Goal: Task Accomplishment & Management: Manage account settings

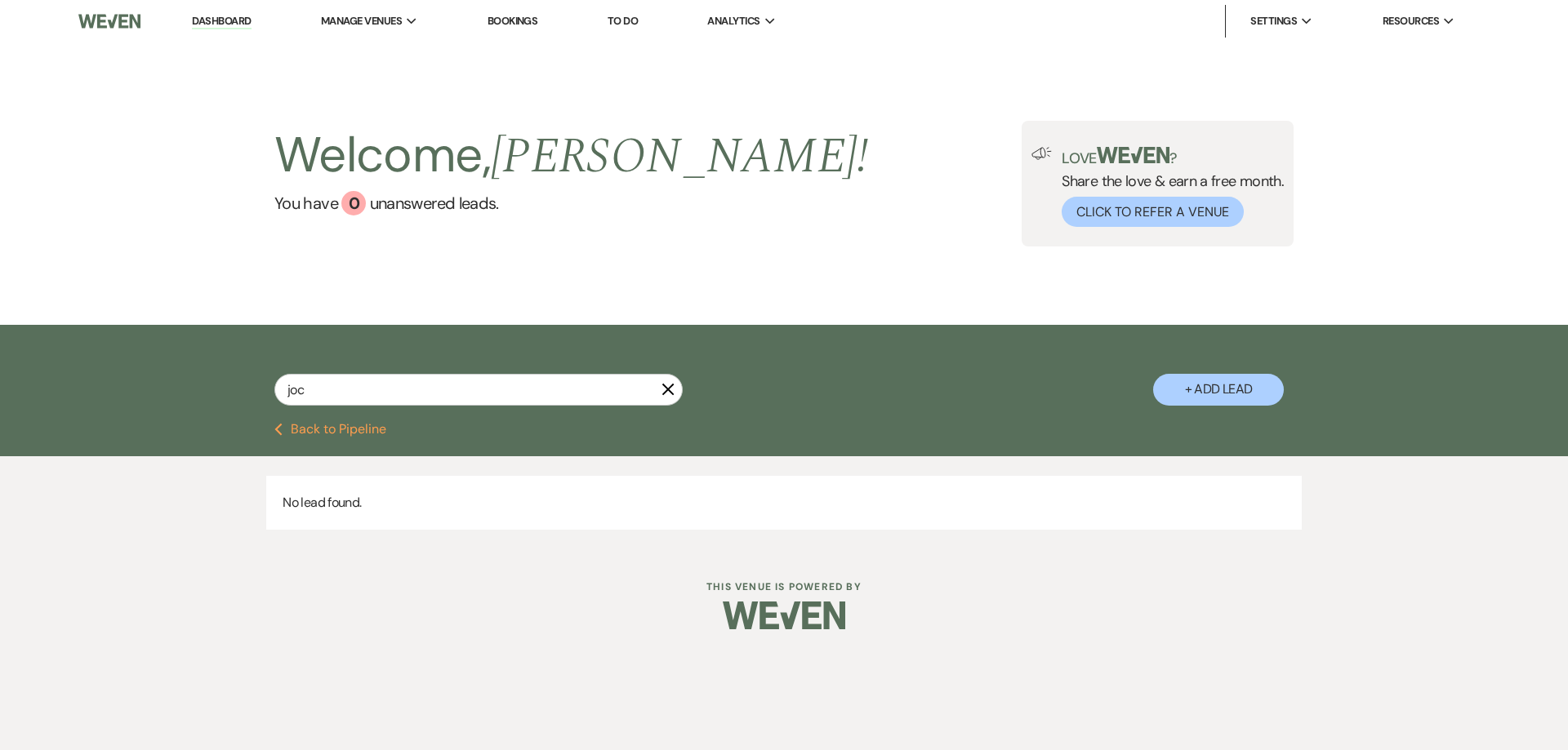
type input "jo"
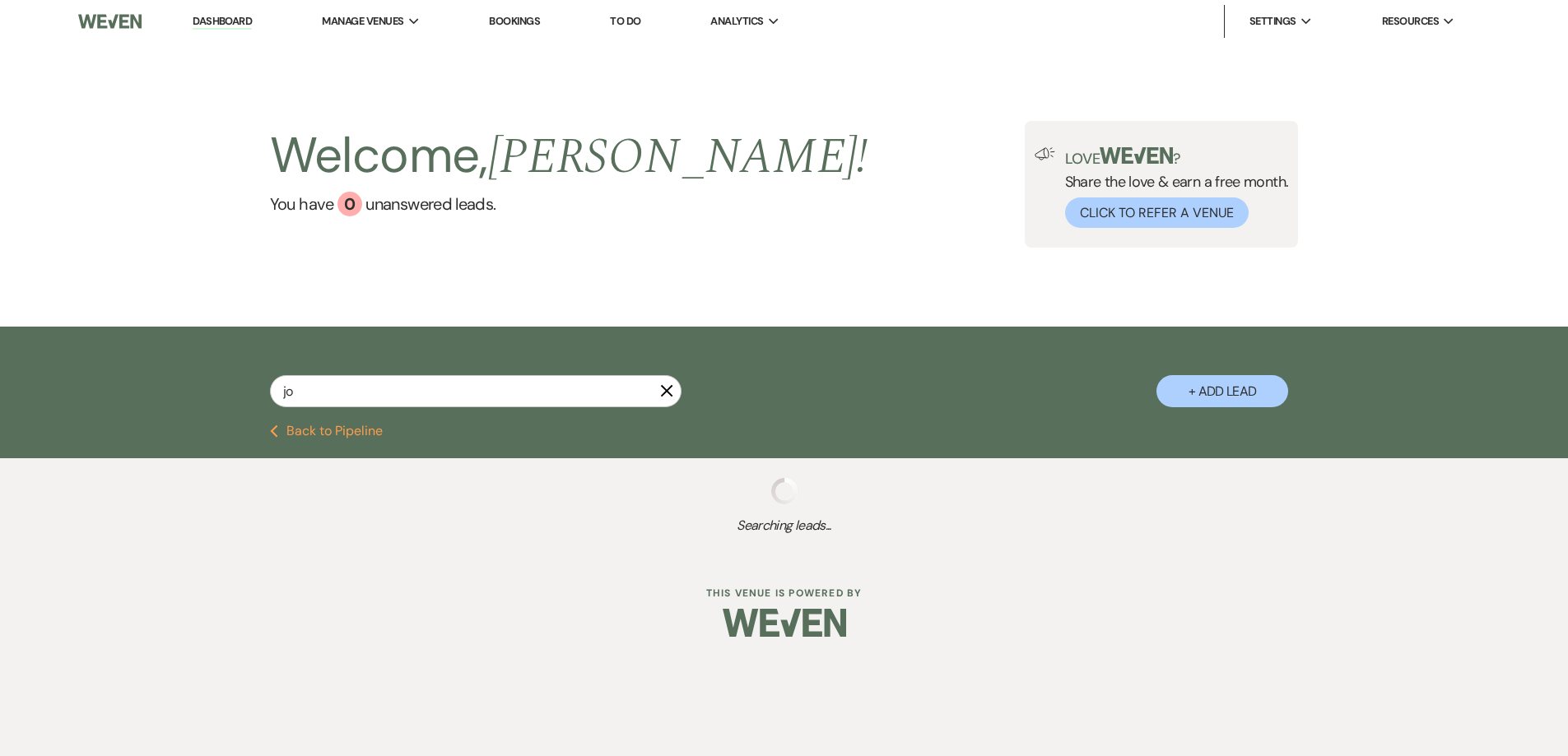
select select "2"
select select "8"
select select "4"
select select "2"
select select "6"
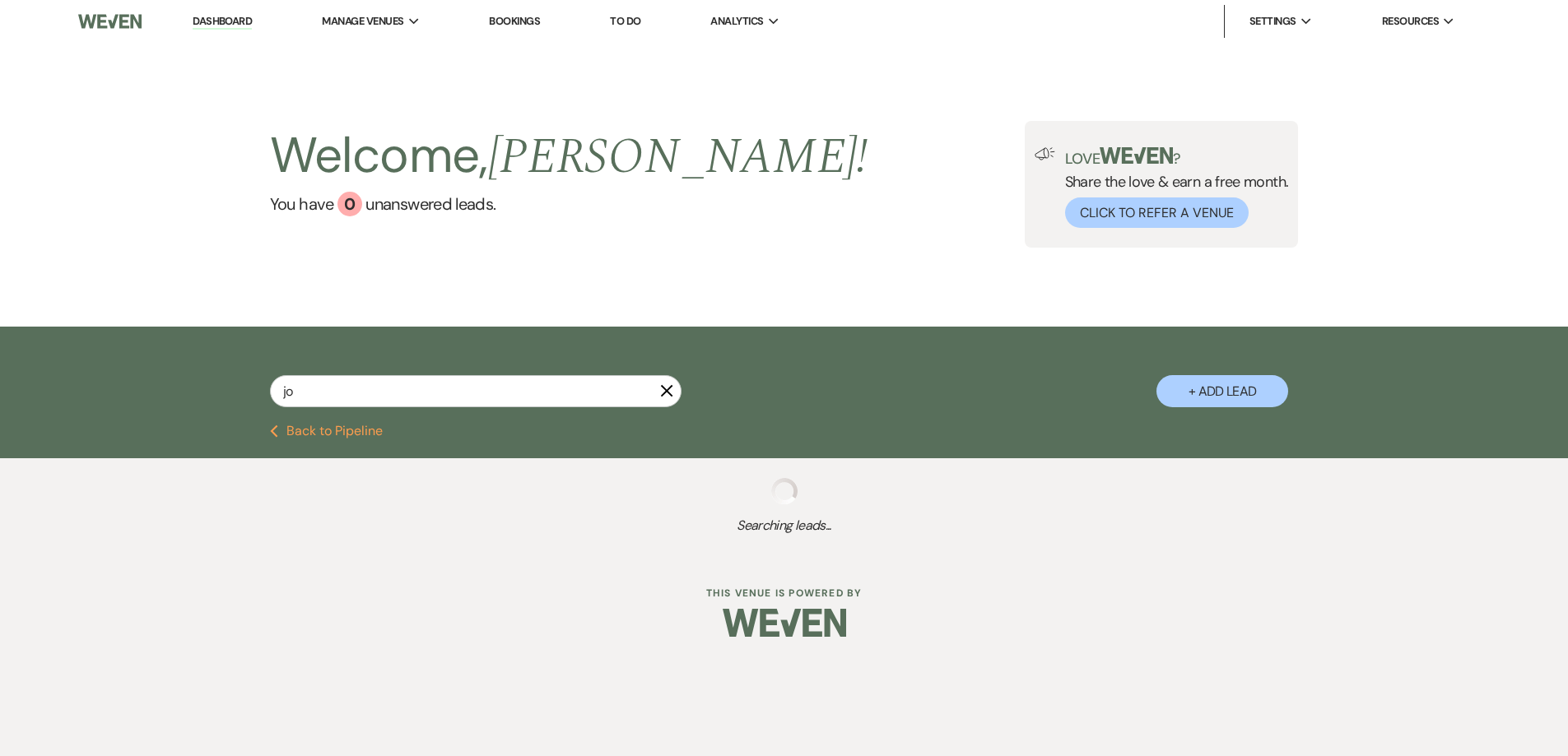
select select "5"
select select "4"
select select "6"
select select "8"
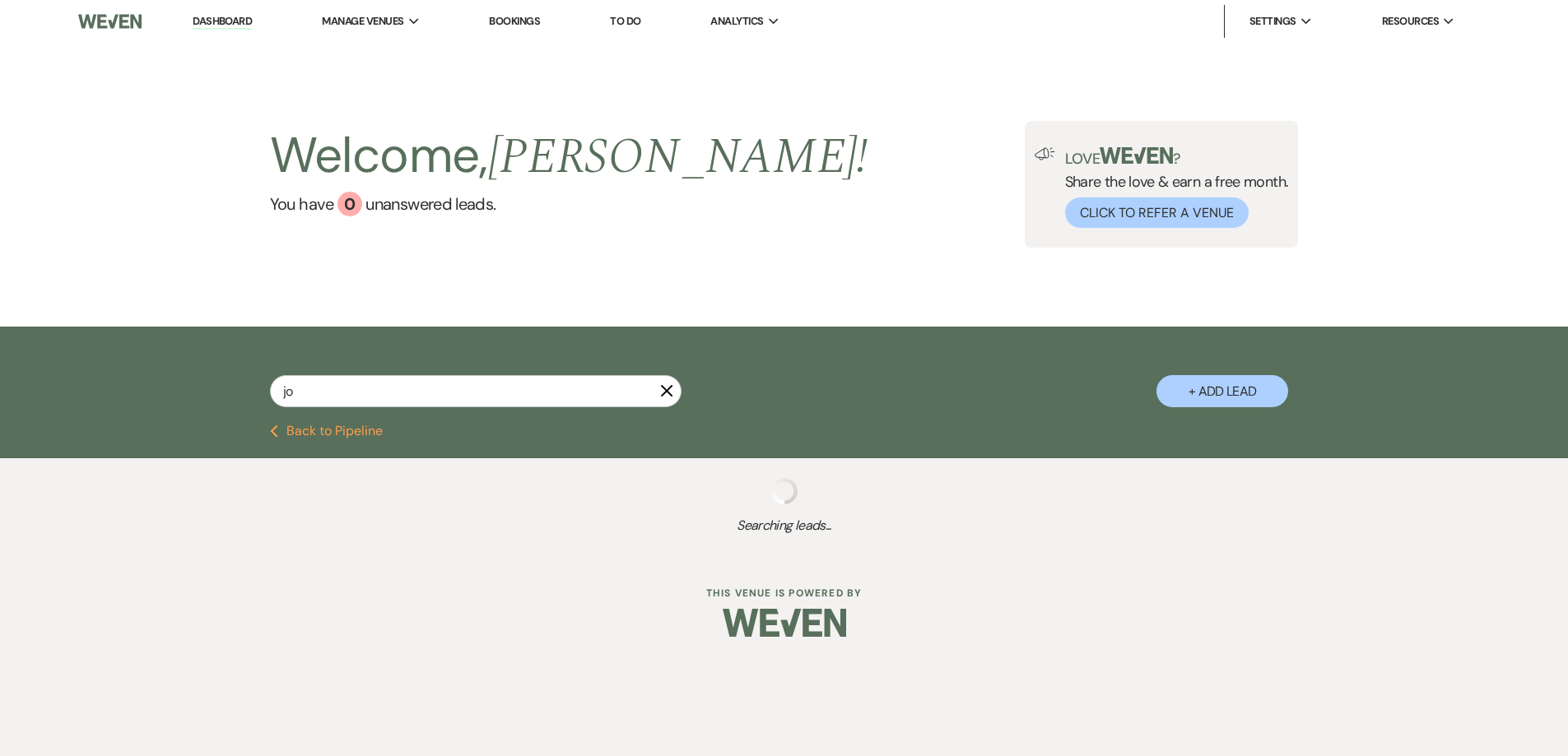
select select "6"
select select "5"
select select "2"
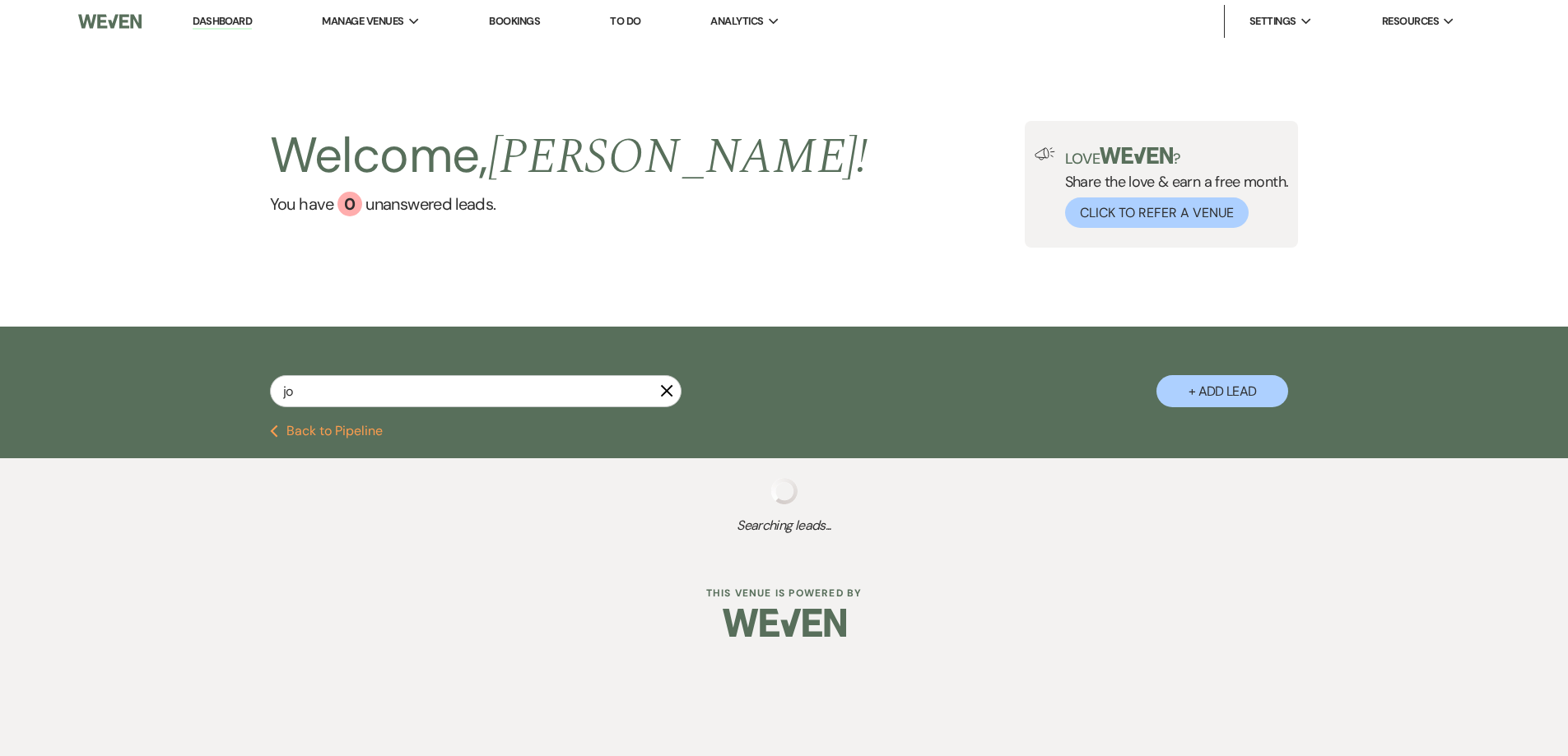
select select "8"
select select "5"
select select "8"
select select "5"
select select "8"
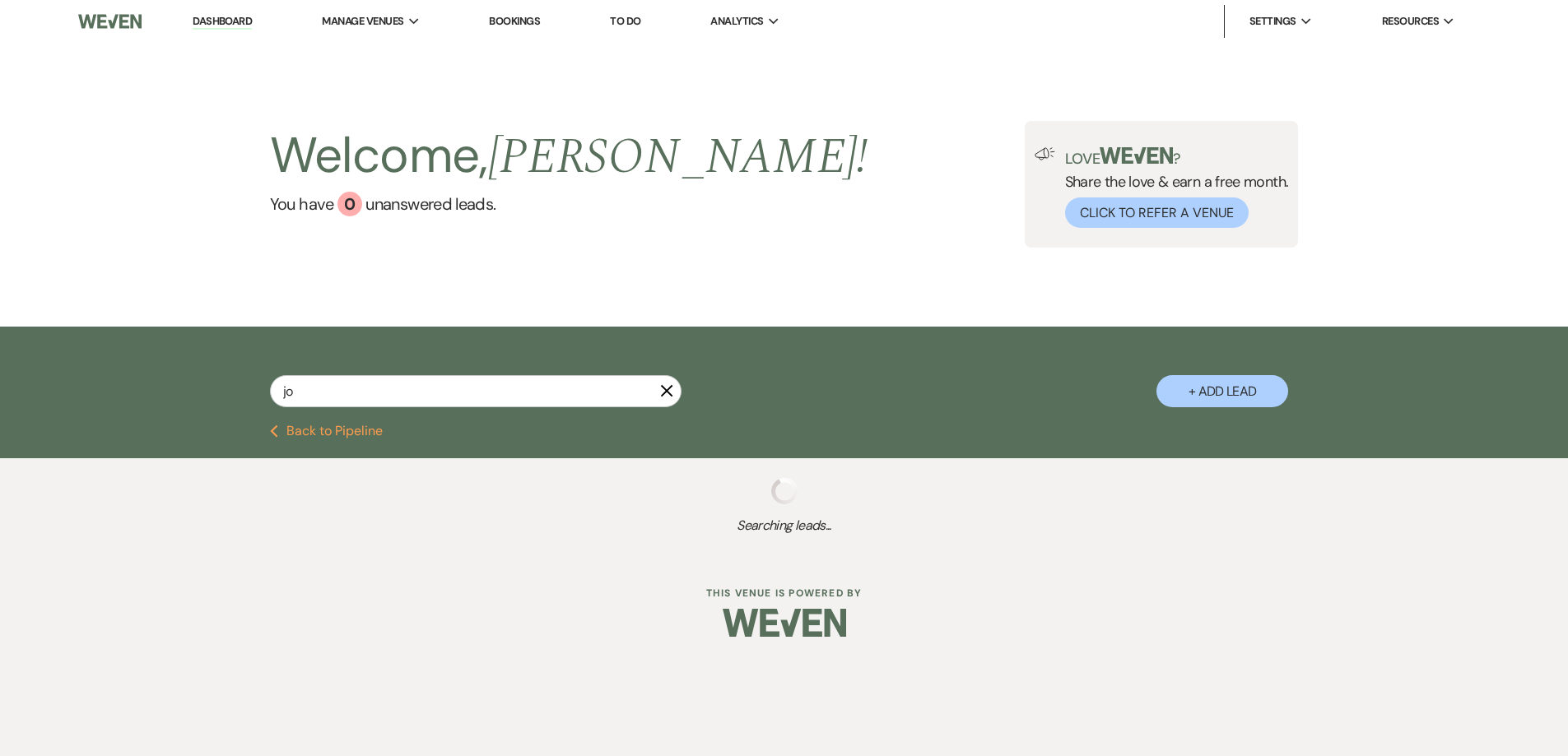
select select "5"
select select "8"
select select "11"
select select "8"
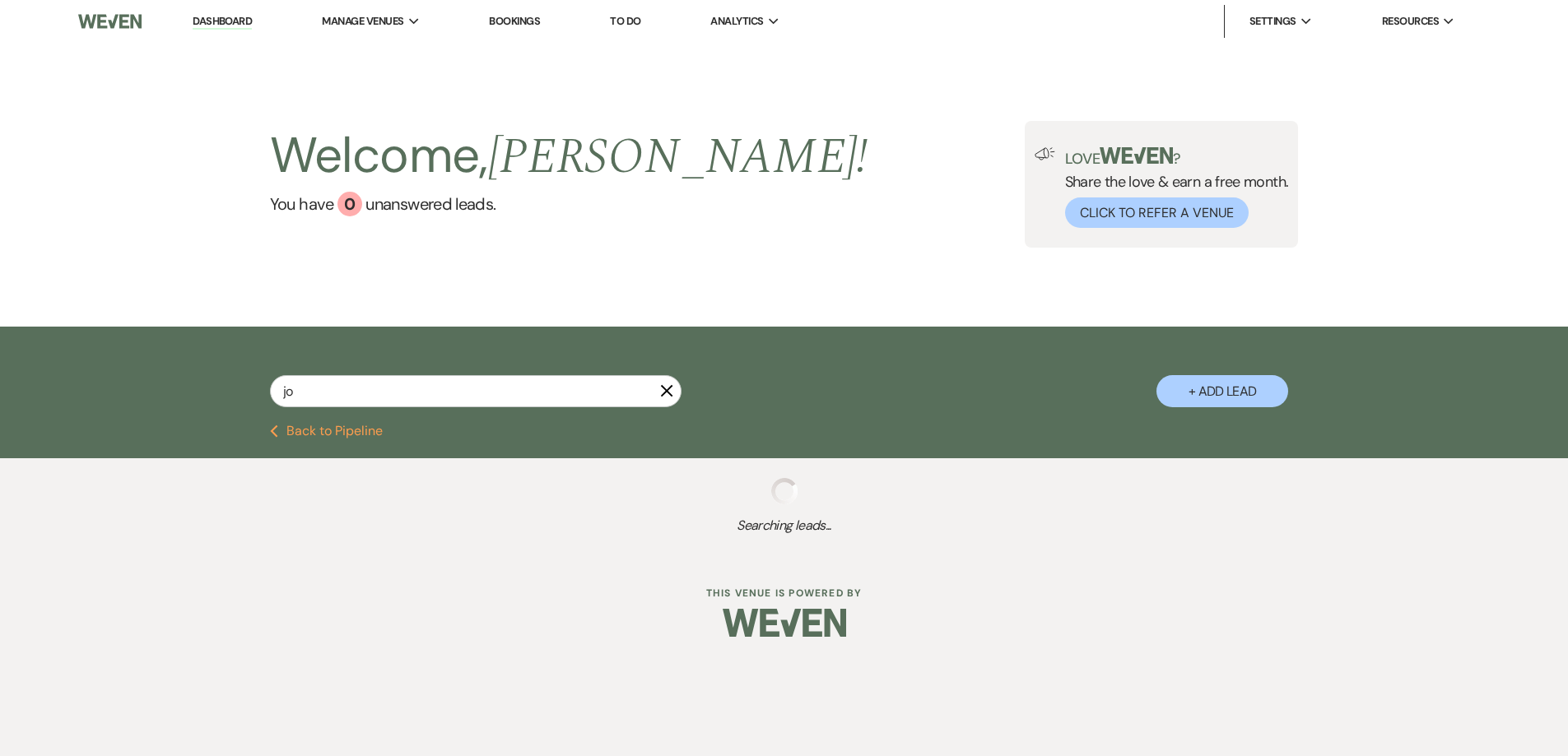
select select "8"
select select "5"
select select "8"
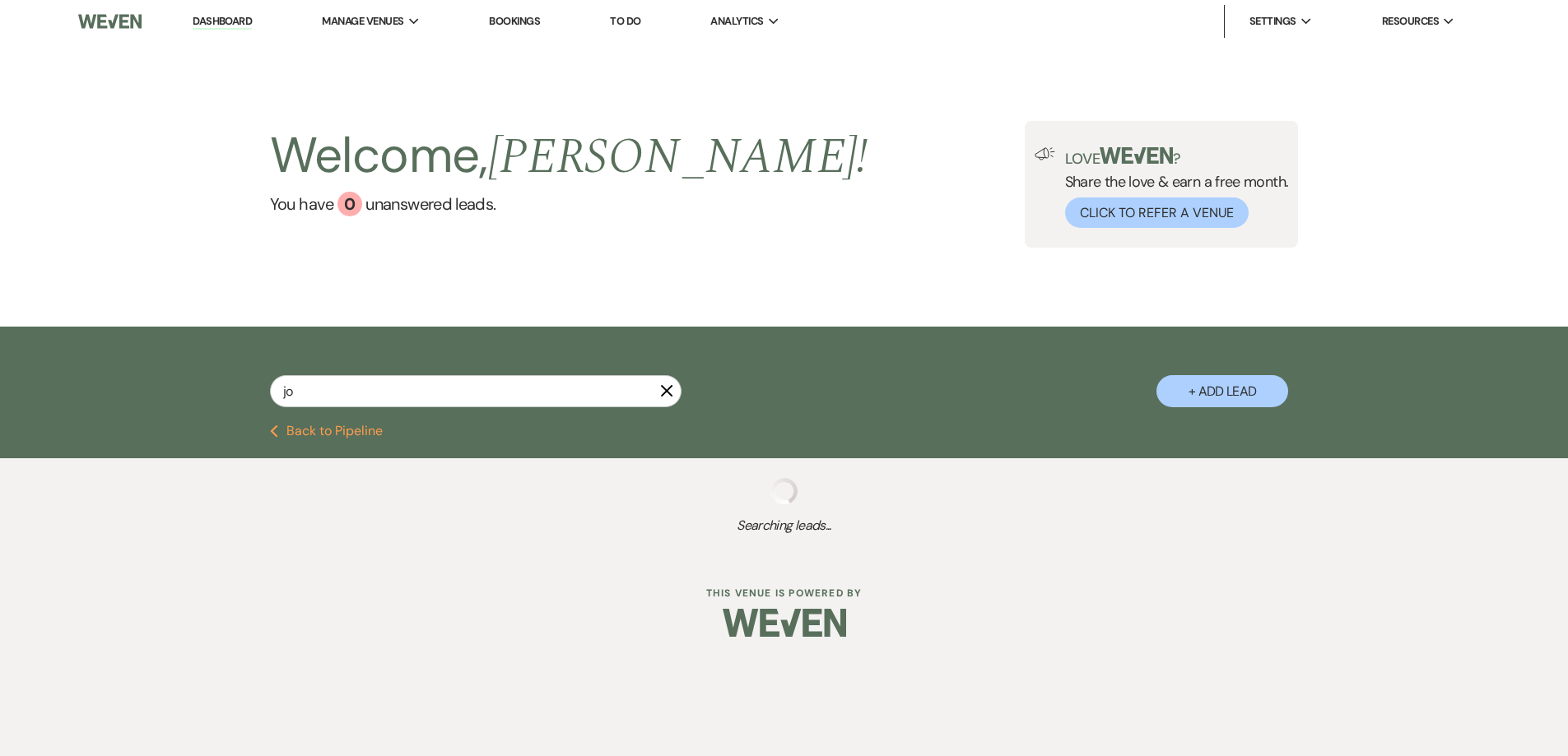
select select "8"
select select "5"
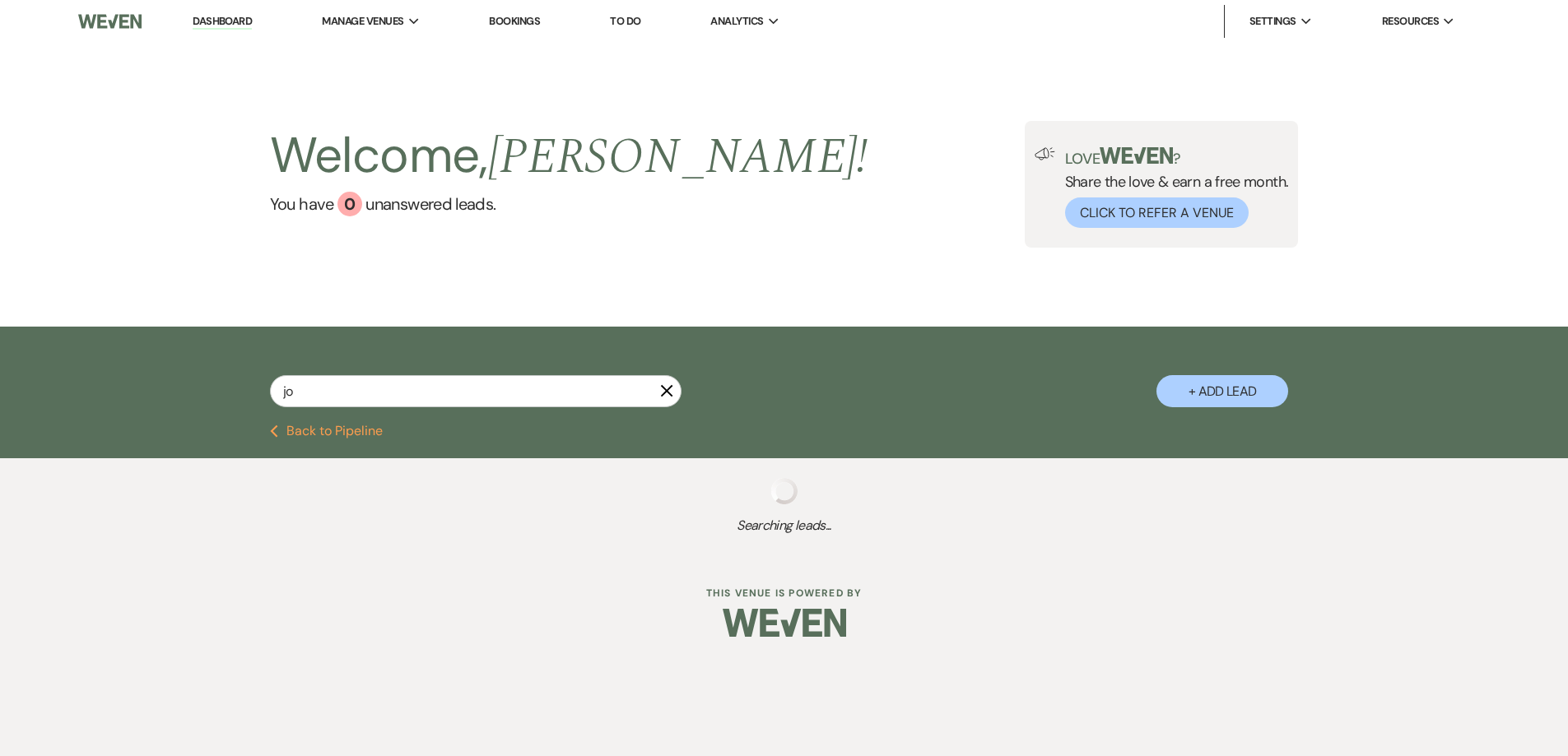
select select "8"
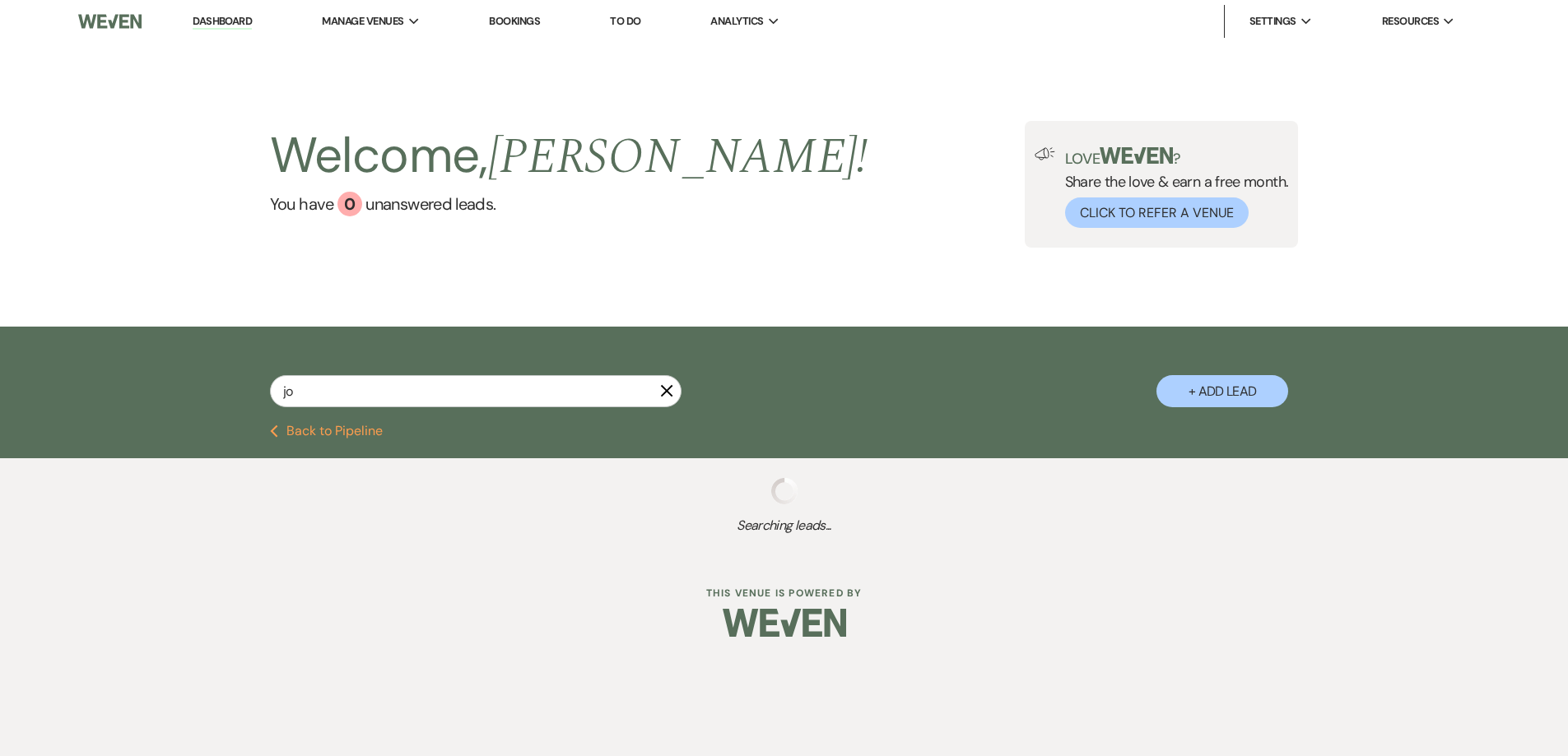
select select "8"
select select "5"
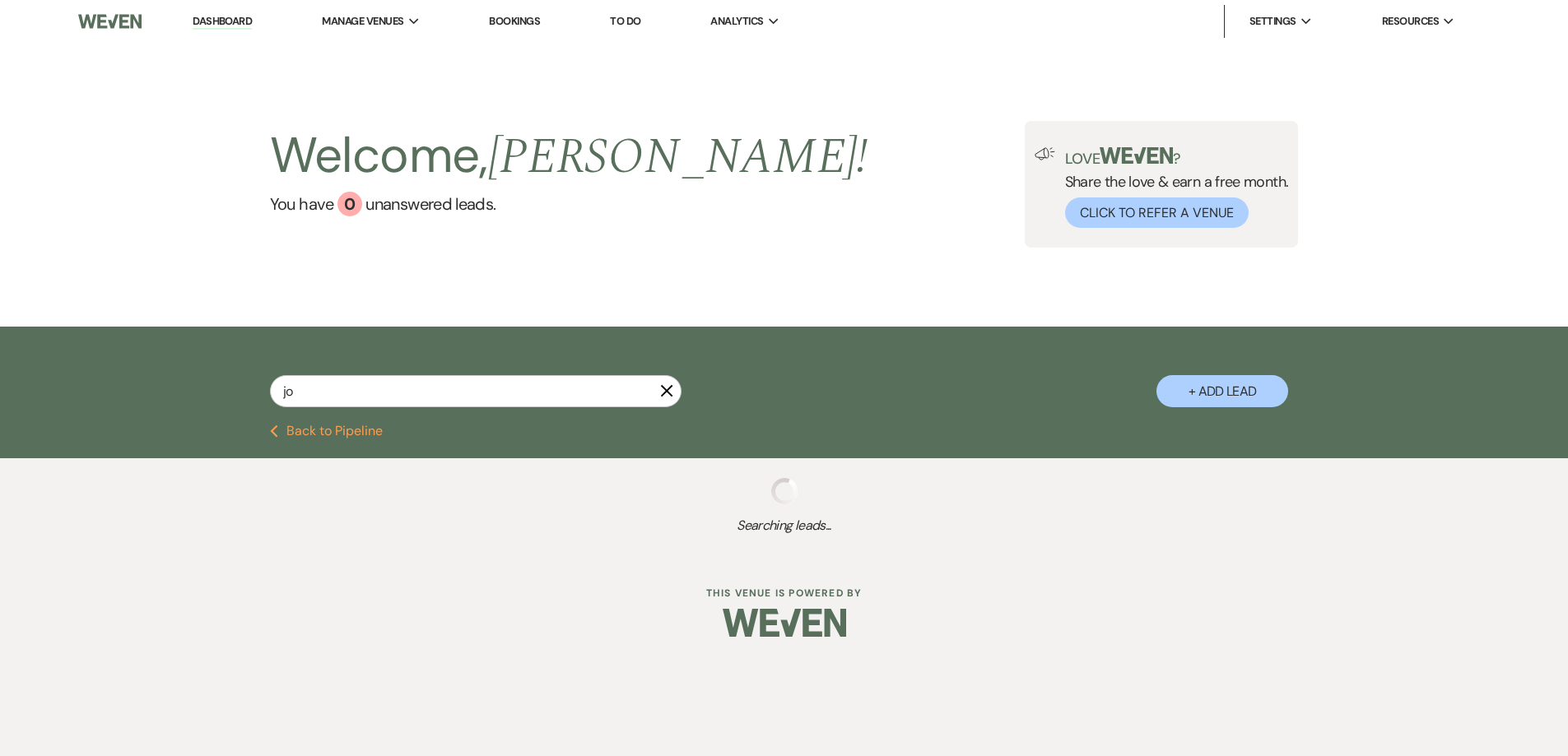
select select "8"
select select "5"
select select "2"
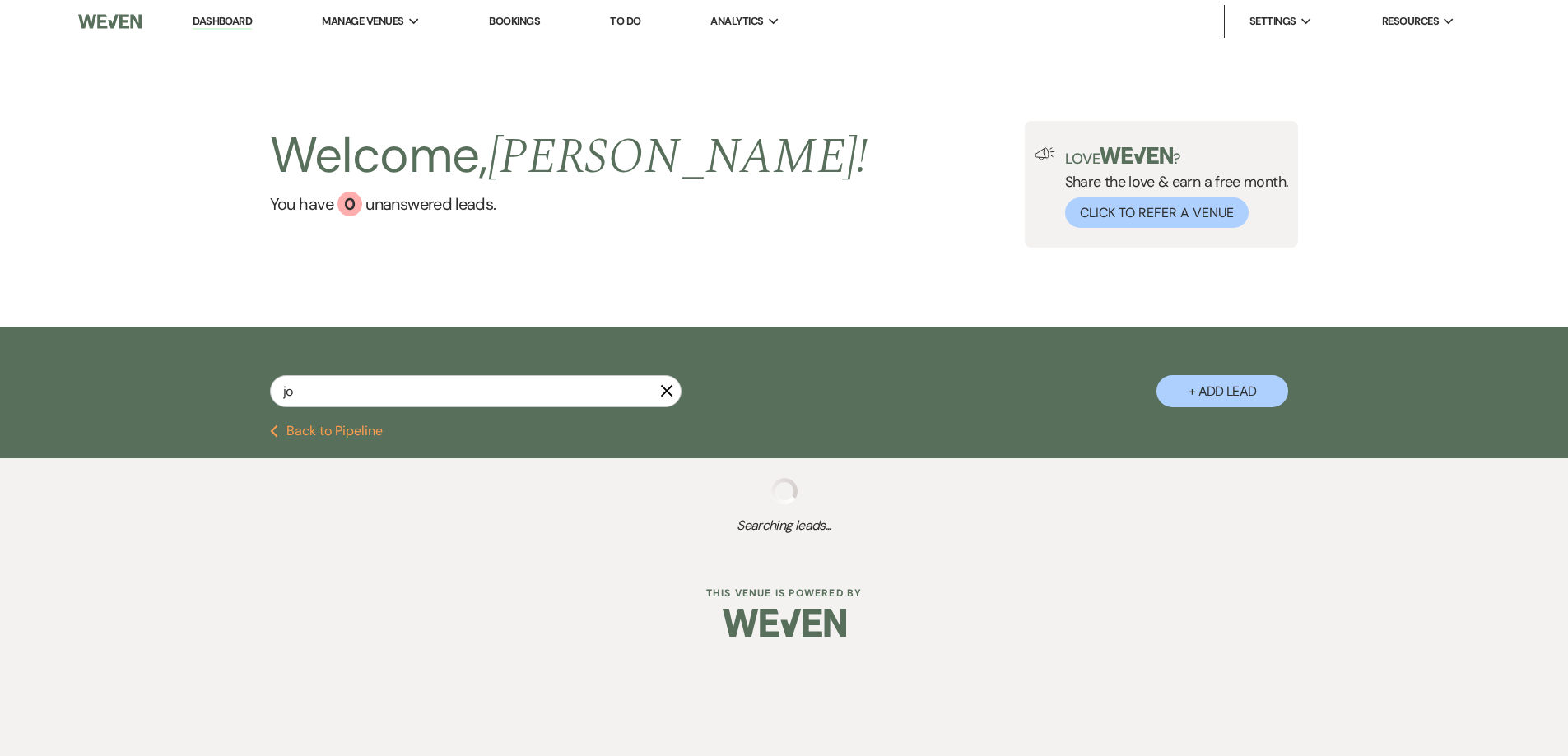
select select "8"
select select "5"
select select "8"
select select "5"
select select "8"
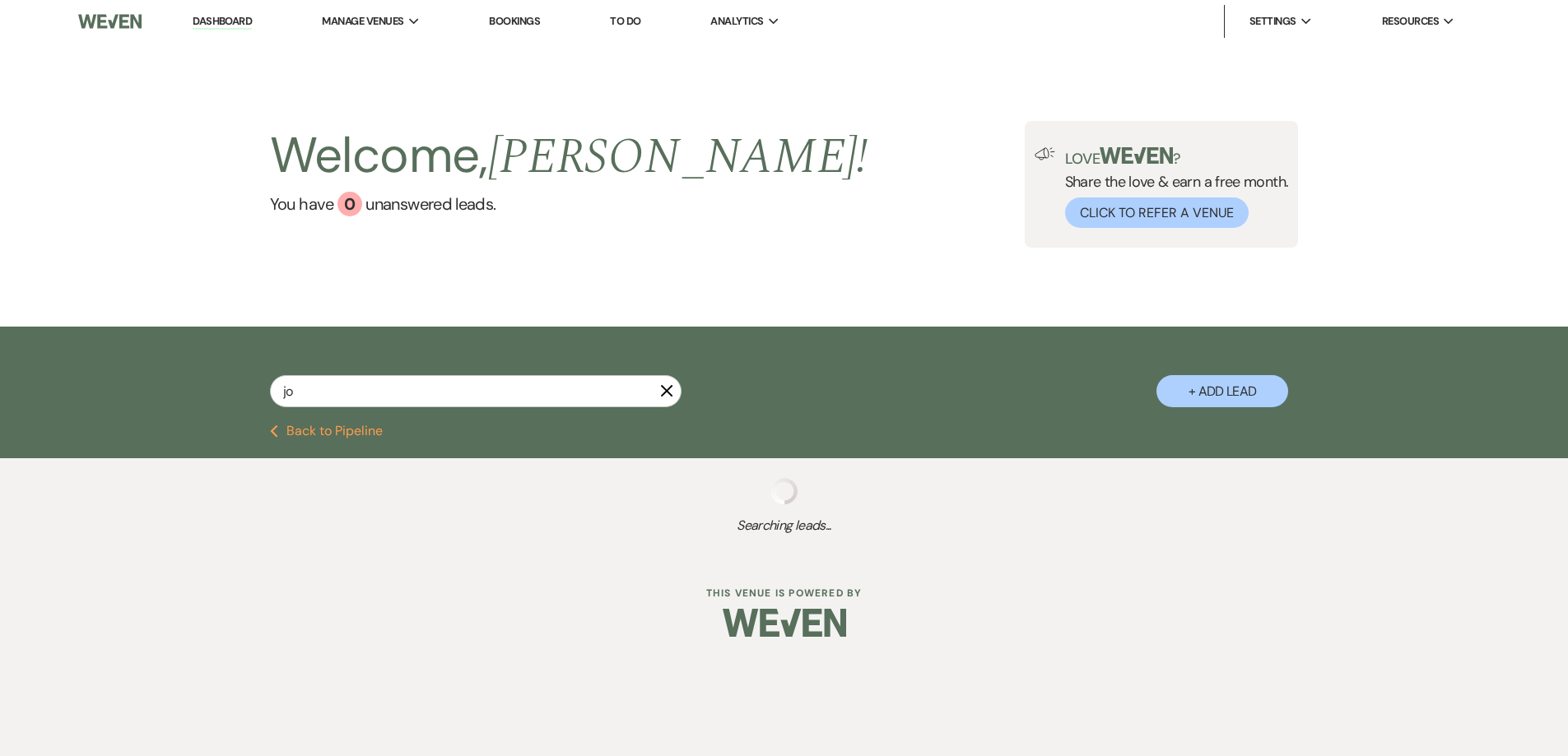
select select "5"
select select "8"
select select "5"
select select "8"
select select "5"
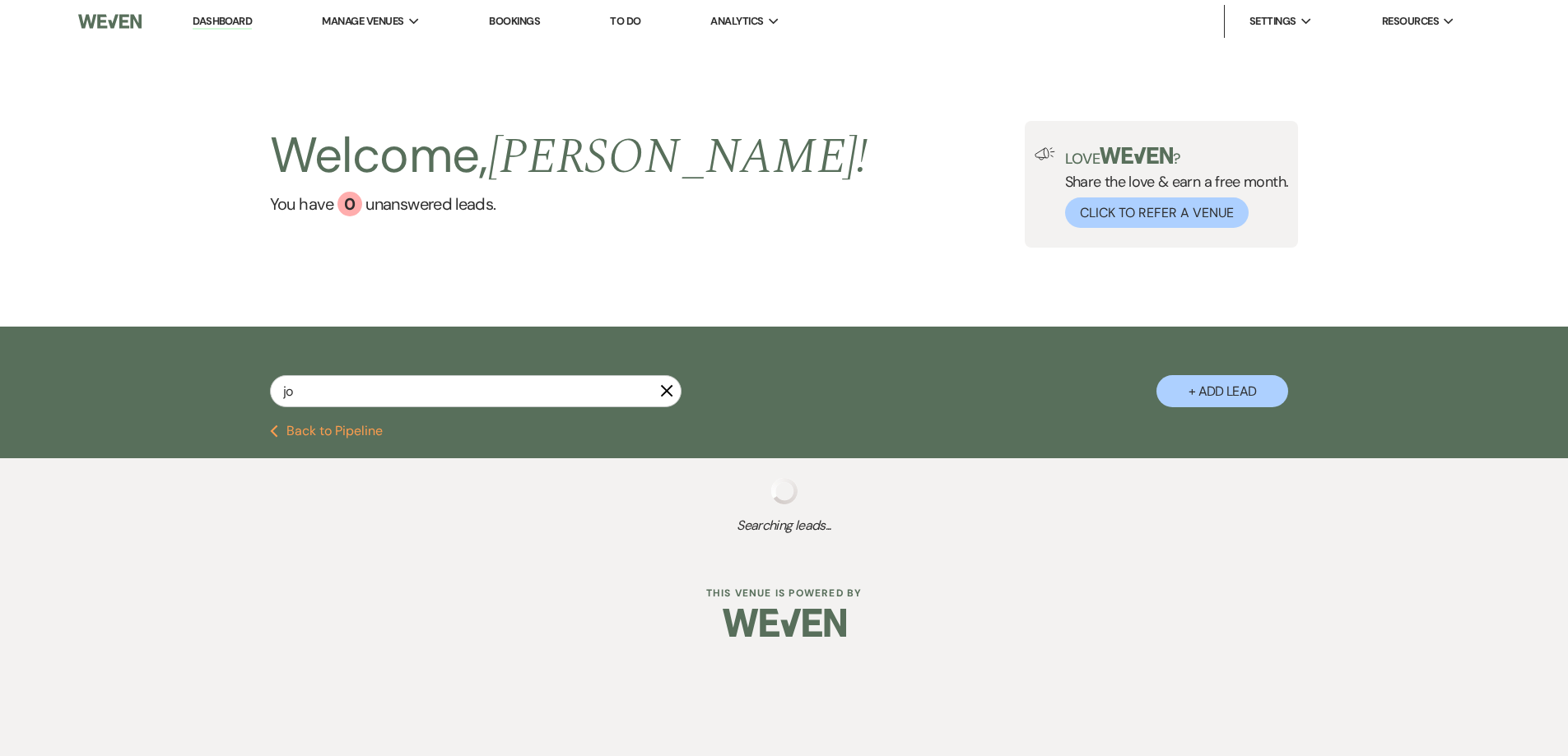
select select "8"
select select "5"
select select "8"
select select "5"
select select "8"
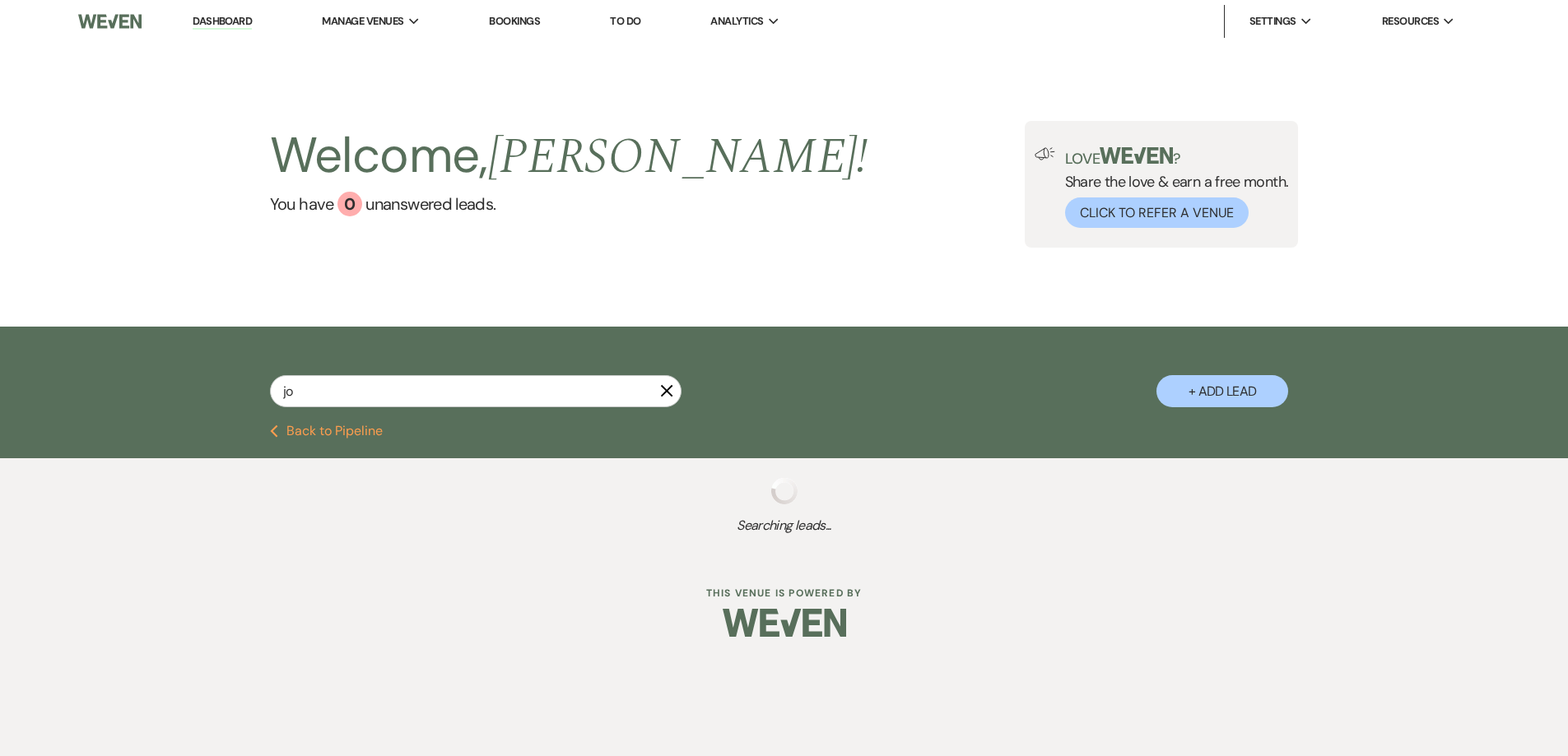
select select "5"
select select "8"
select select "5"
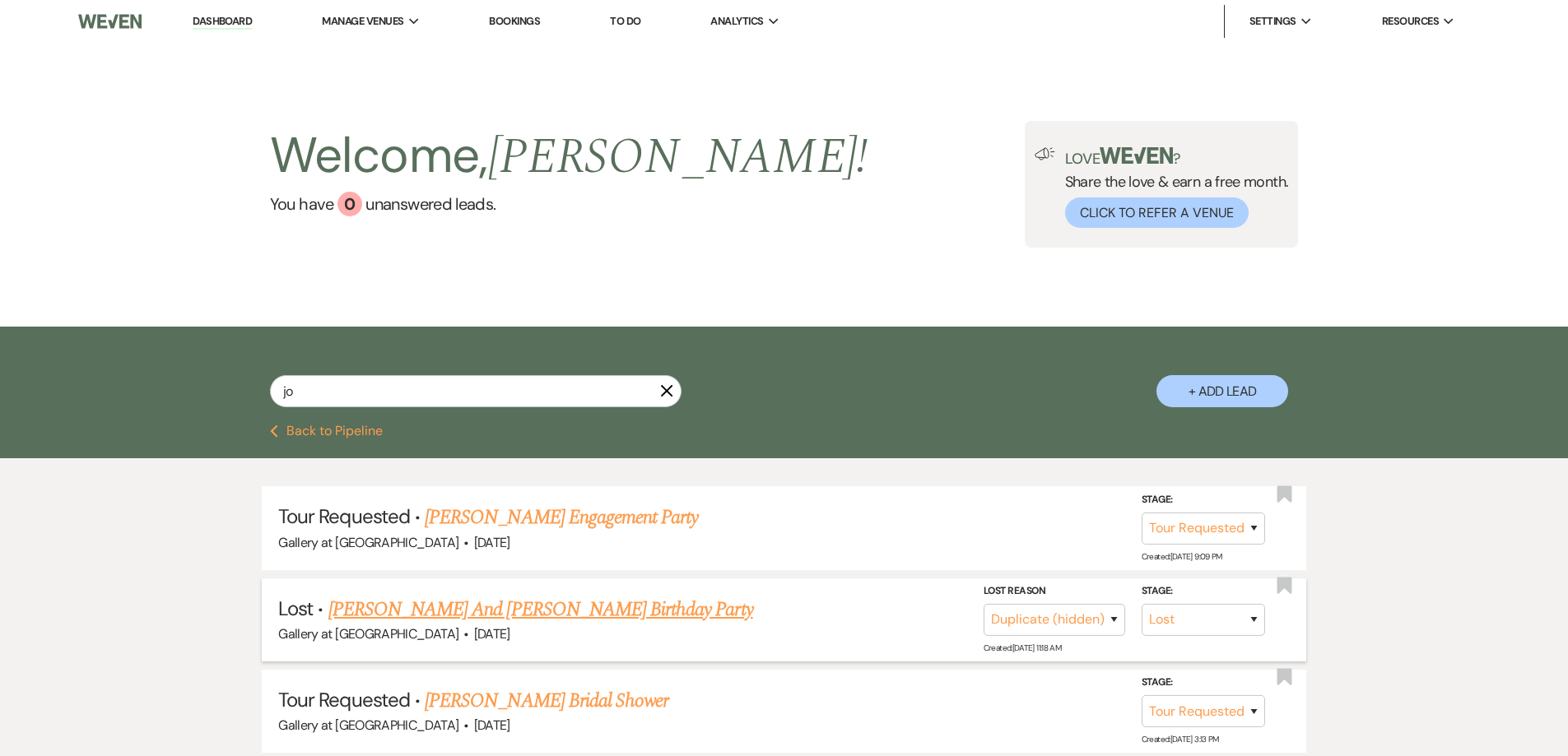
scroll to position [165, 0]
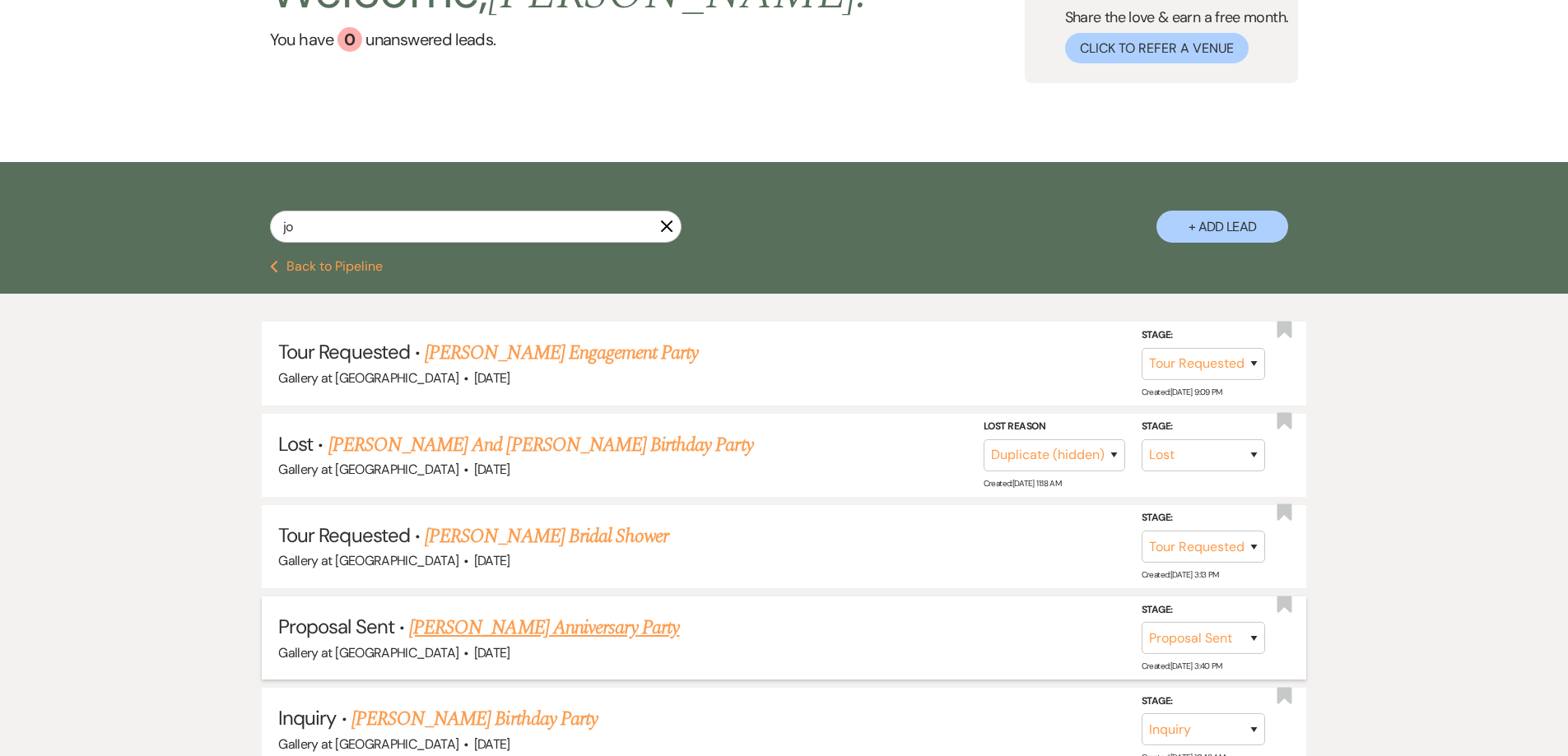
type input "jo"
click at [590, 631] on link "[PERSON_NAME] Anniversary Party" at bounding box center [545, 628] width 270 height 29
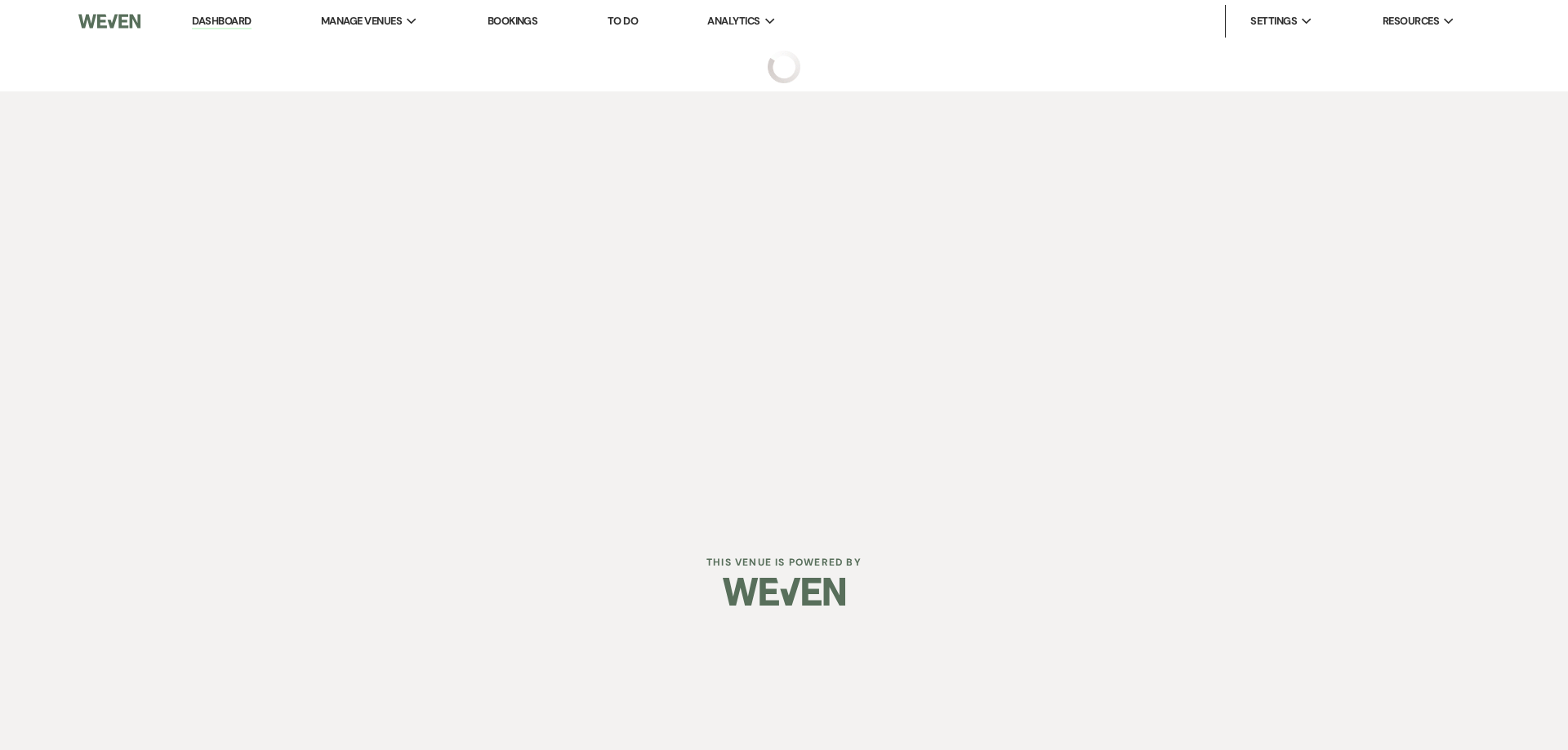
select select "6"
select select "17"
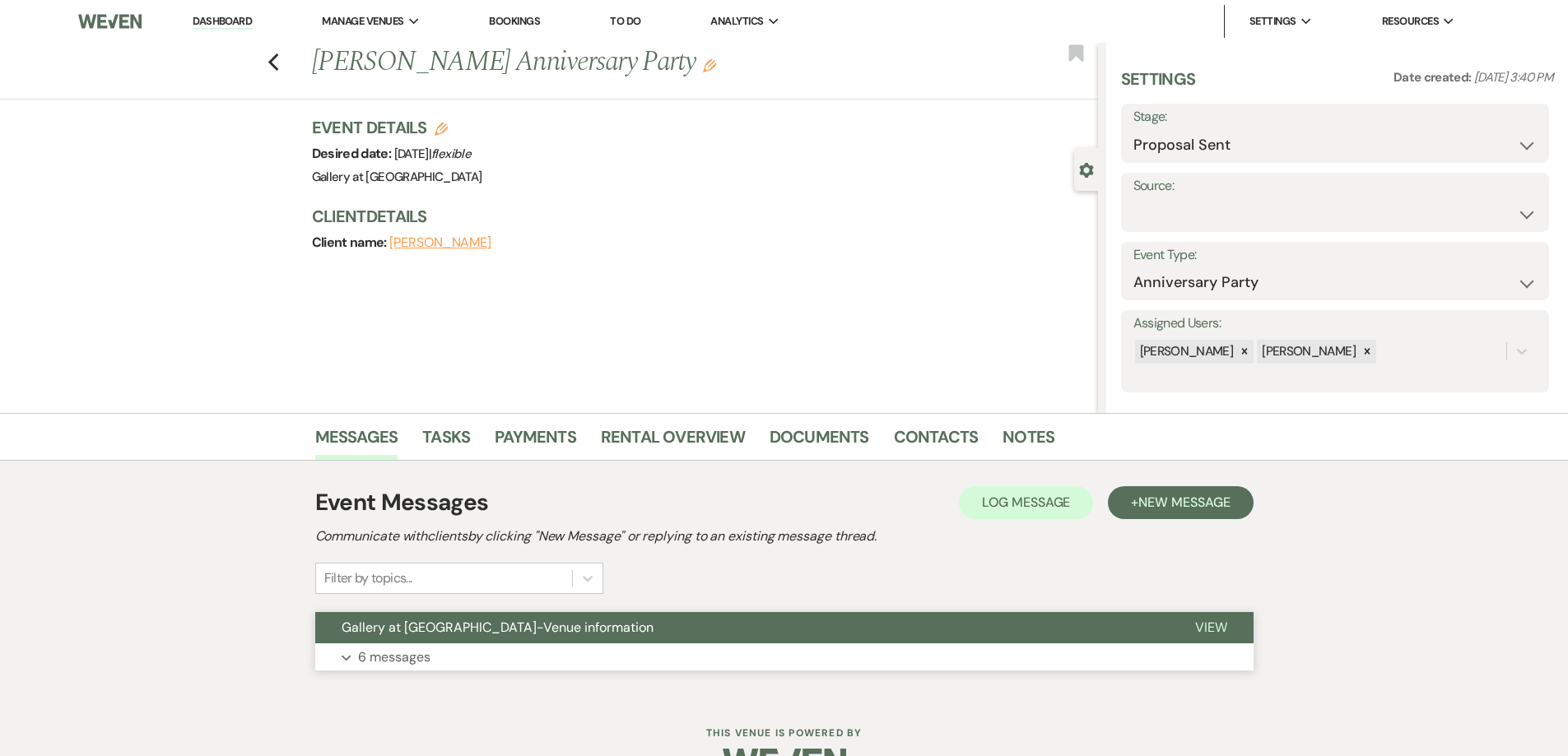
click at [675, 646] on button "Expand 6 messages" at bounding box center [784, 657] width 938 height 28
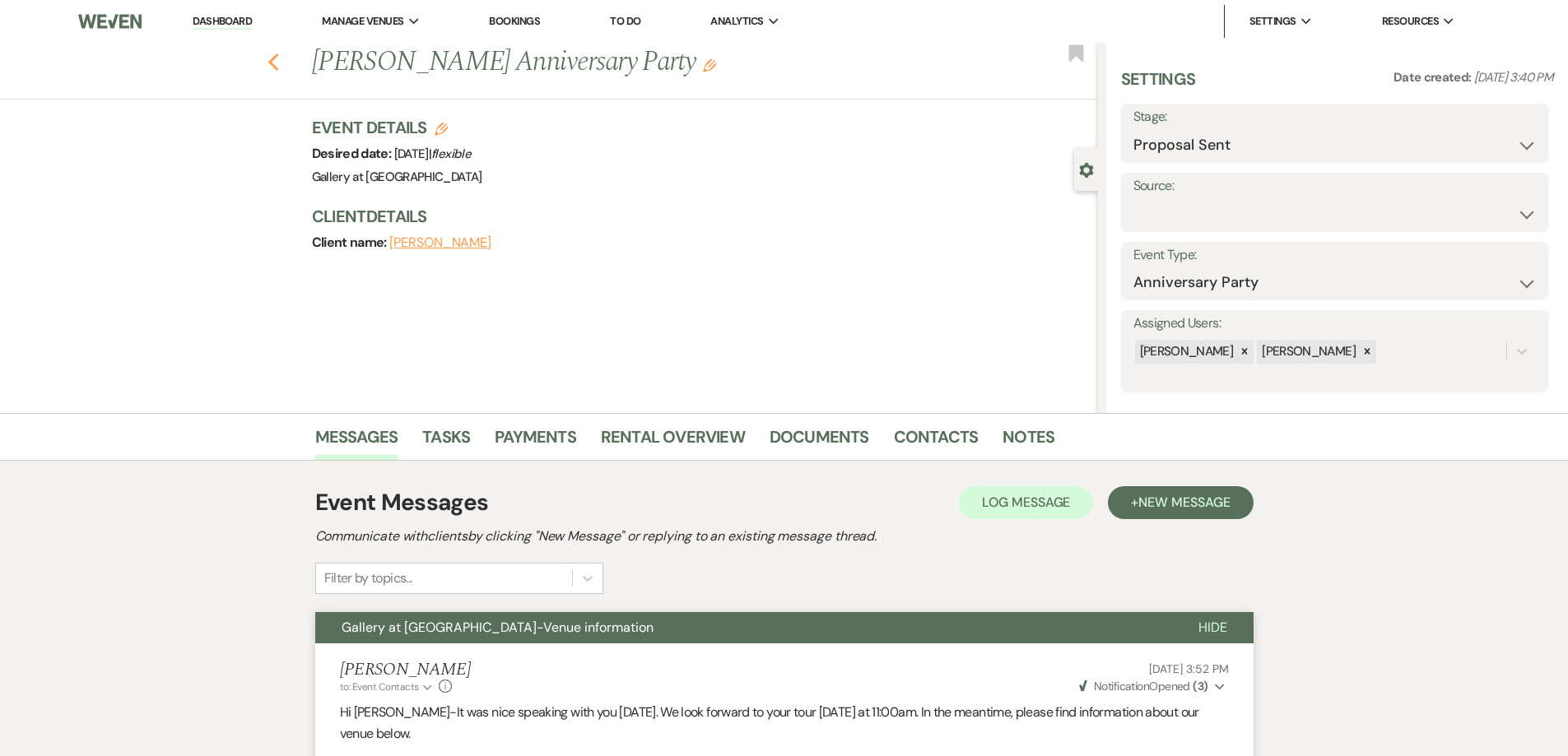
click at [275, 65] on use "button" at bounding box center [272, 63] width 11 height 18
select select "2"
select select "8"
select select "4"
select select "2"
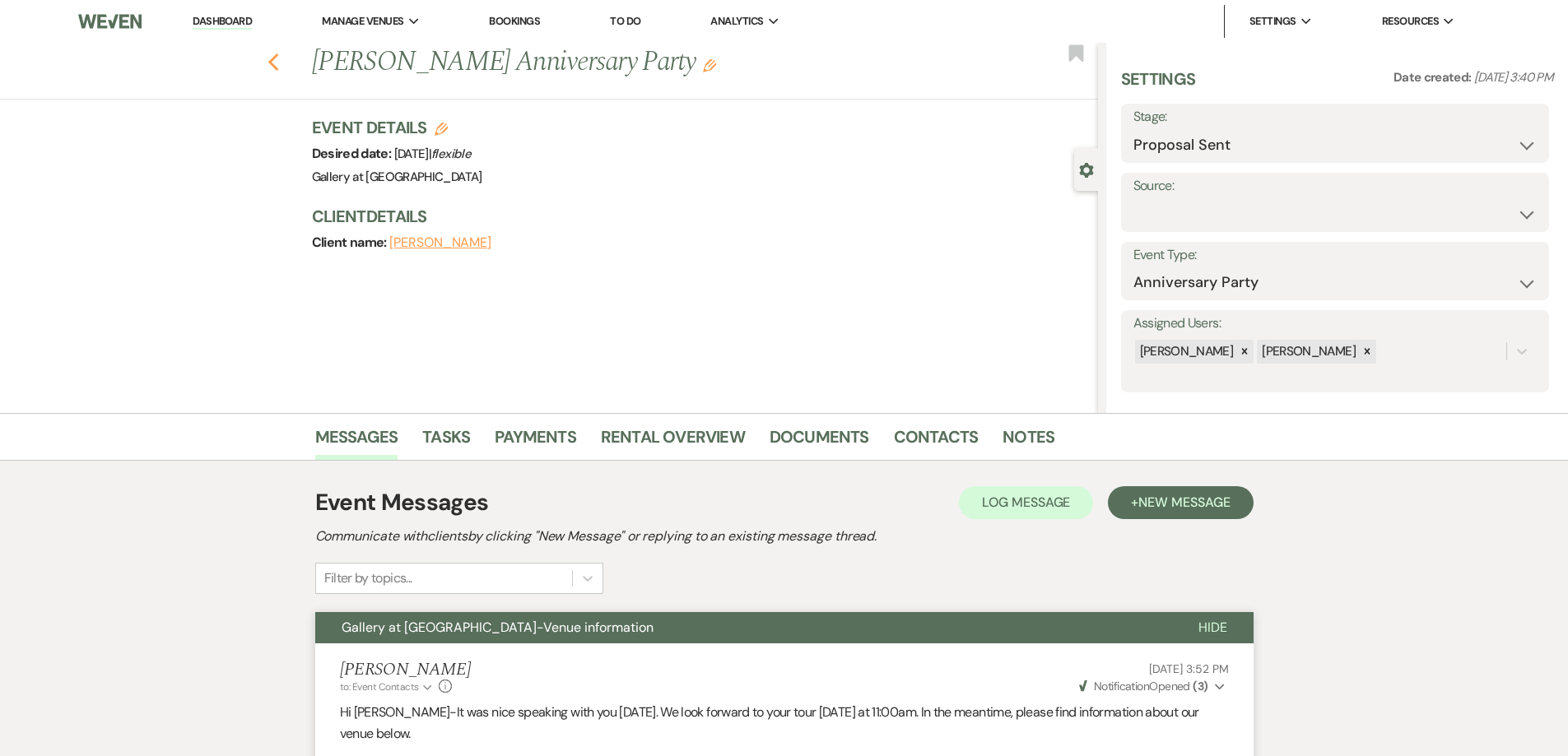
select select "6"
select select "5"
select select "4"
select select "6"
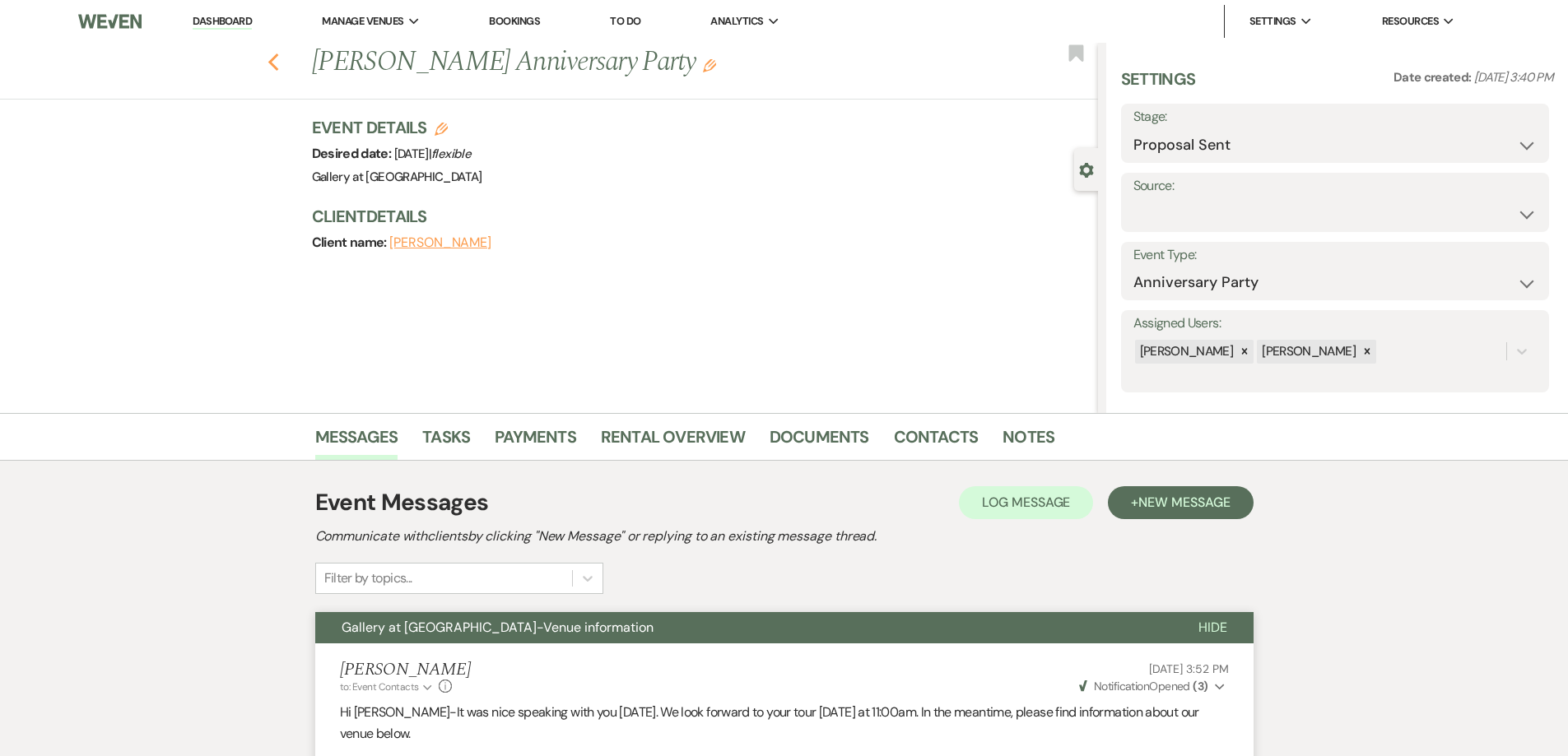
select select "8"
select select "6"
select select "5"
select select "2"
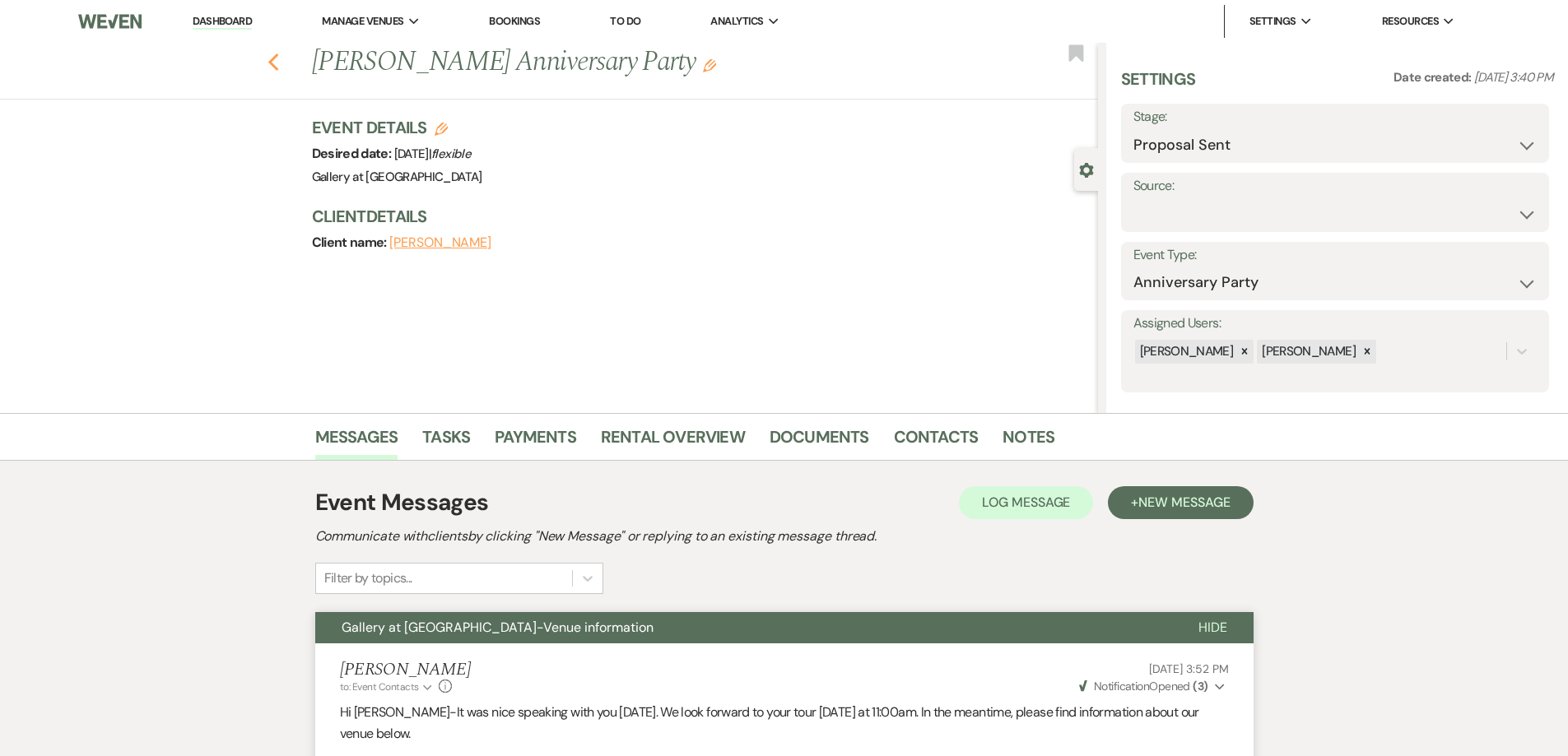
select select "2"
select select "8"
select select "5"
select select "8"
select select "5"
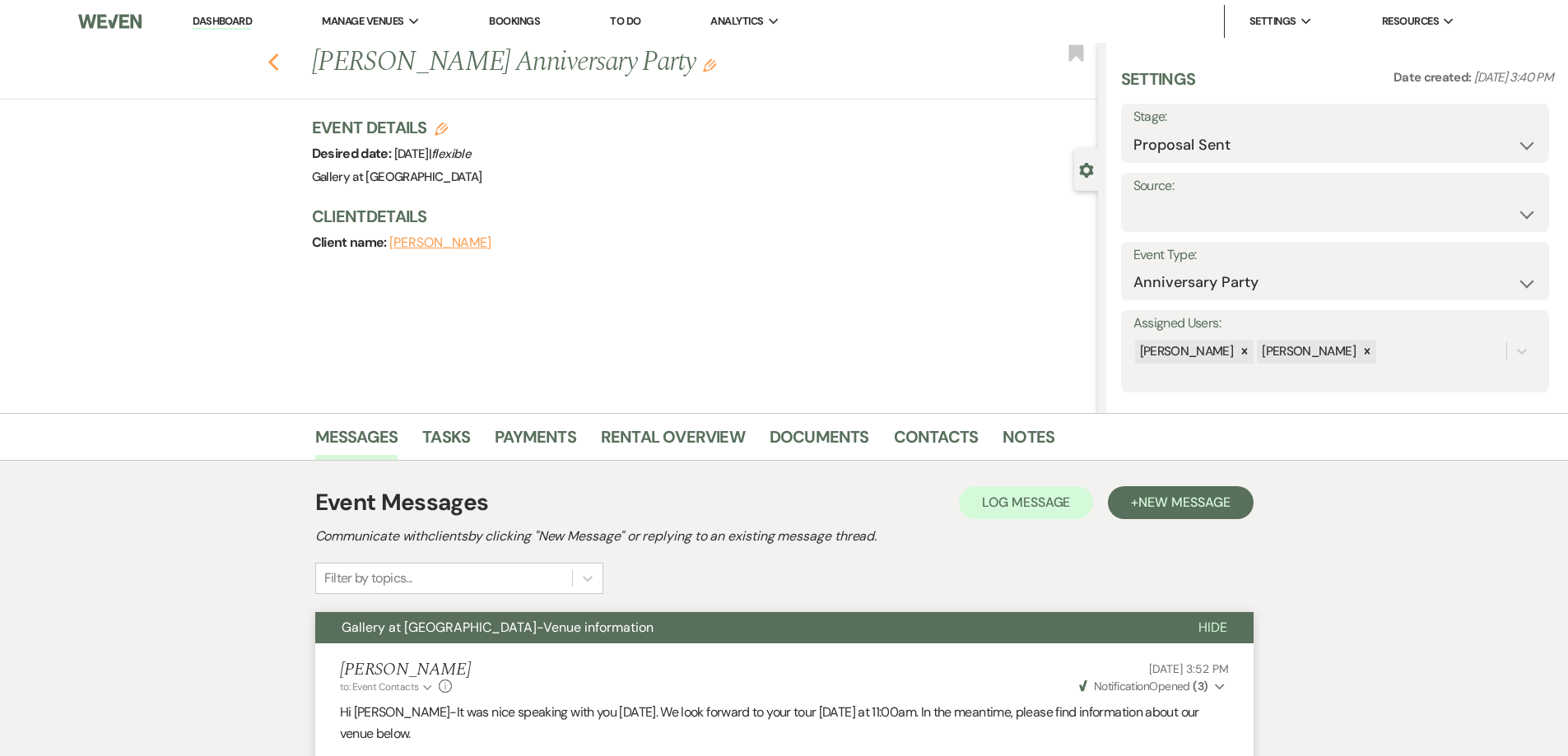
select select "8"
select select "5"
select select "8"
select select "11"
select select "8"
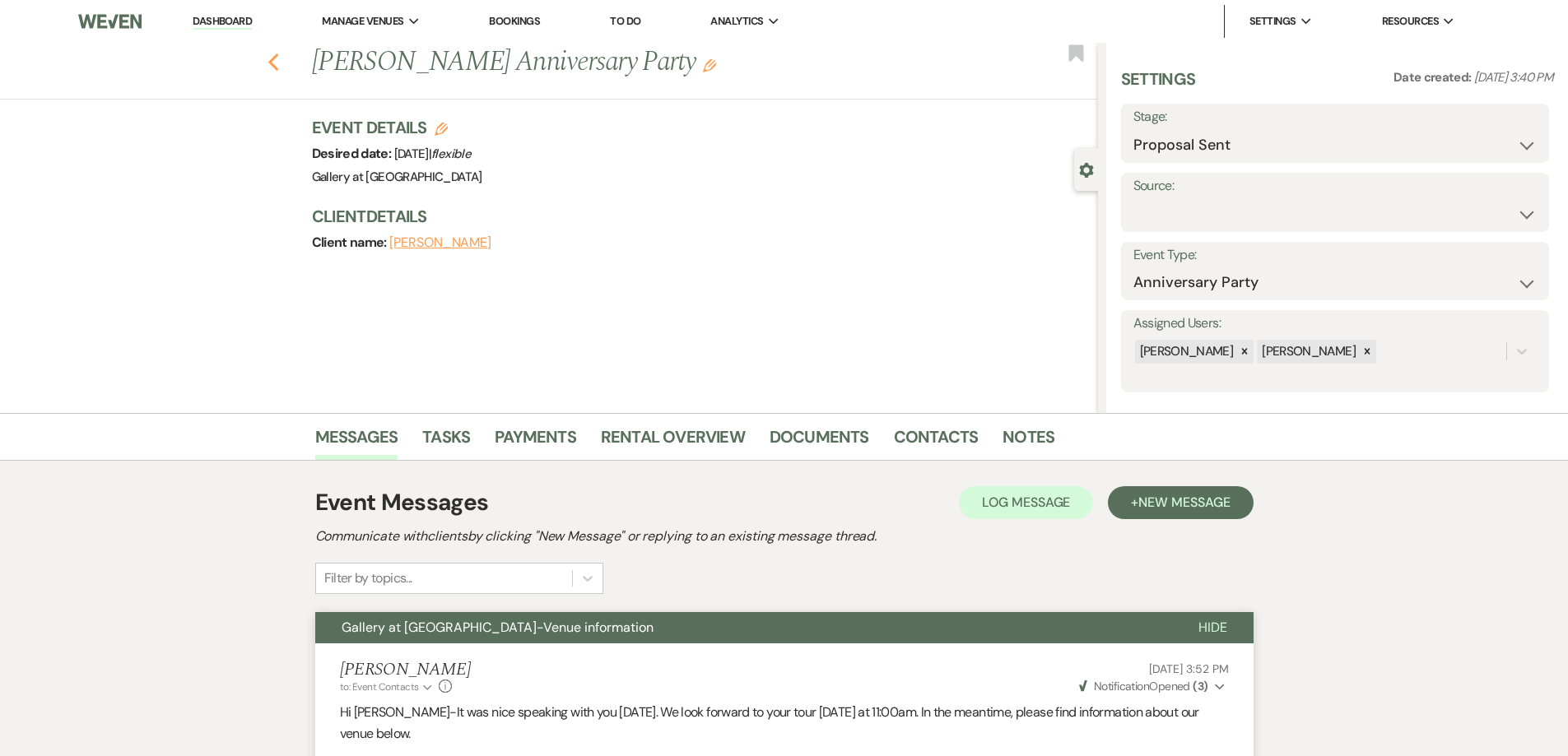
select select "8"
select select "5"
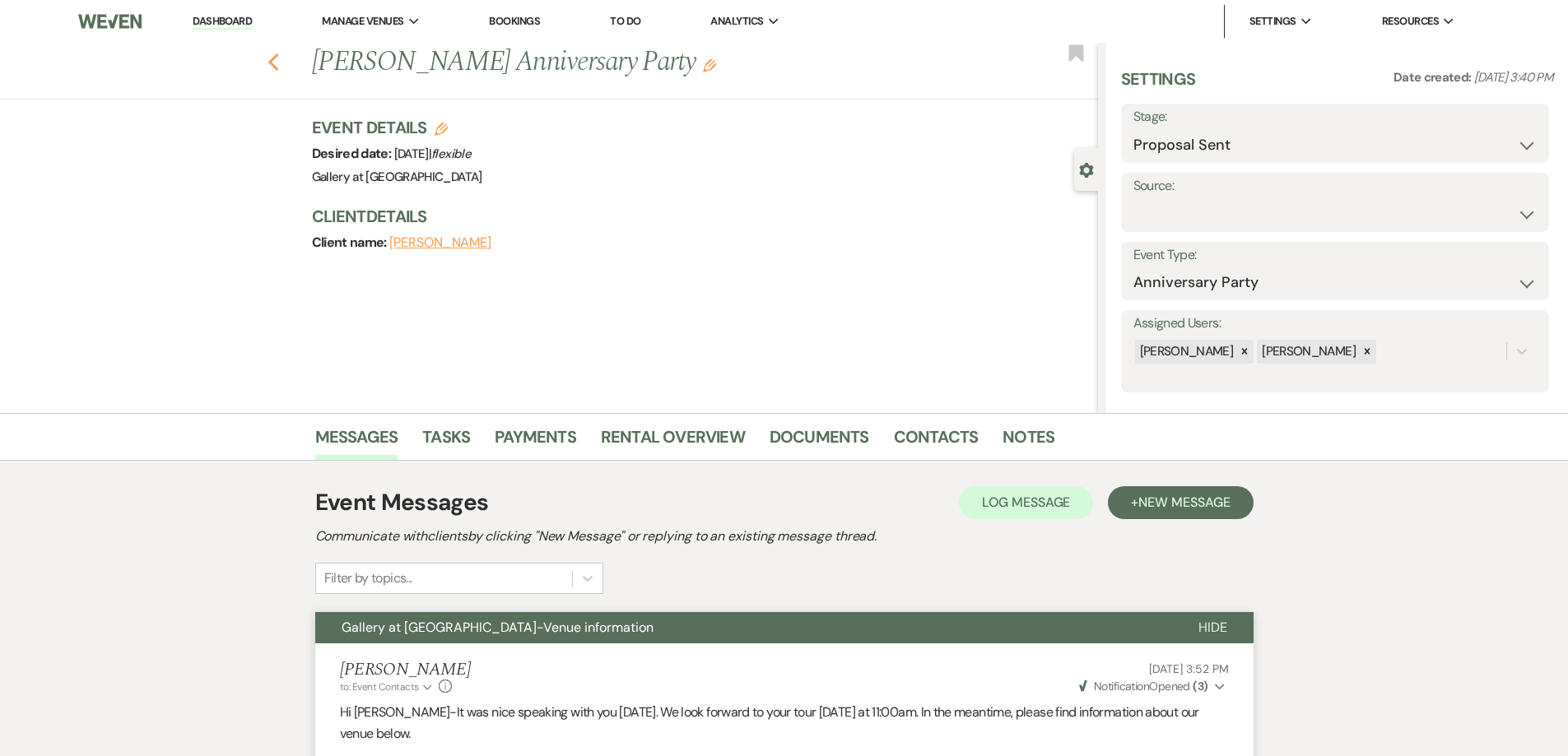
select select "8"
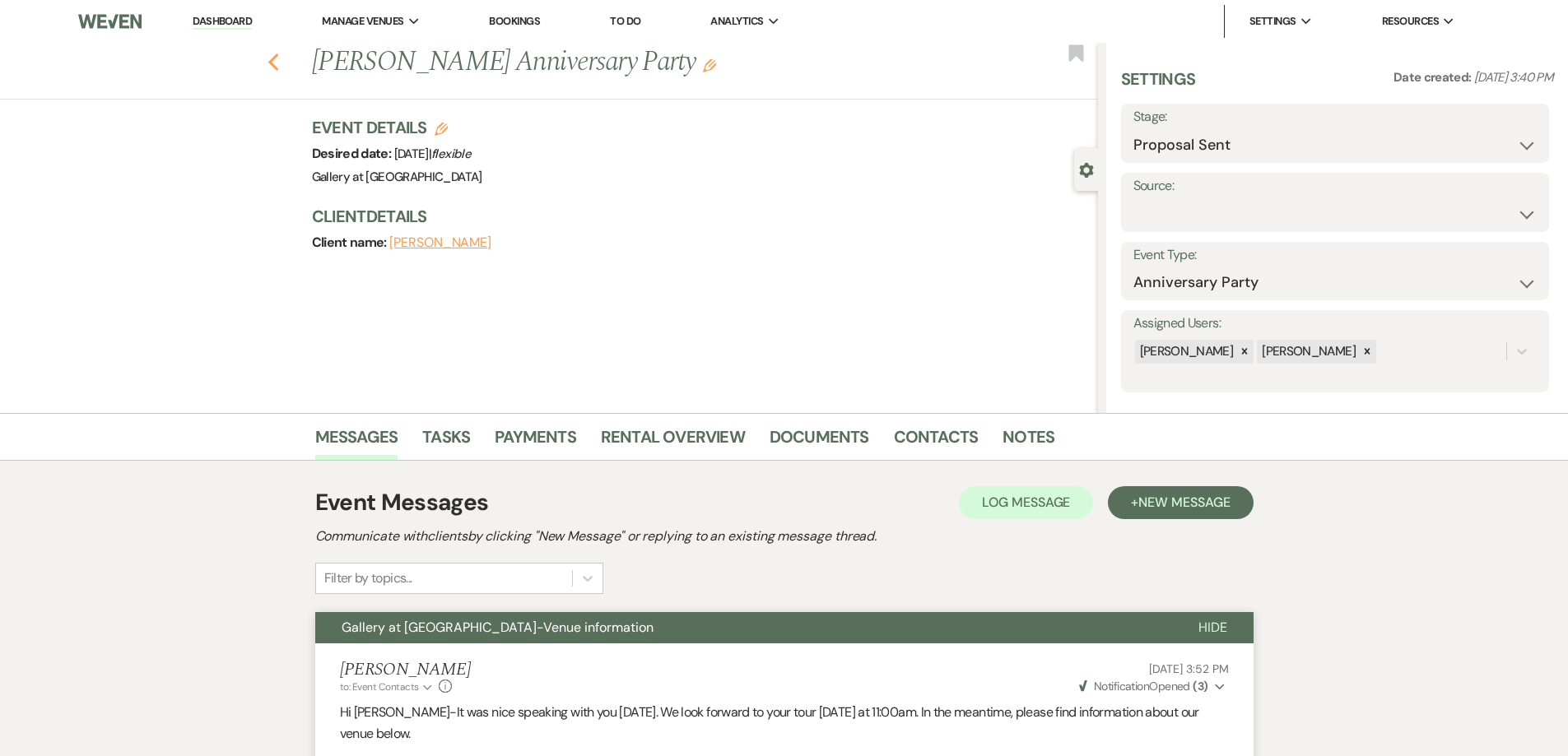
select select "5"
select select "8"
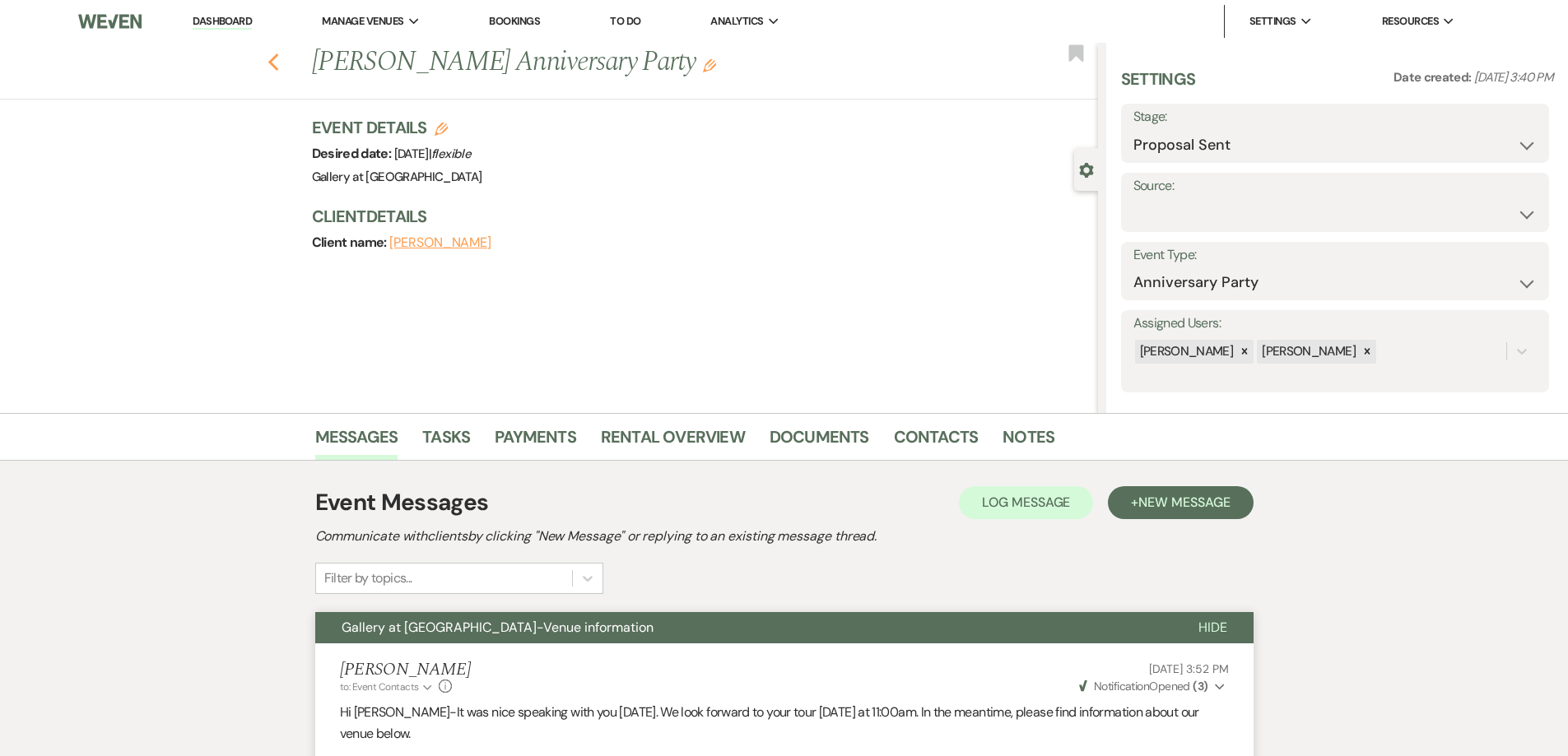
select select "8"
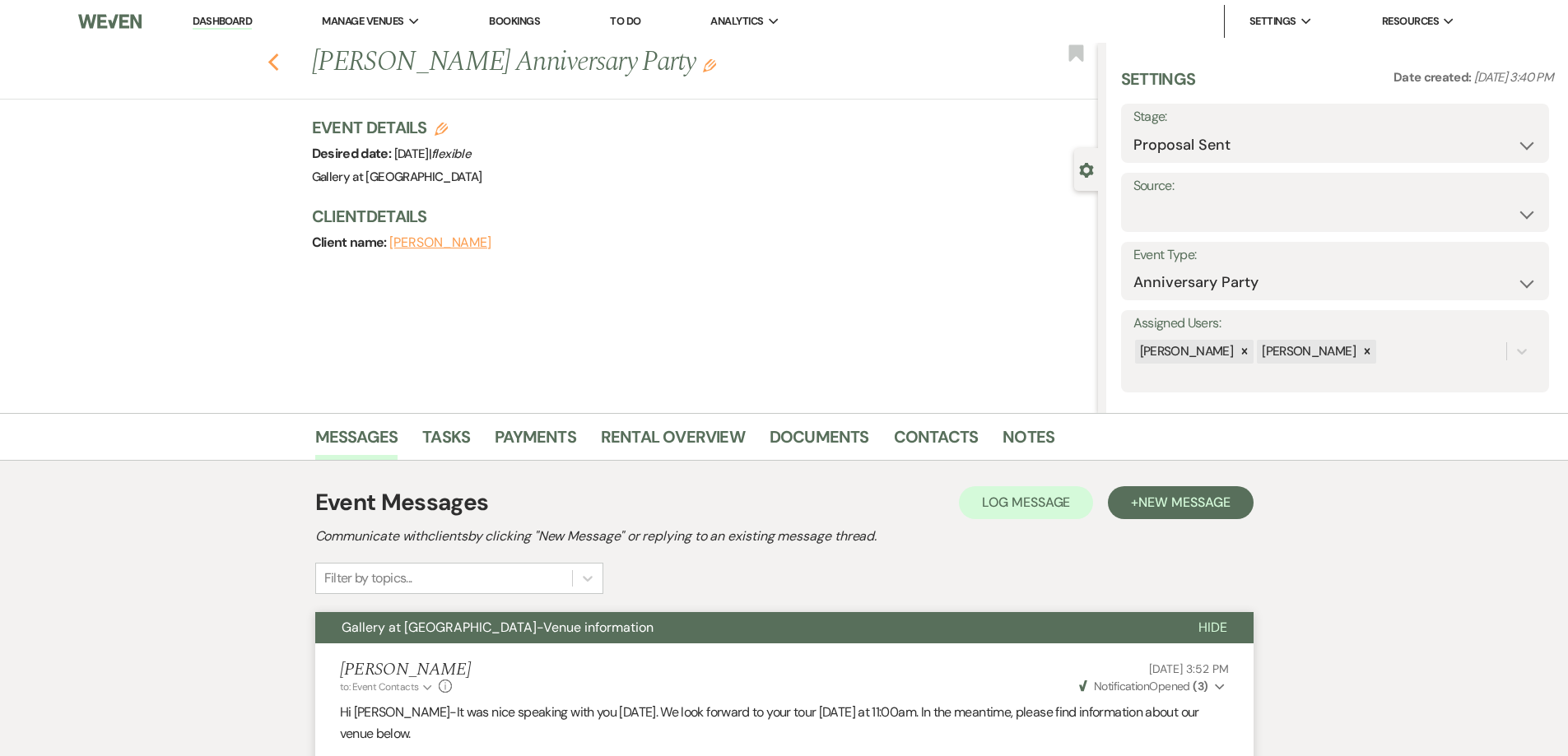
select select "5"
select select "8"
select select "5"
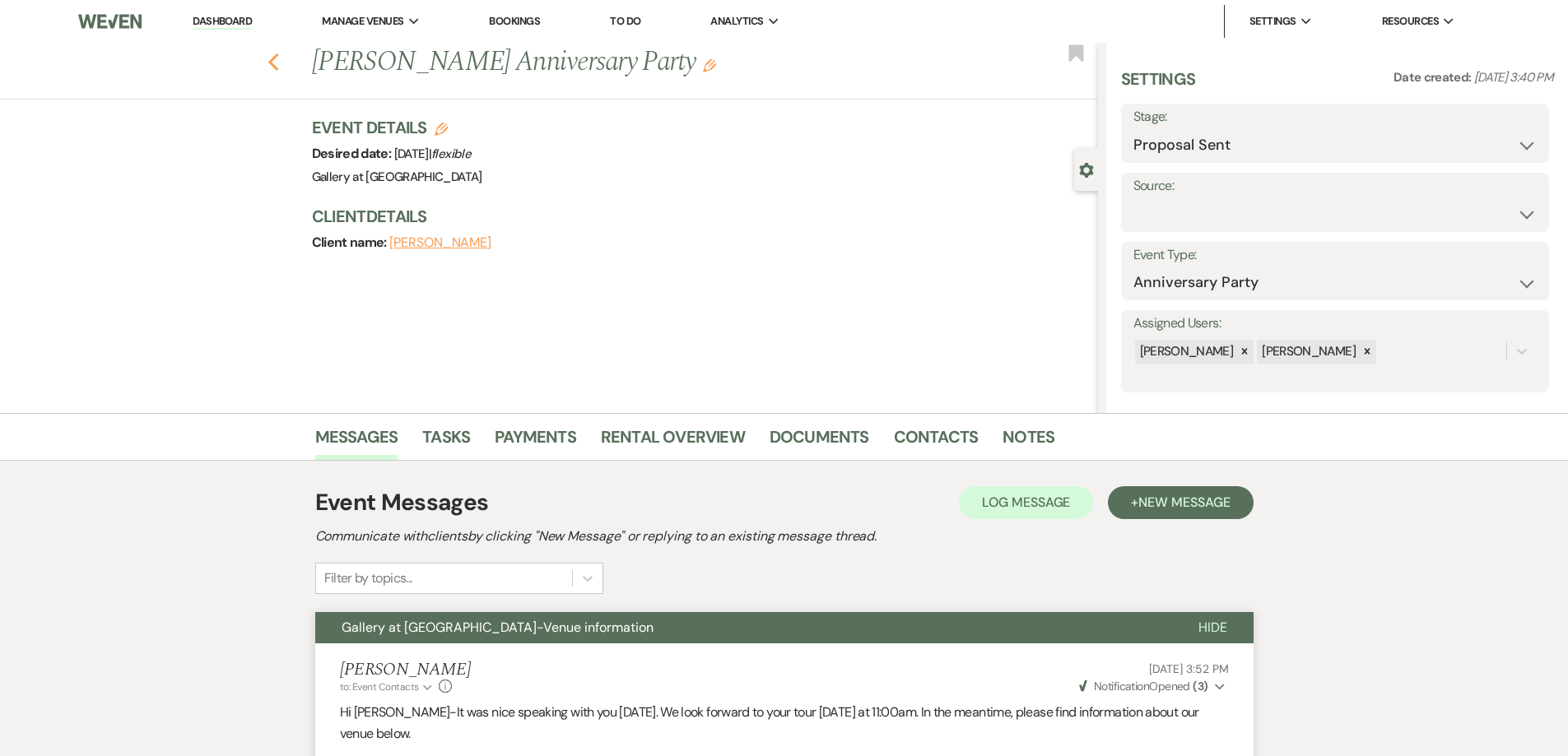
select select "2"
select select "8"
select select "5"
select select "8"
select select "5"
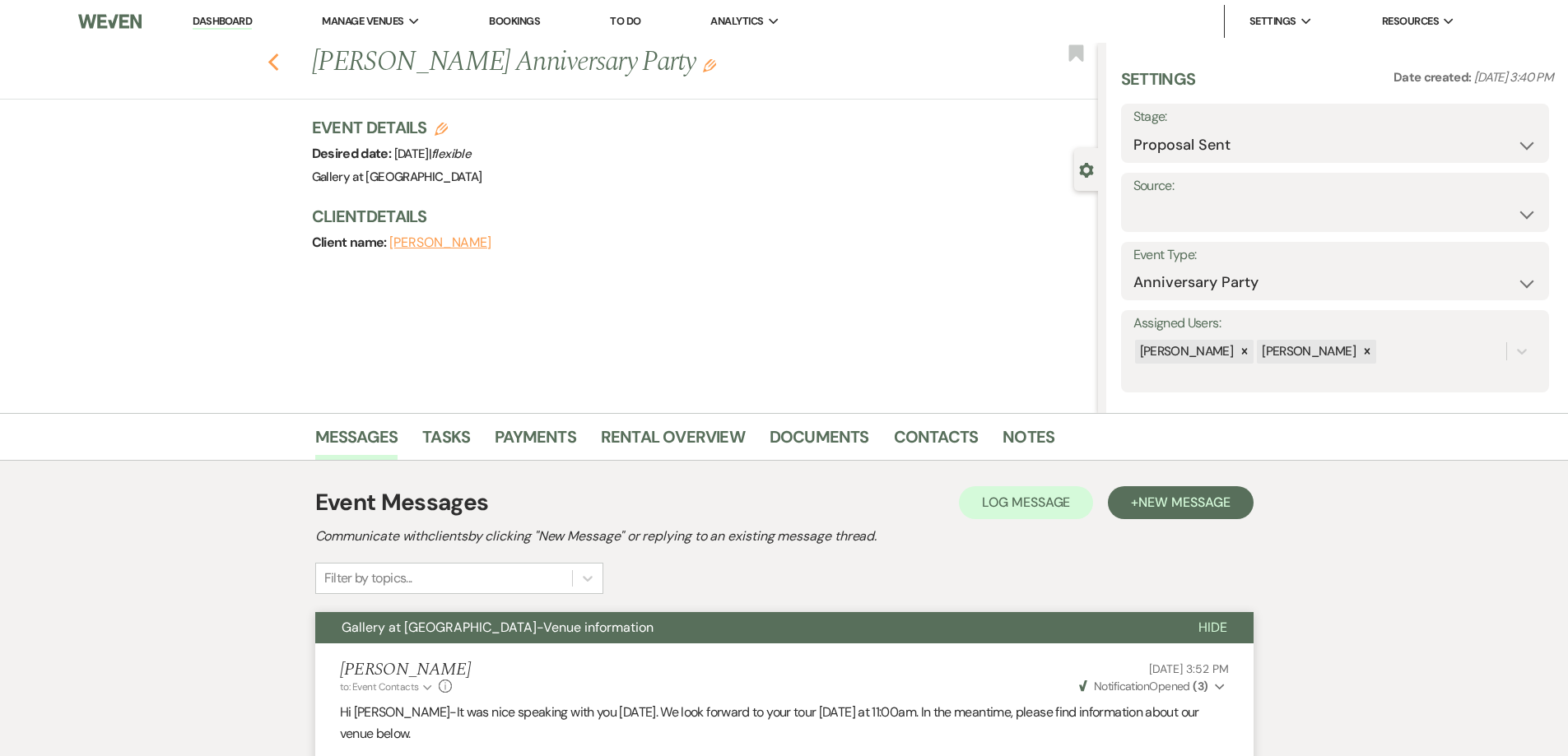
select select "8"
select select "5"
select select "8"
select select "5"
select select "8"
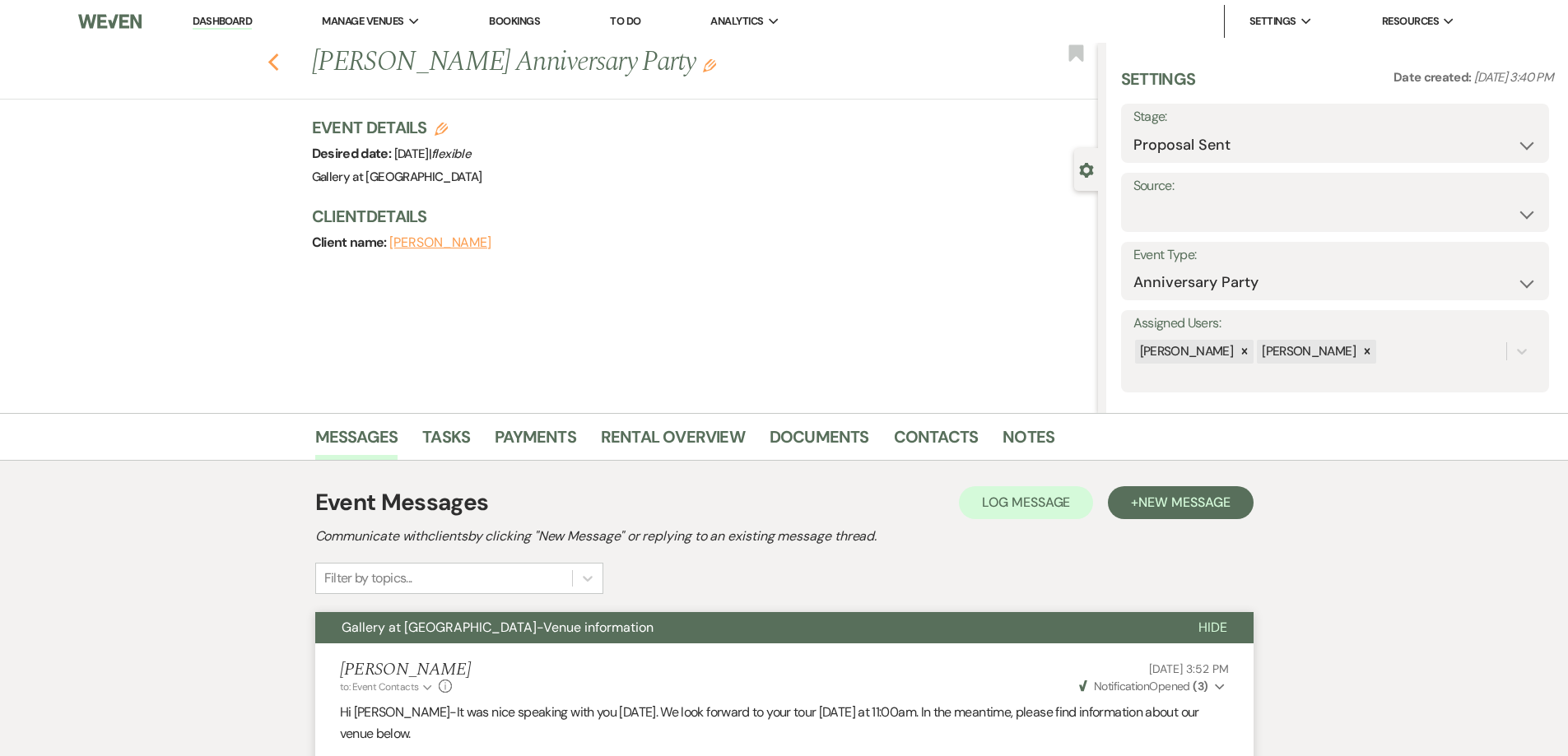
select select "5"
select select "8"
select select "5"
select select "8"
select select "5"
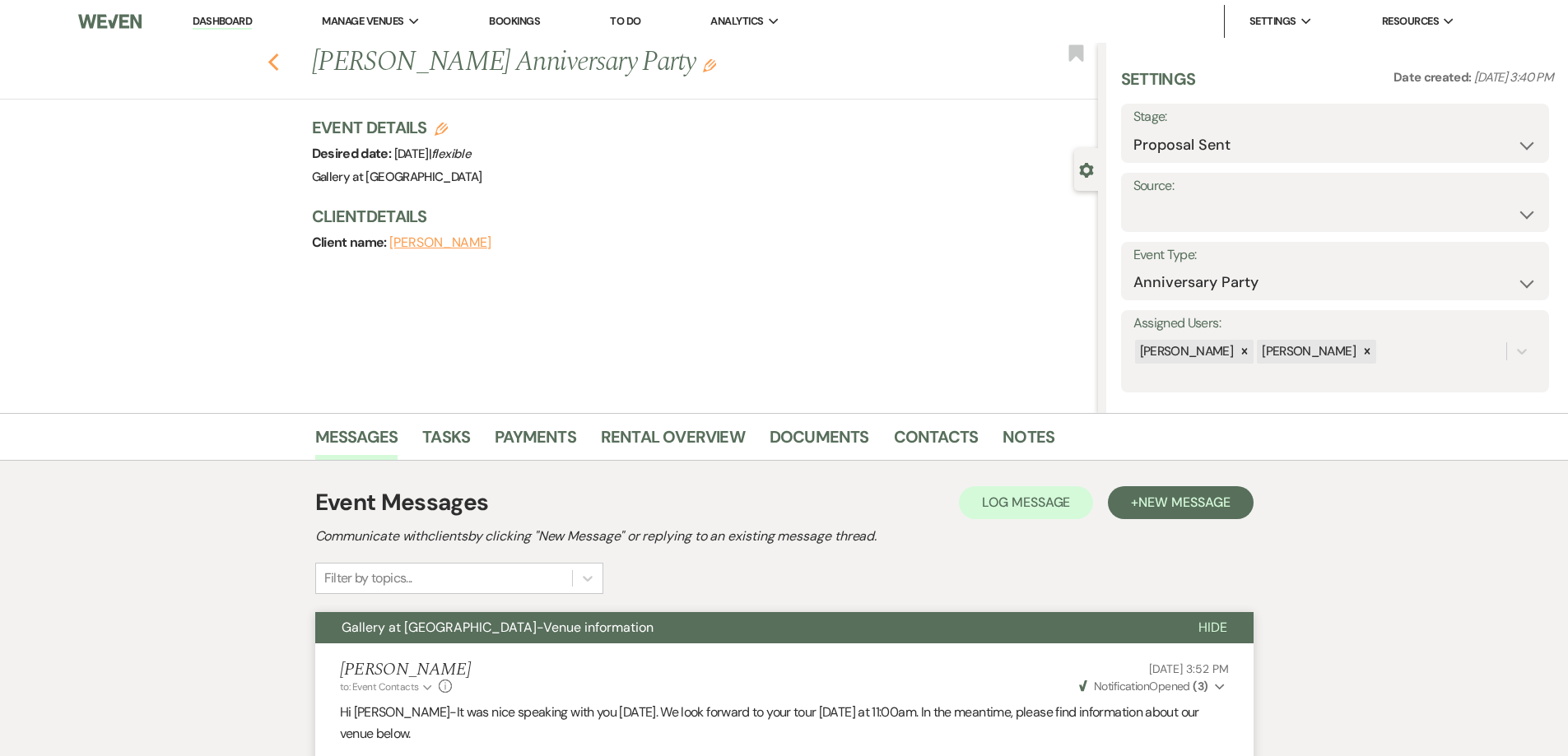
select select "8"
select select "5"
select select "8"
select select "5"
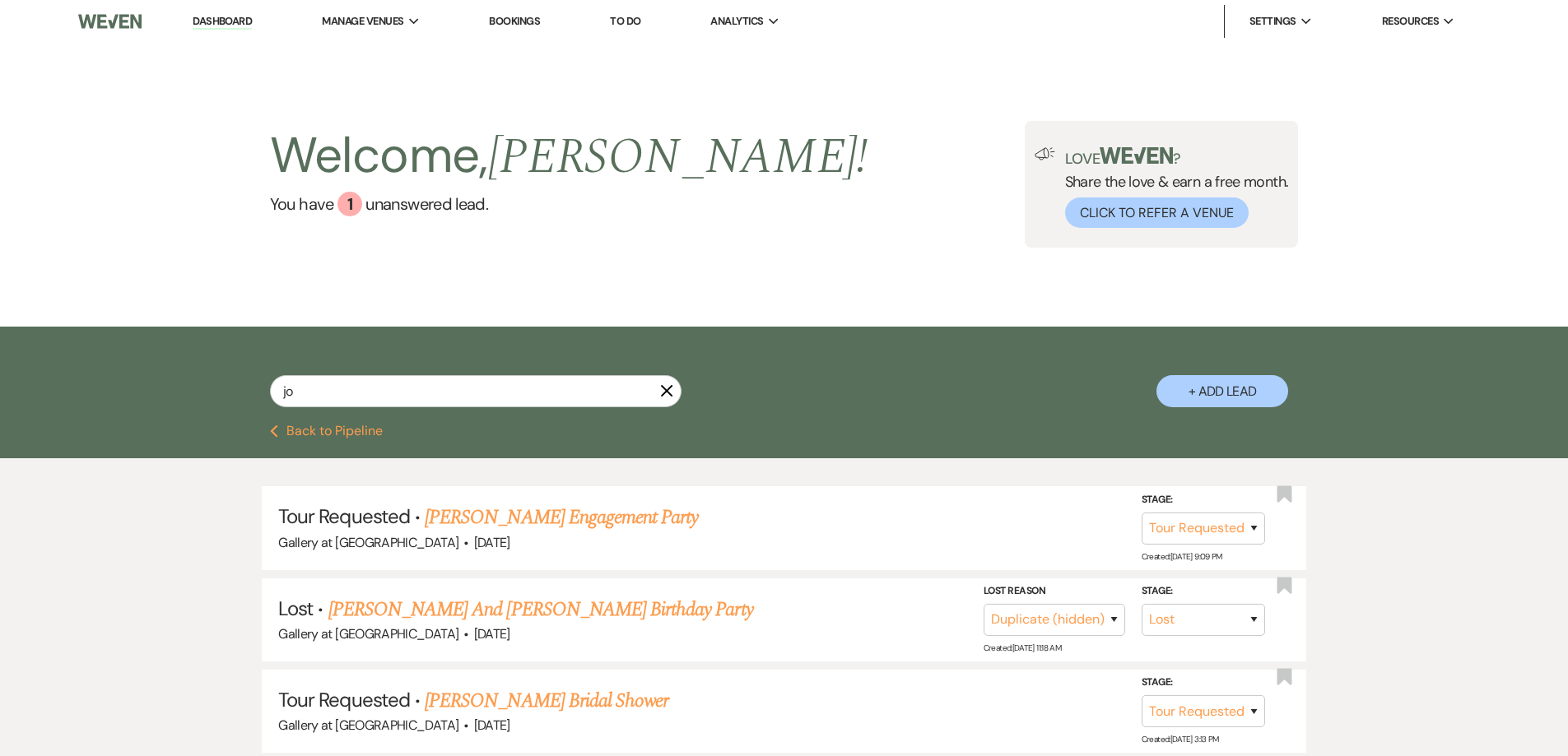
click at [1234, 389] on button "+ Add Lead" at bounding box center [1222, 391] width 131 height 32
select select "733"
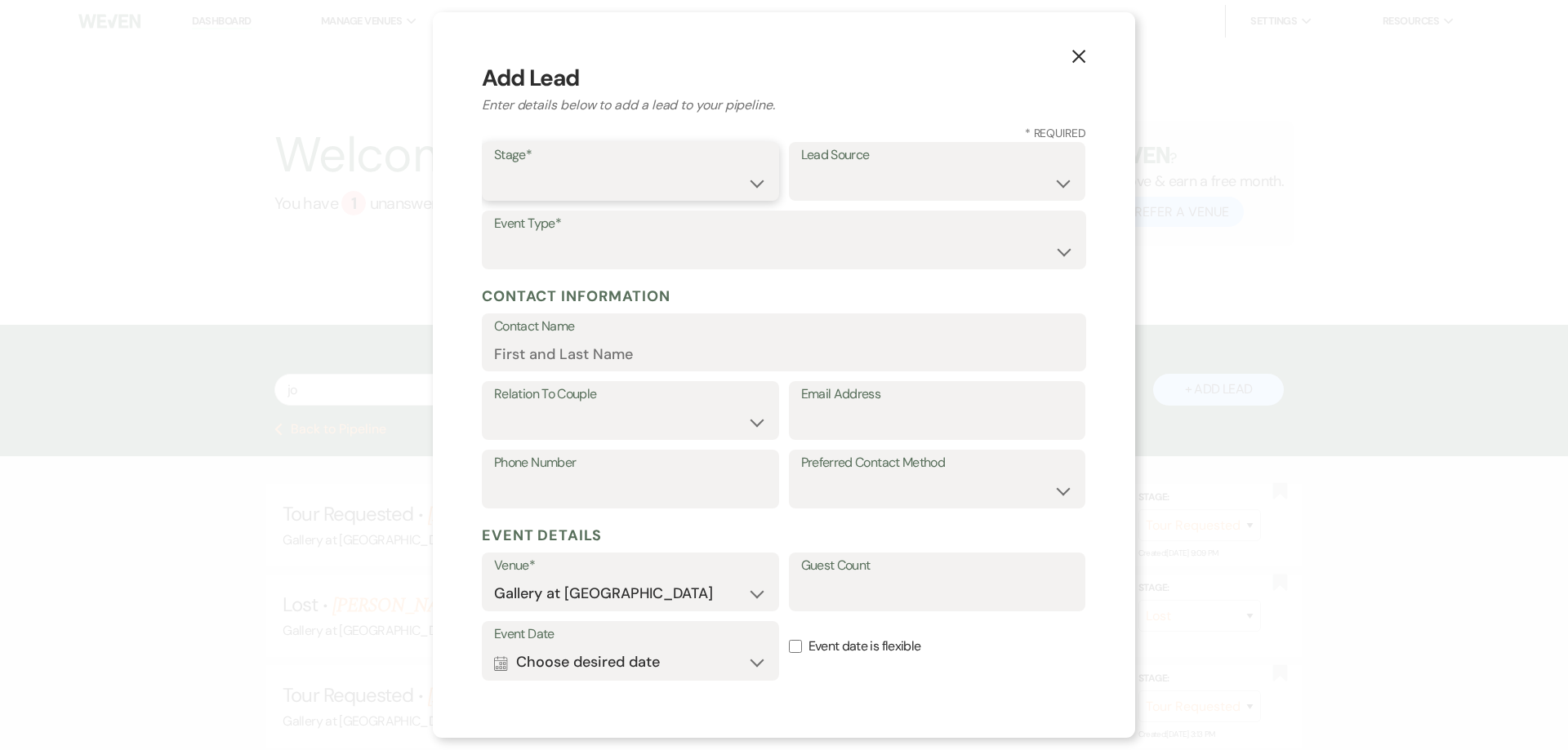
click at [692, 183] on select "Inquiry Follow Up Tour Requested Tour Confirmed Toured Proposal Sent Booked Lost" at bounding box center [630, 183] width 273 height 32
select select "4"
click at [494, 167] on select "Inquiry Follow Up Tour Requested Tour Confirmed Toured Proposal Sent Booked Lost" at bounding box center [630, 183] width 273 height 32
click at [856, 181] on select "Weven Venue Website Instagram Facebook Pinterest Google The Knot Wedding Wire H…" at bounding box center [937, 183] width 273 height 32
select select "22"
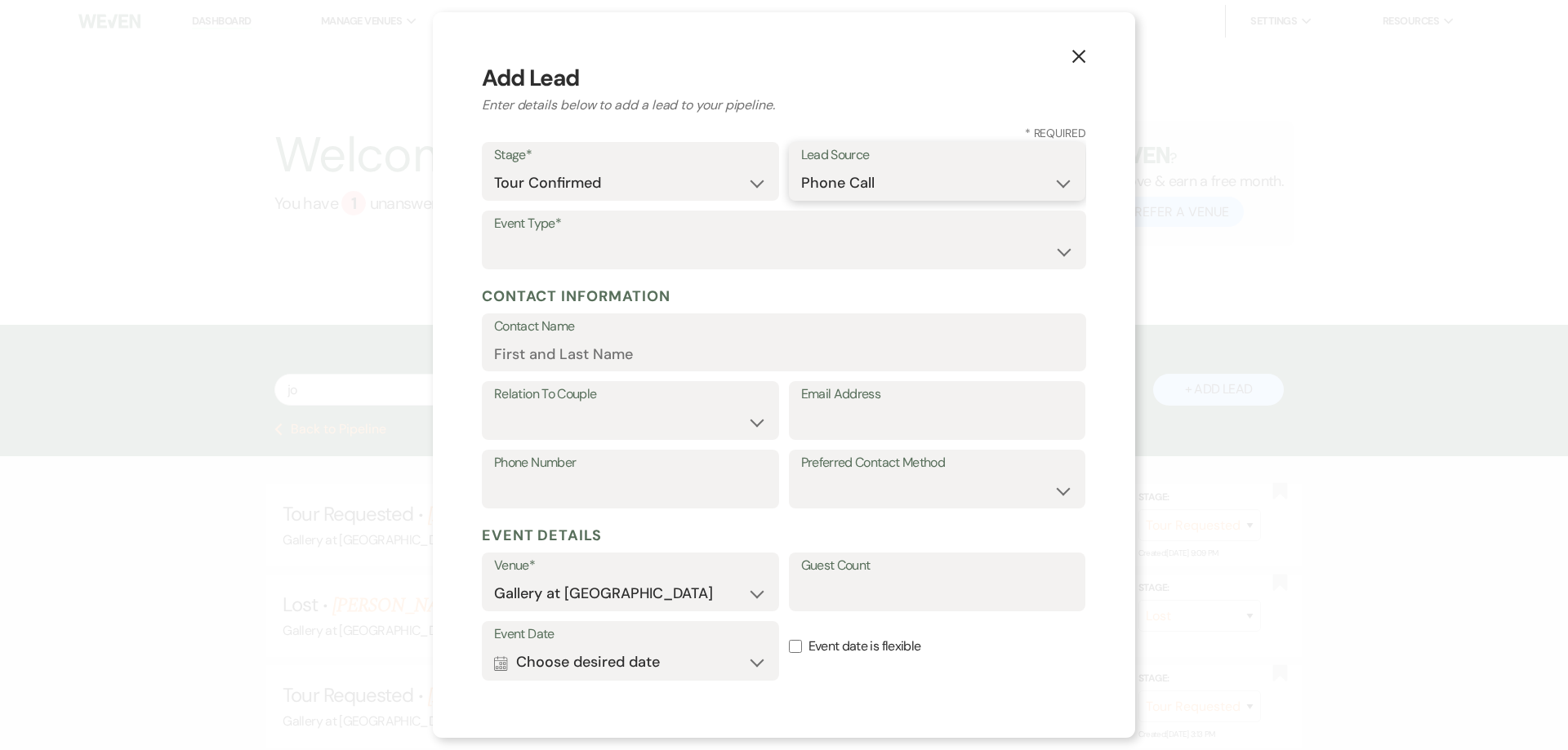
click at [801, 167] on select "Weven Venue Website Instagram Facebook Pinterest Google The Knot Wedding Wire H…" at bounding box center [937, 183] width 273 height 32
click at [534, 251] on select "Wedding Anniversary Party Baby Shower Bachelorette / Bachelor Party Birthday Pa…" at bounding box center [784, 252] width 580 height 32
select select "13"
click at [860, 250] on input "Other Type*" at bounding box center [937, 252] width 273 height 32
type input "Party"
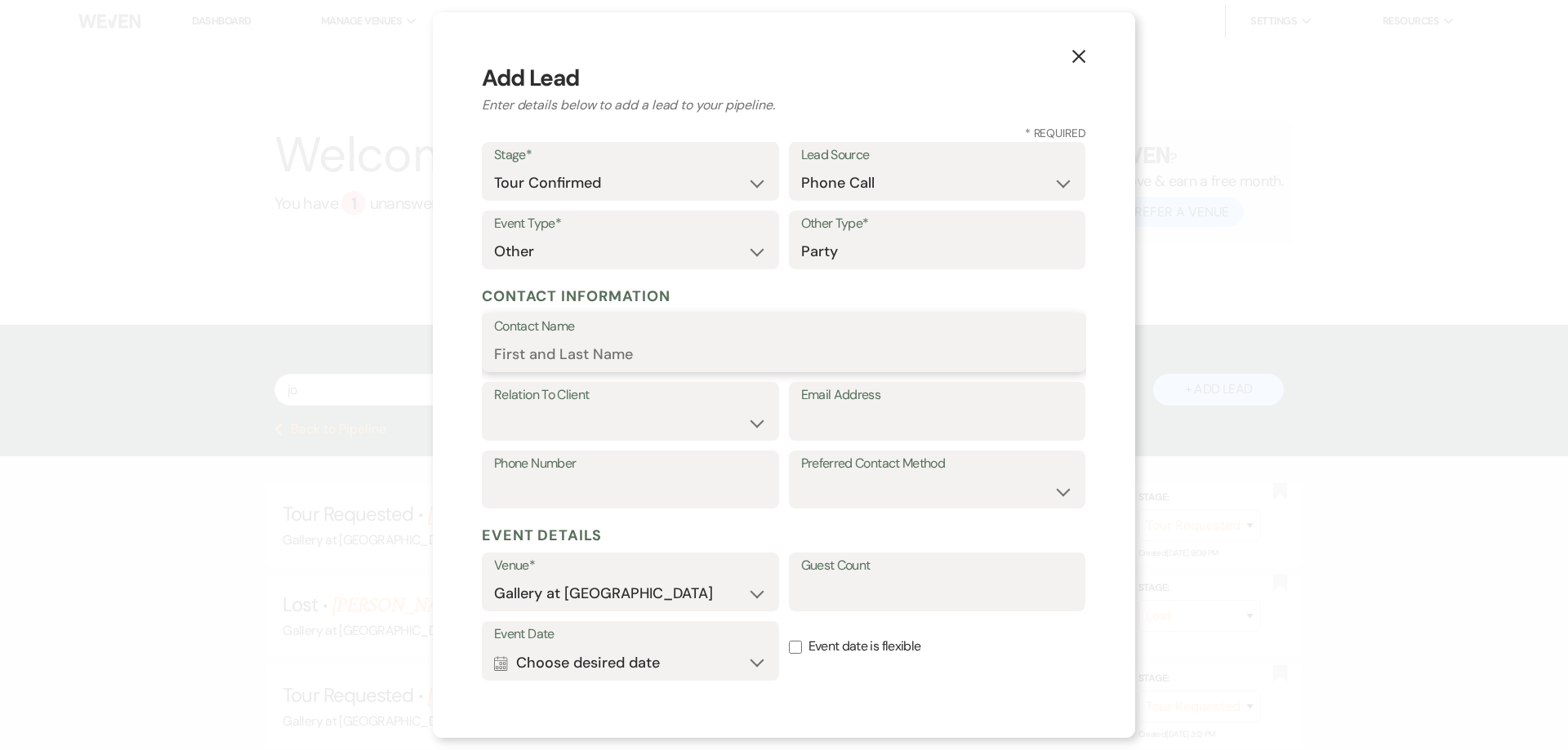
click at [707, 359] on input "Contact Name" at bounding box center [784, 355] width 580 height 32
type input "[PERSON_NAME]"
click at [600, 411] on select "Client Event Planner Parent of Client Family Member Friend Other" at bounding box center [630, 423] width 273 height 32
select select "1"
click at [494, 407] on select "Client Event Planner Parent of Client Family Member Friend Other" at bounding box center [630, 423] width 273 height 32
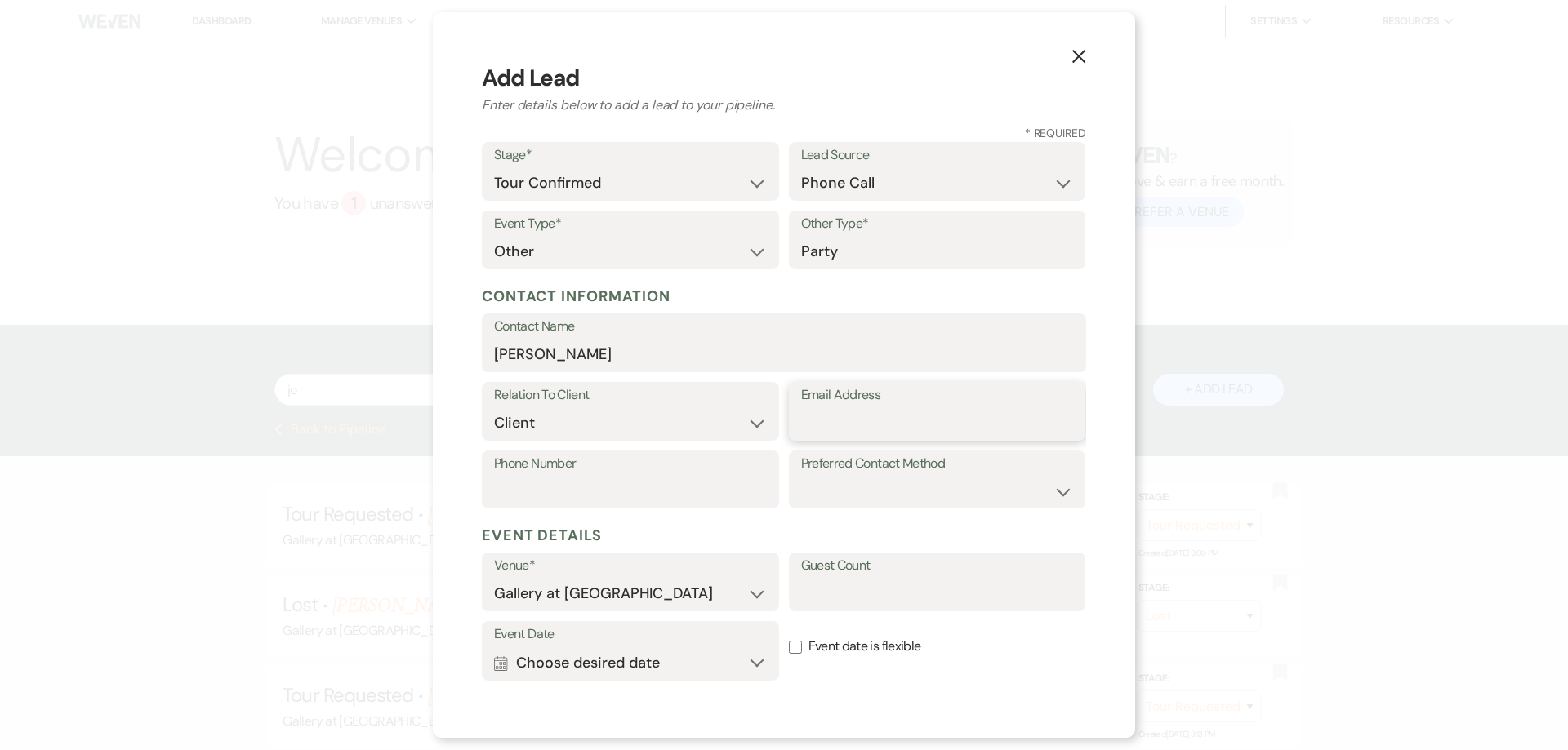
click at [832, 411] on input "Email Address" at bounding box center [937, 423] width 273 height 32
type input "[EMAIL_ADDRESS][DOMAIN_NAME]"
click at [551, 482] on input "Phone Number" at bounding box center [630, 491] width 273 height 32
click at [872, 482] on select "Email Phone Text" at bounding box center [937, 491] width 273 height 32
click at [801, 475] on select "Email Phone Text" at bounding box center [937, 491] width 273 height 32
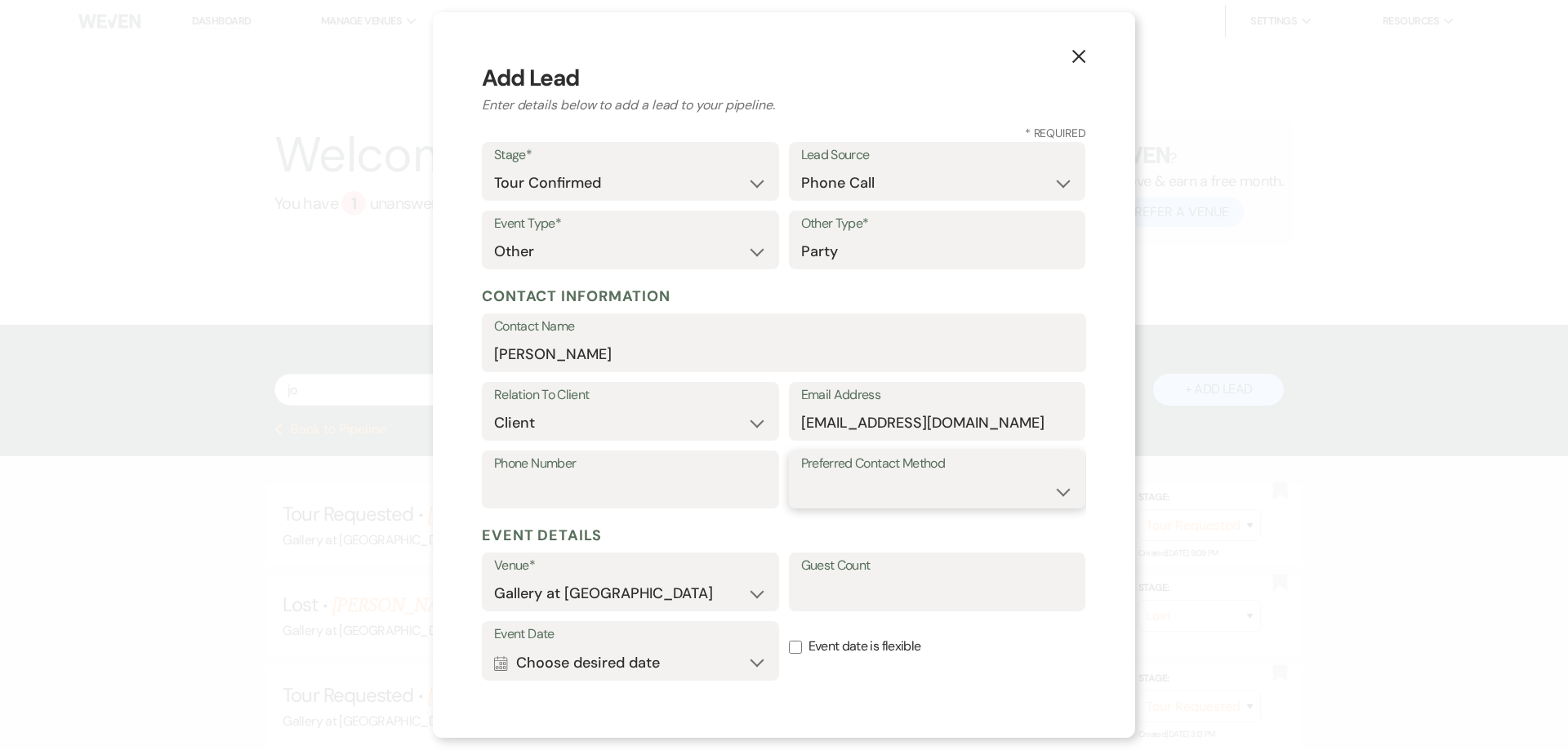
click at [875, 487] on select "Email Phone Text" at bounding box center [937, 491] width 273 height 32
select select "email"
click at [801, 475] on select "Email Phone Text" at bounding box center [937, 491] width 273 height 32
click at [789, 644] on input "Event date is flexible" at bounding box center [795, 647] width 13 height 13
checkbox input "true"
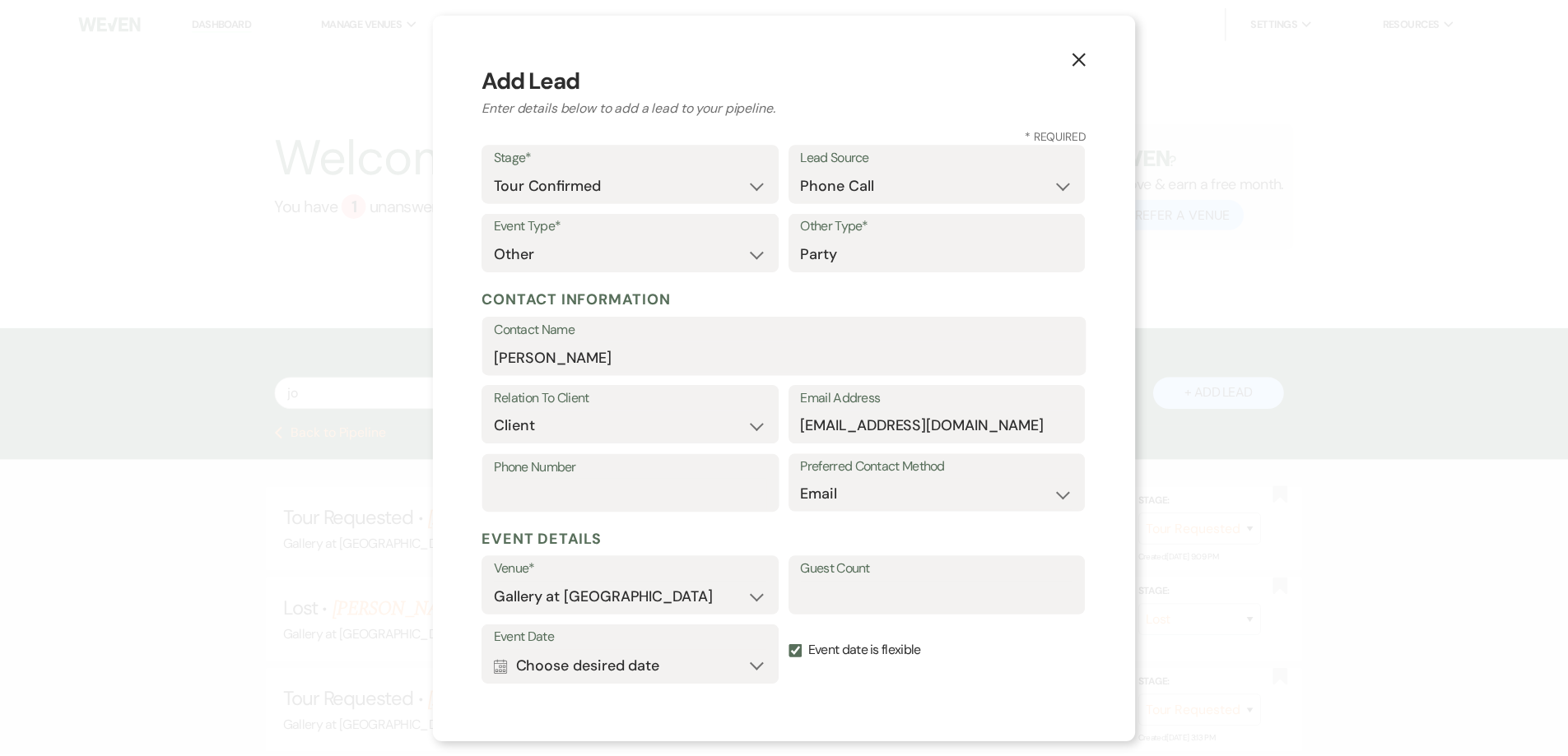
scroll to position [175, 0]
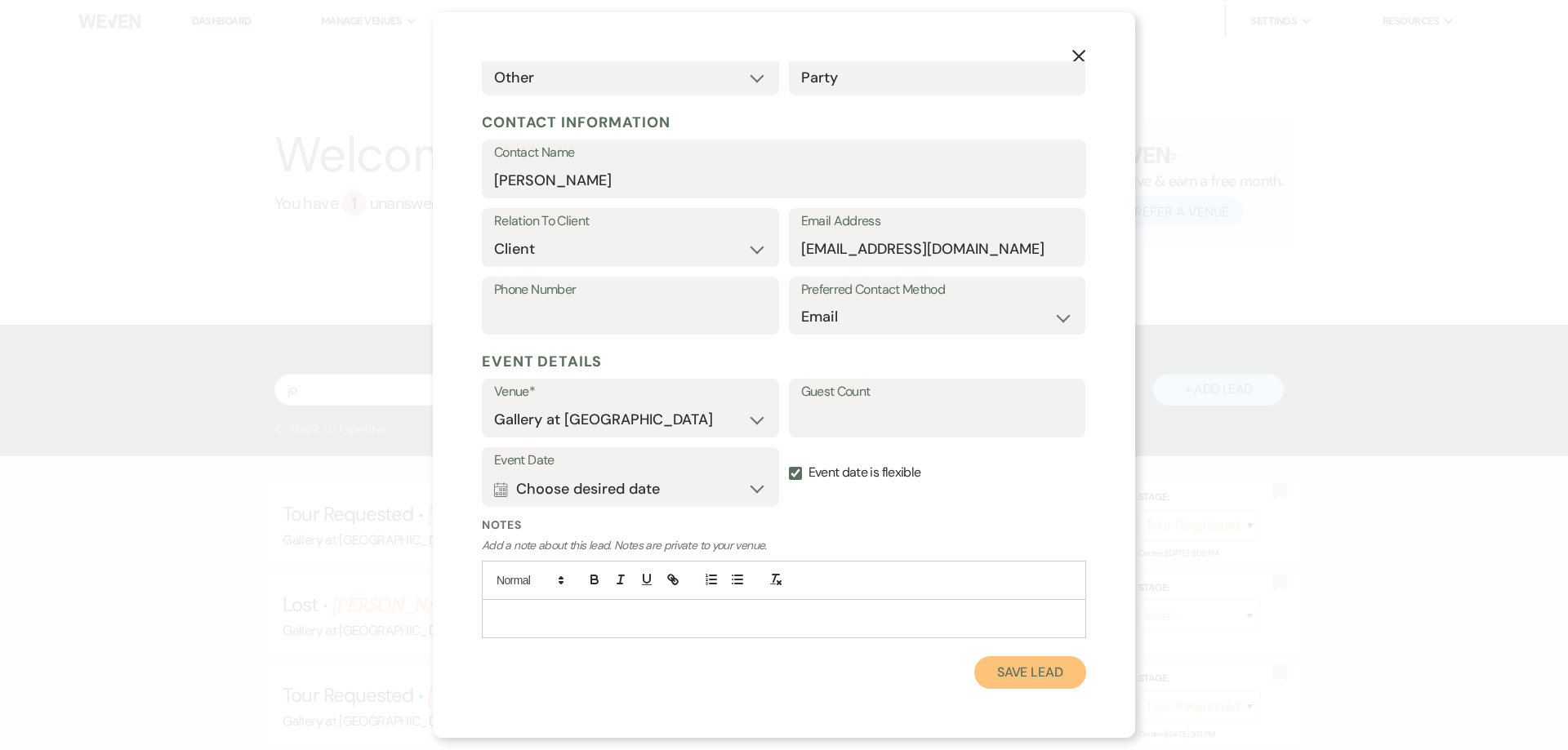
click at [996, 669] on button "Save Lead" at bounding box center [1029, 673] width 112 height 33
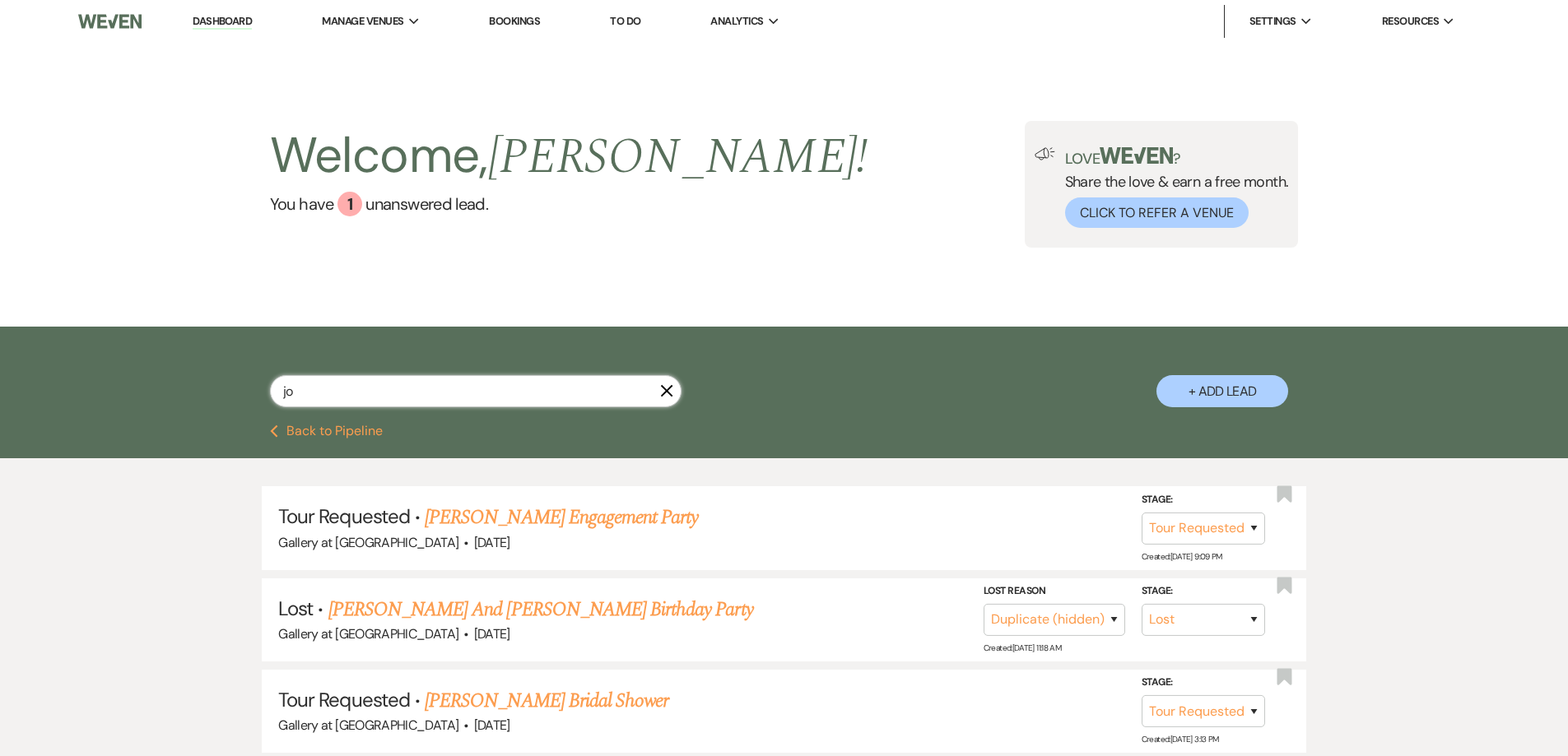
click at [512, 389] on input "jo" at bounding box center [476, 391] width 411 height 32
type input "jocel"
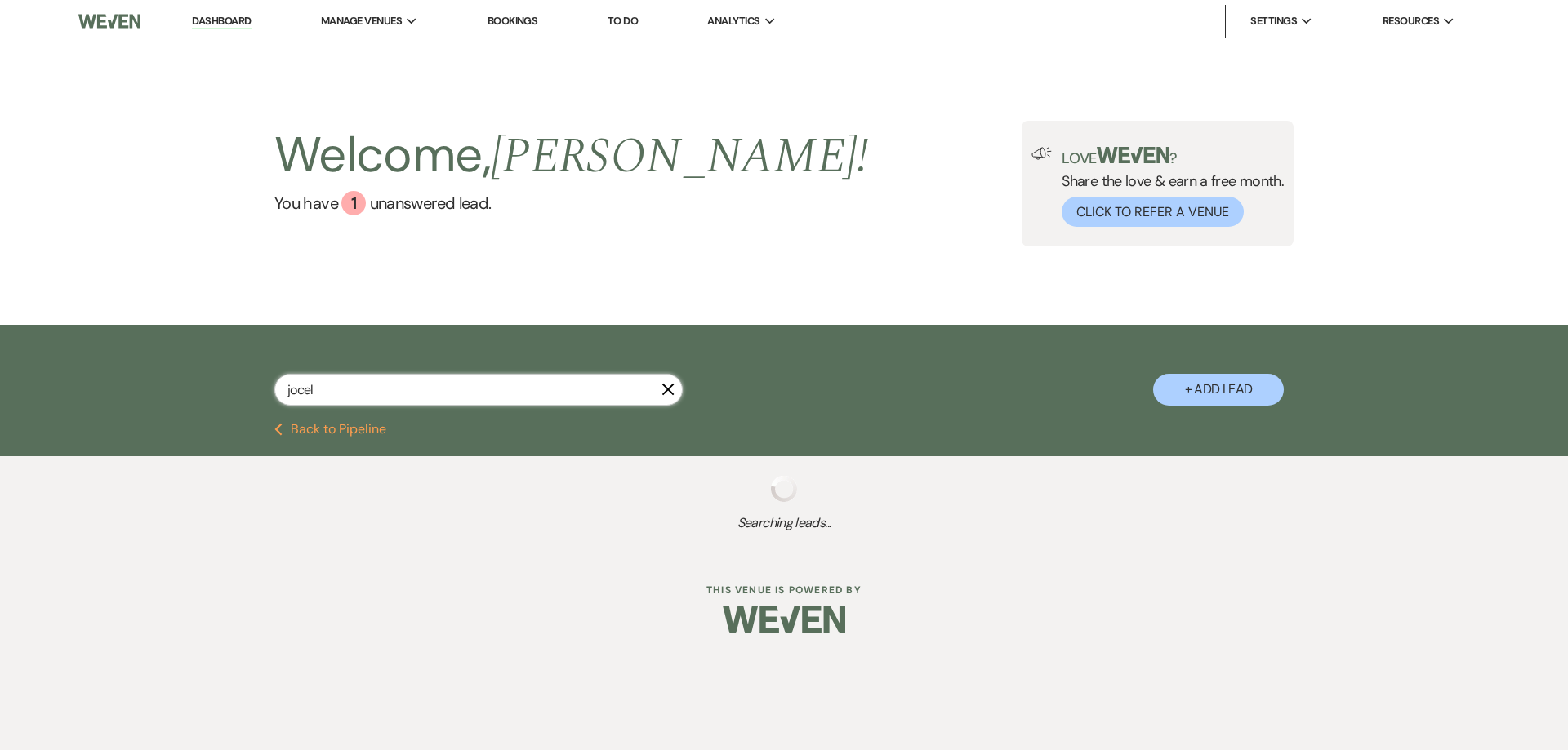
select select "4"
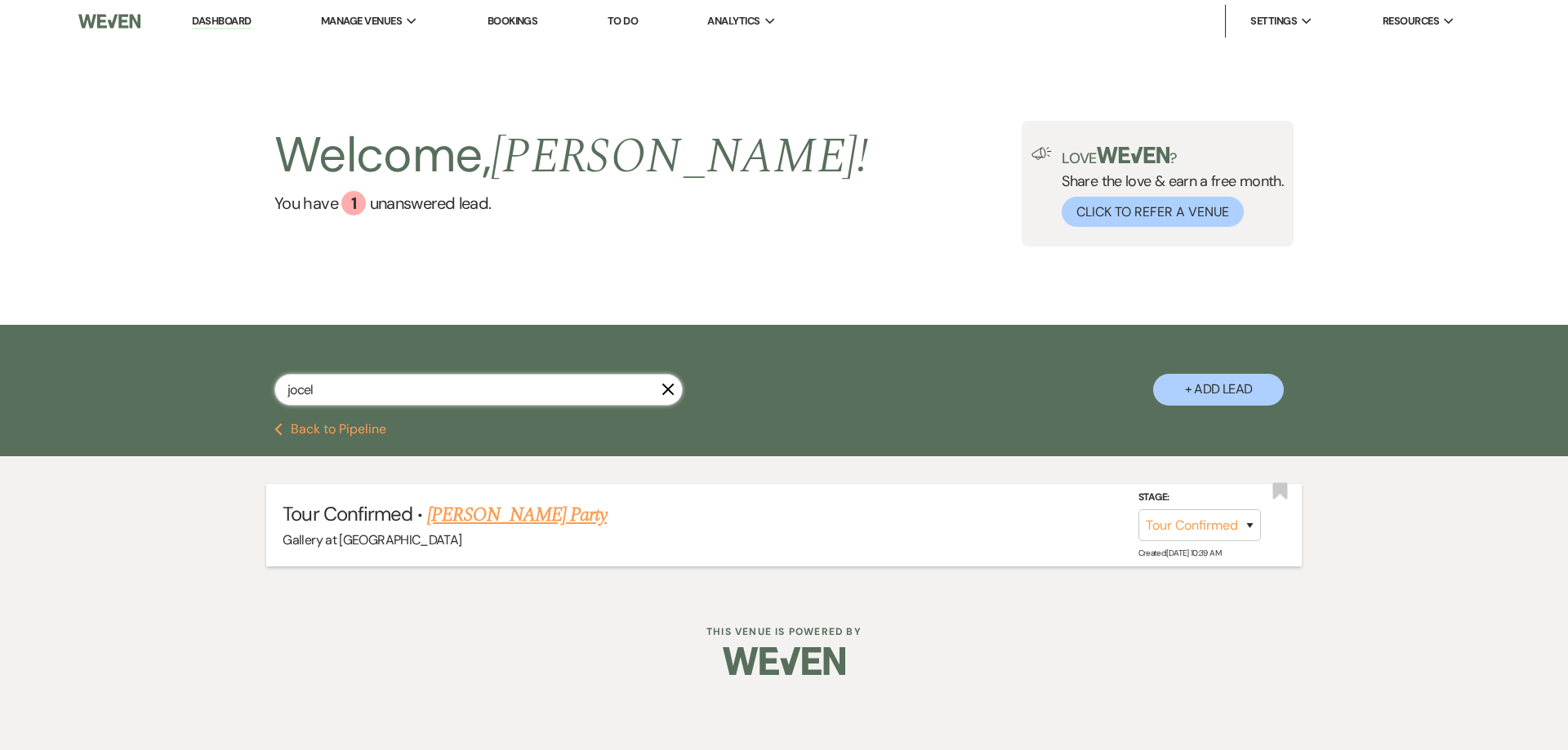
type input "jocel"
click at [464, 513] on link "[PERSON_NAME] Party" at bounding box center [516, 515] width 180 height 29
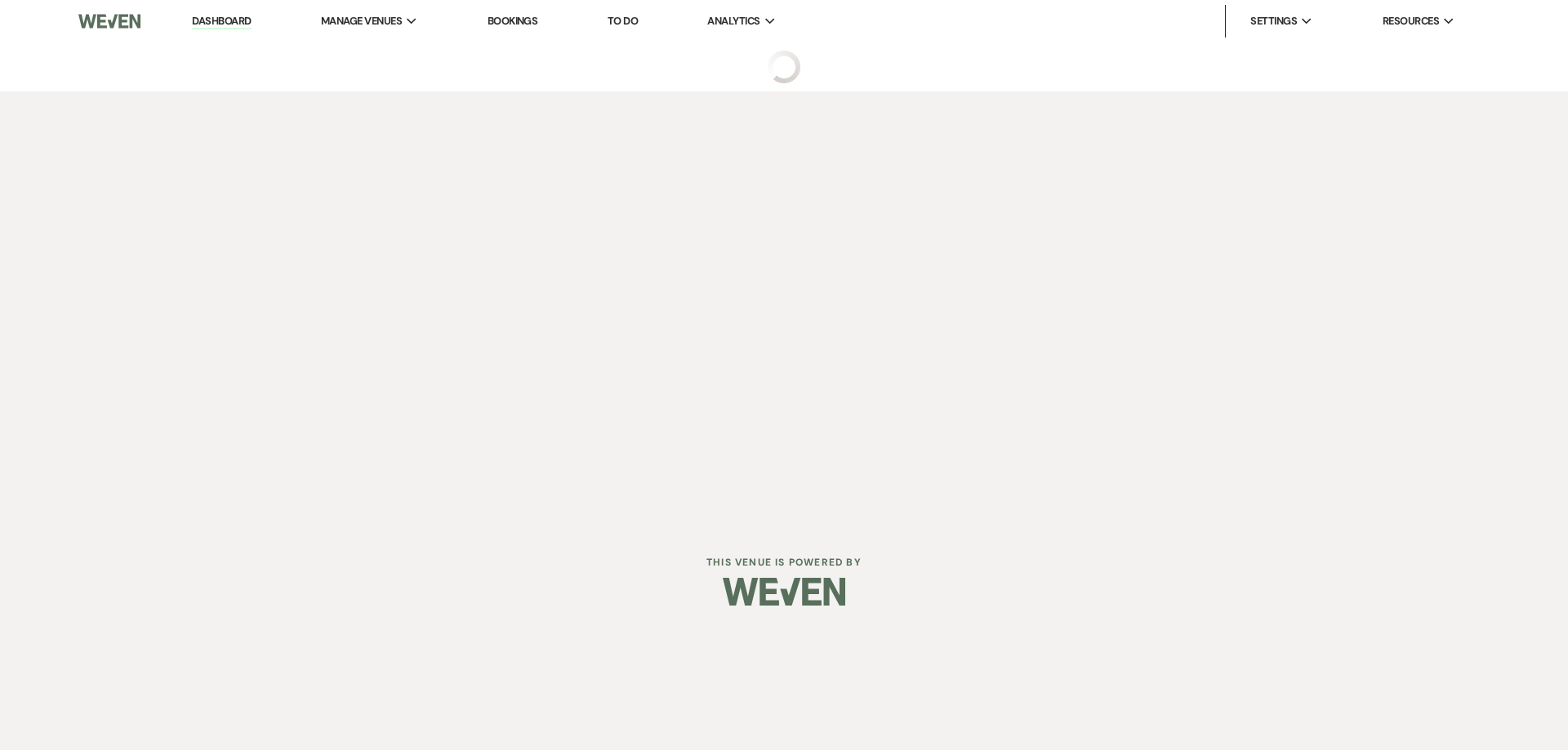
select select "4"
select select "22"
select select "13"
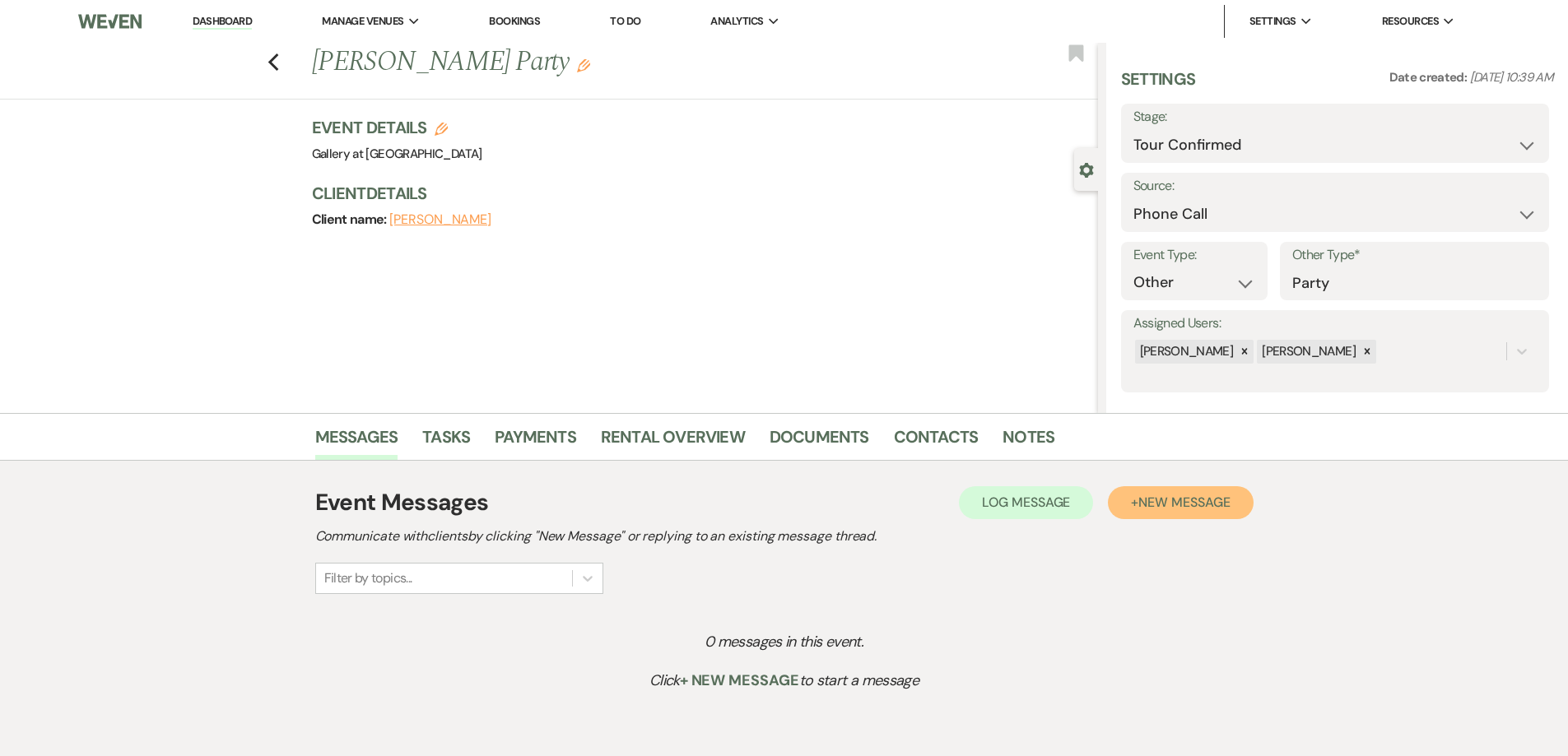
click at [1165, 497] on span "New Message" at bounding box center [1183, 502] width 91 height 18
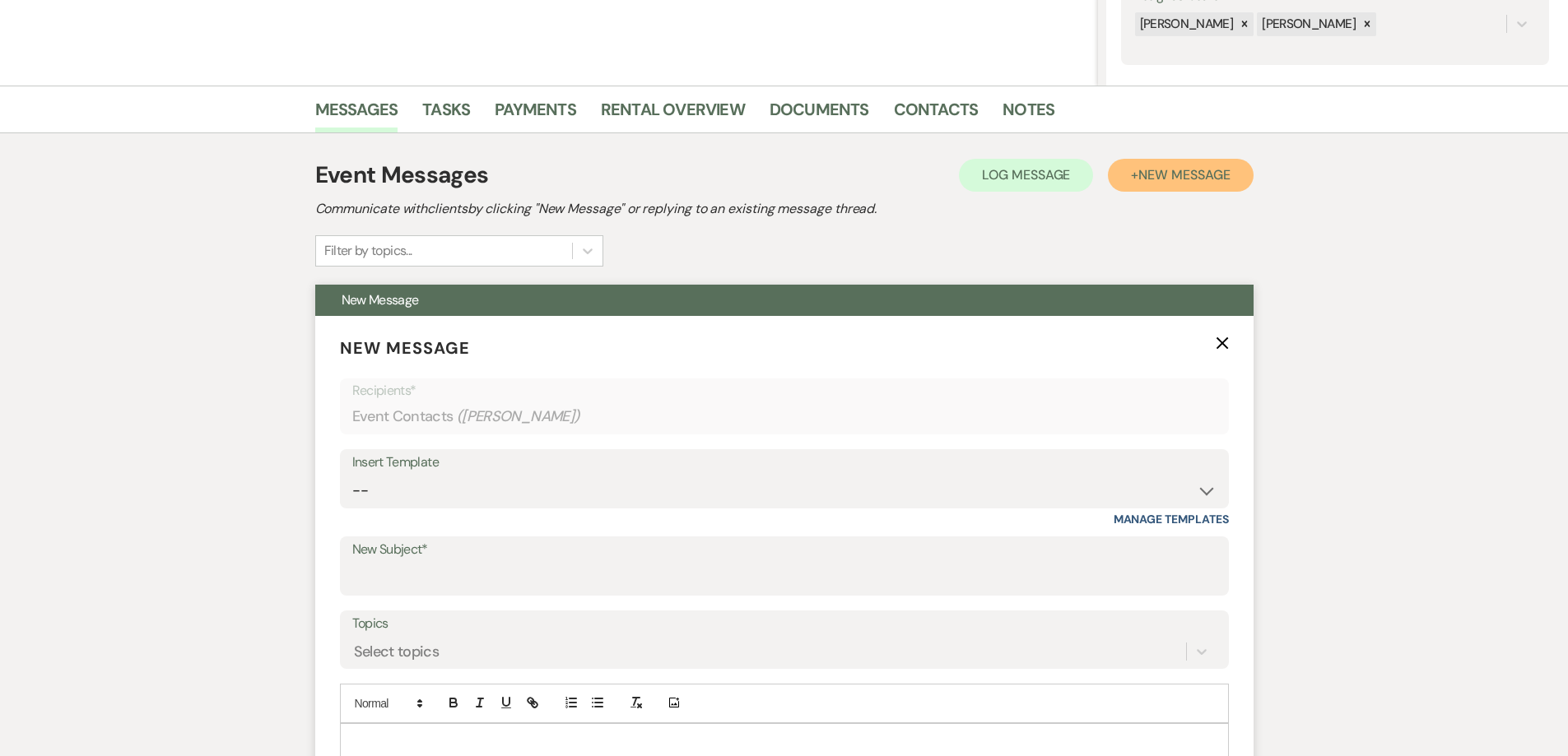
scroll to position [329, 0]
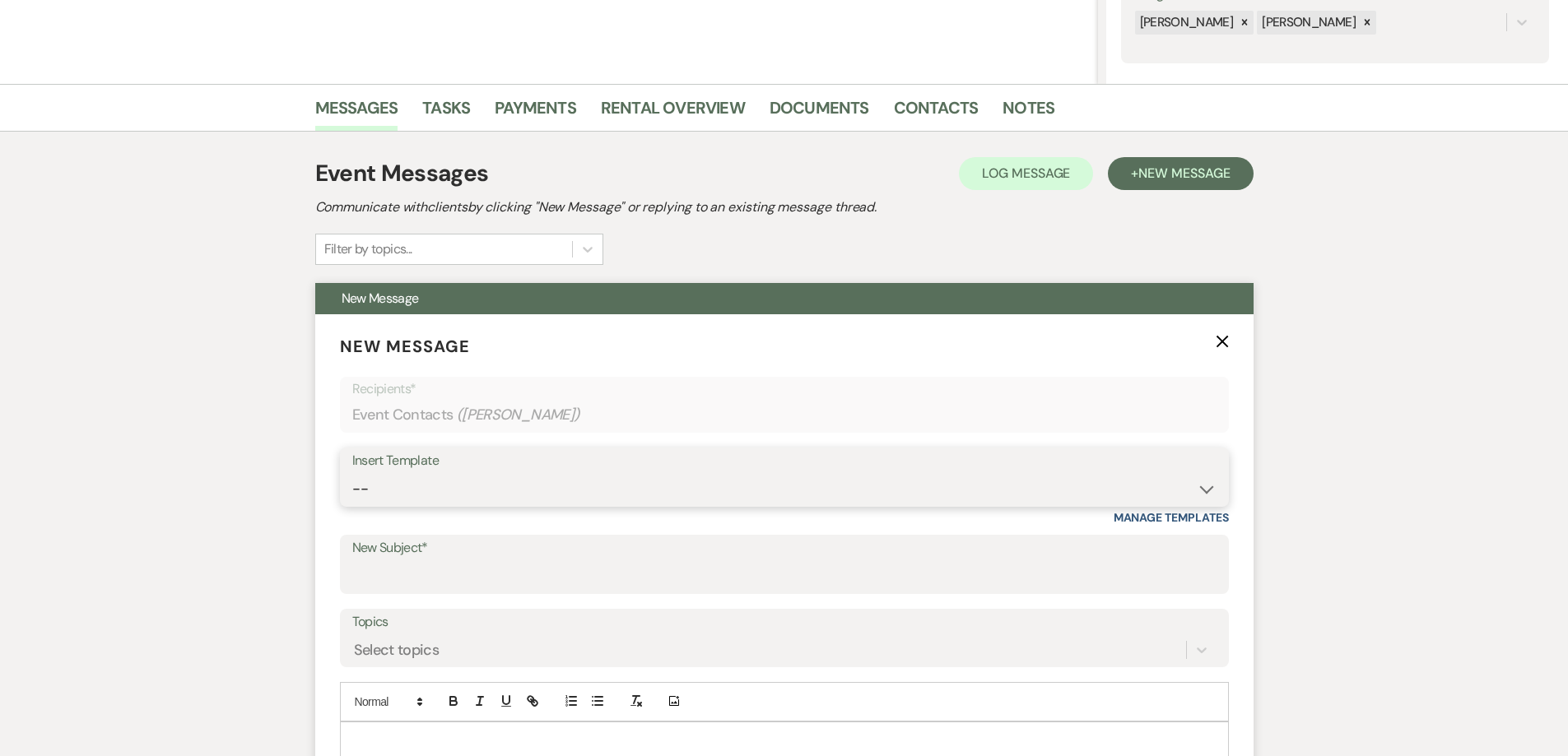
click at [457, 482] on select "-- Initial Inquiry Response-DATE IS AVAILABLE Initial Inquiry Response-DATE NOT…" at bounding box center [784, 489] width 864 height 32
select select "2560"
click at [353, 473] on select "-- Initial Inquiry Response-DATE IS AVAILABLE Initial Inquiry Response-DATE NOT…" at bounding box center [784, 489] width 864 height 32
type input "Gallery at [GEOGRAPHIC_DATA]-Venue information"
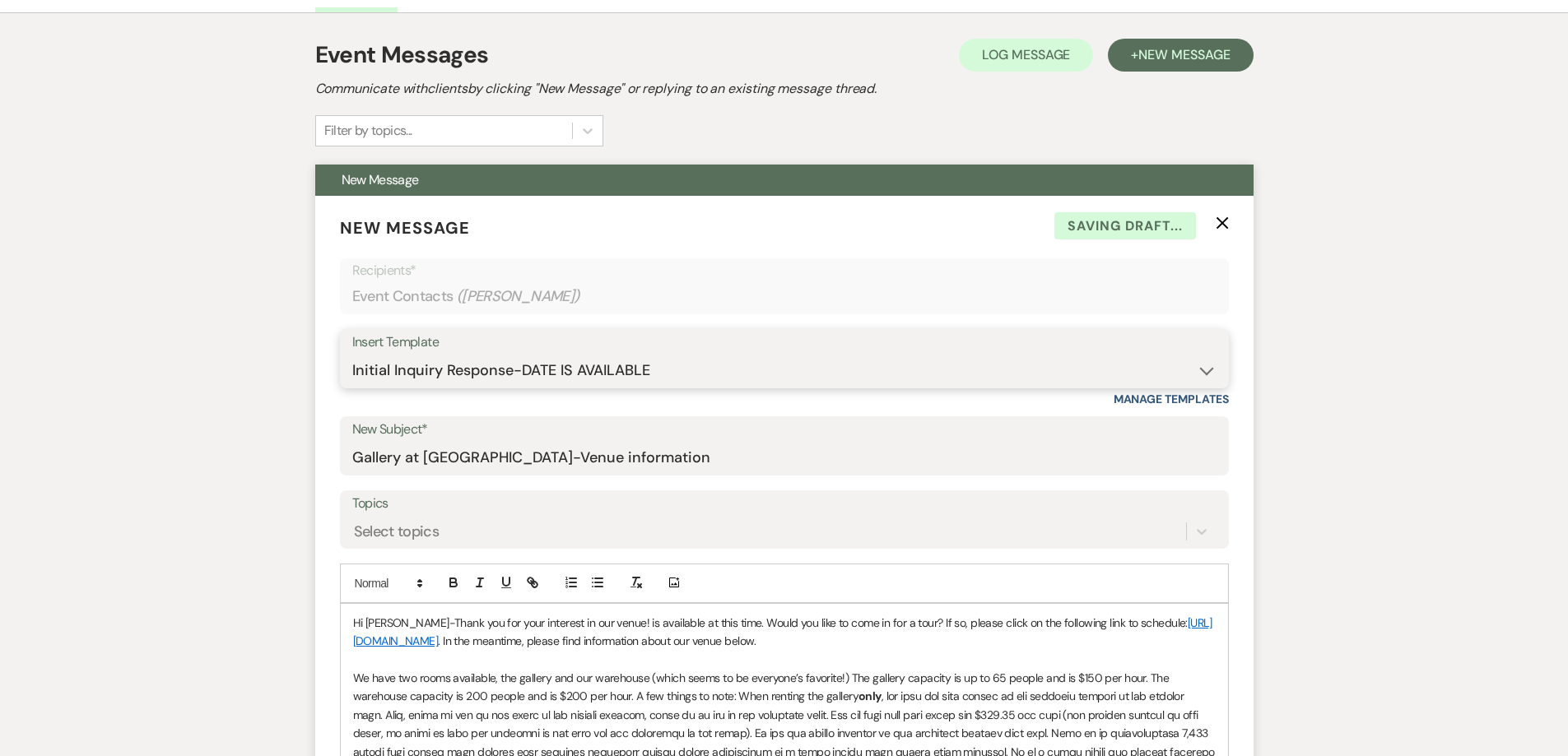
scroll to position [658, 0]
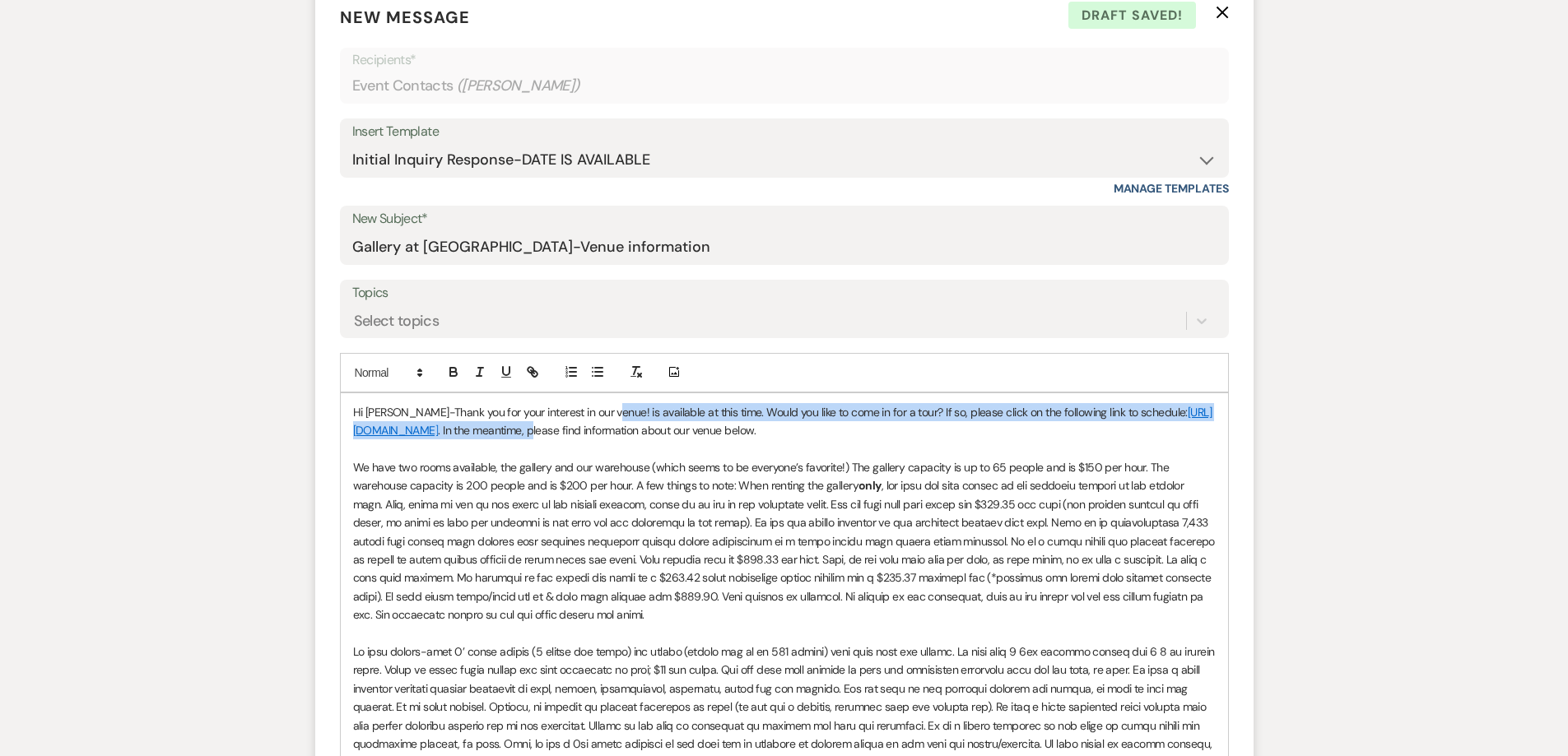
drag, startPoint x: 605, startPoint y: 410, endPoint x: 641, endPoint y: 432, distance: 42.2
click at [641, 432] on p "Hi [PERSON_NAME]-Thank you for your interest in our venue! is available at this…" at bounding box center [784, 422] width 863 height 37
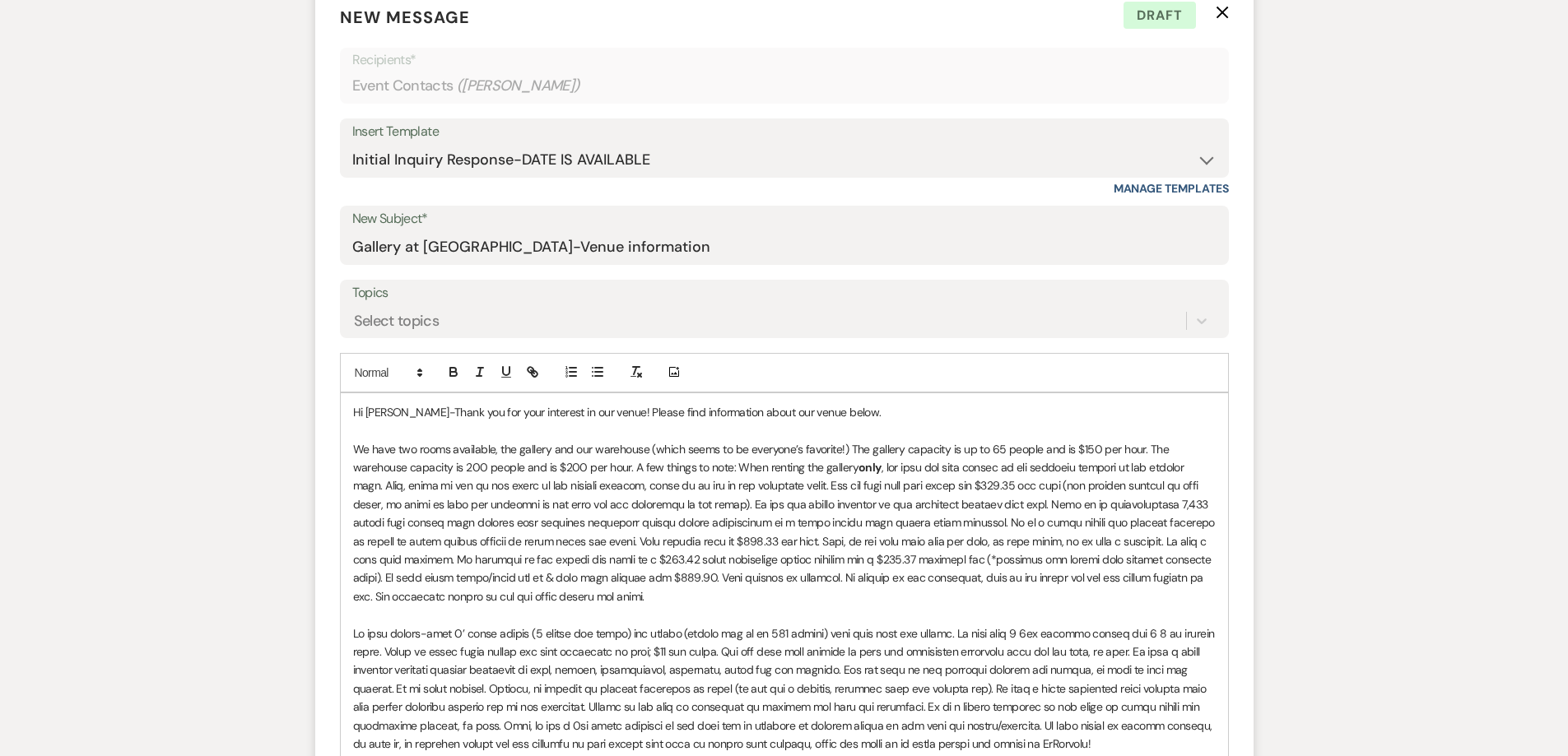
click at [697, 599] on p "We have two rooms available, the gallery and our warehouse (which seems to be e…" at bounding box center [784, 524] width 863 height 166
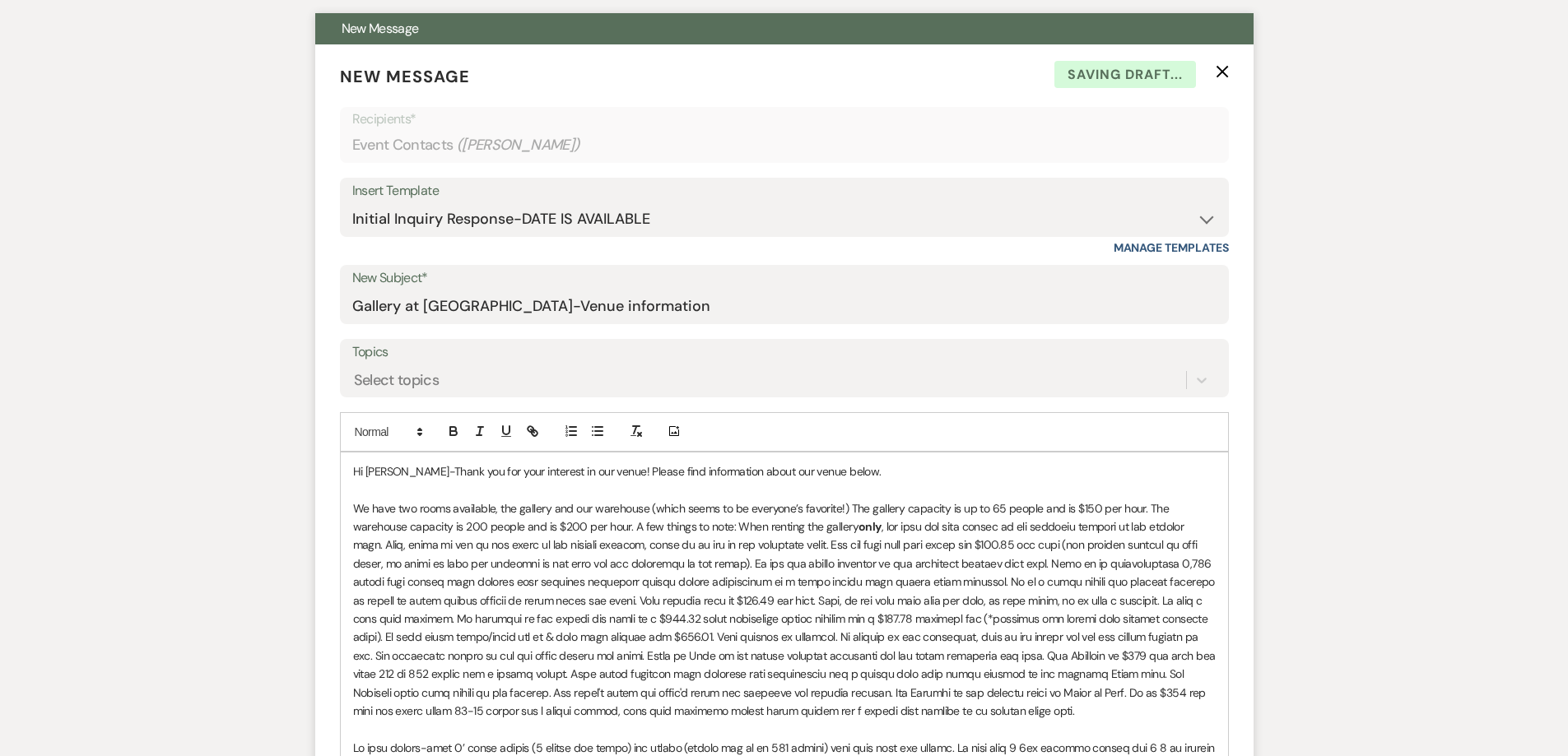
scroll to position [576, 0]
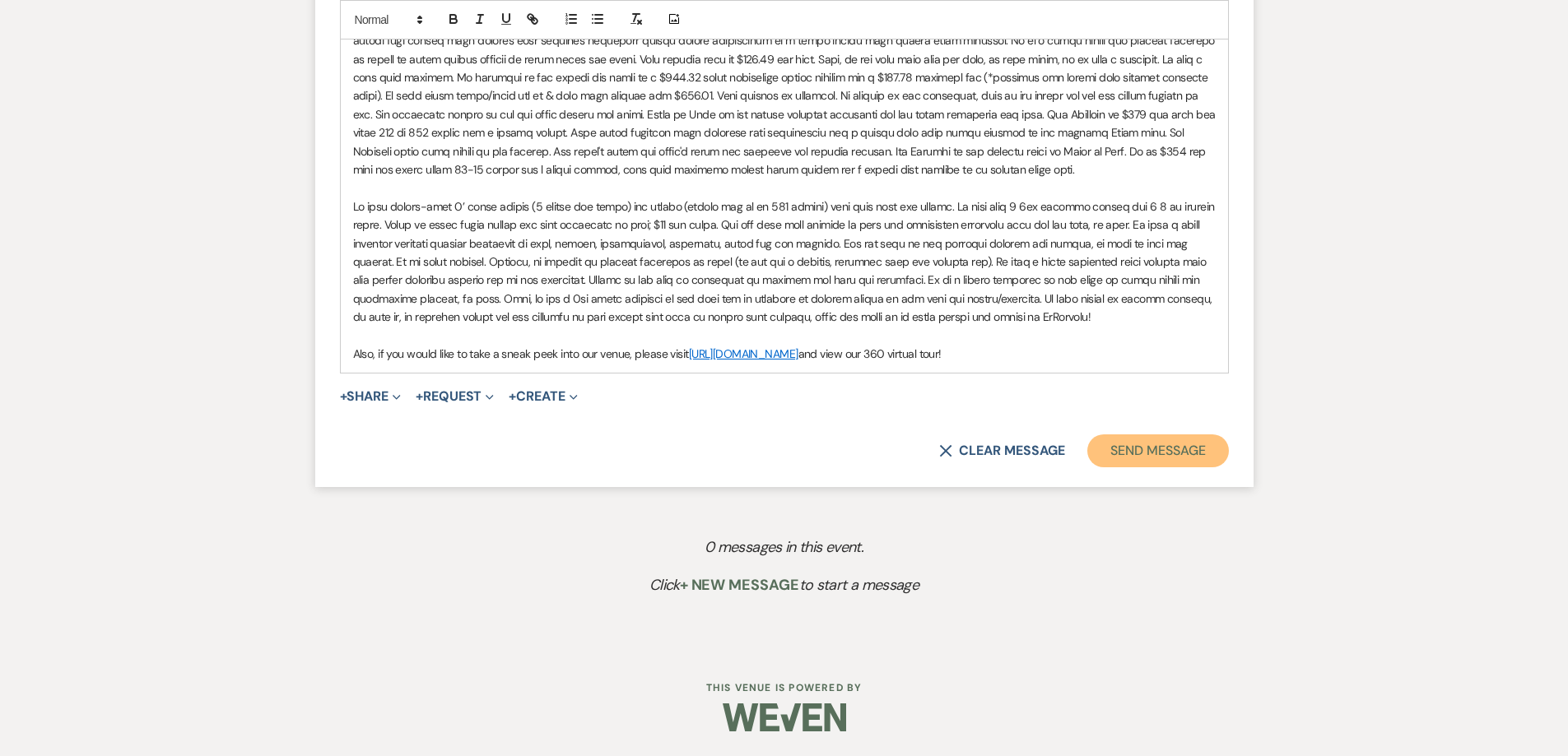
click at [1132, 449] on button "Send Message" at bounding box center [1158, 451] width 141 height 33
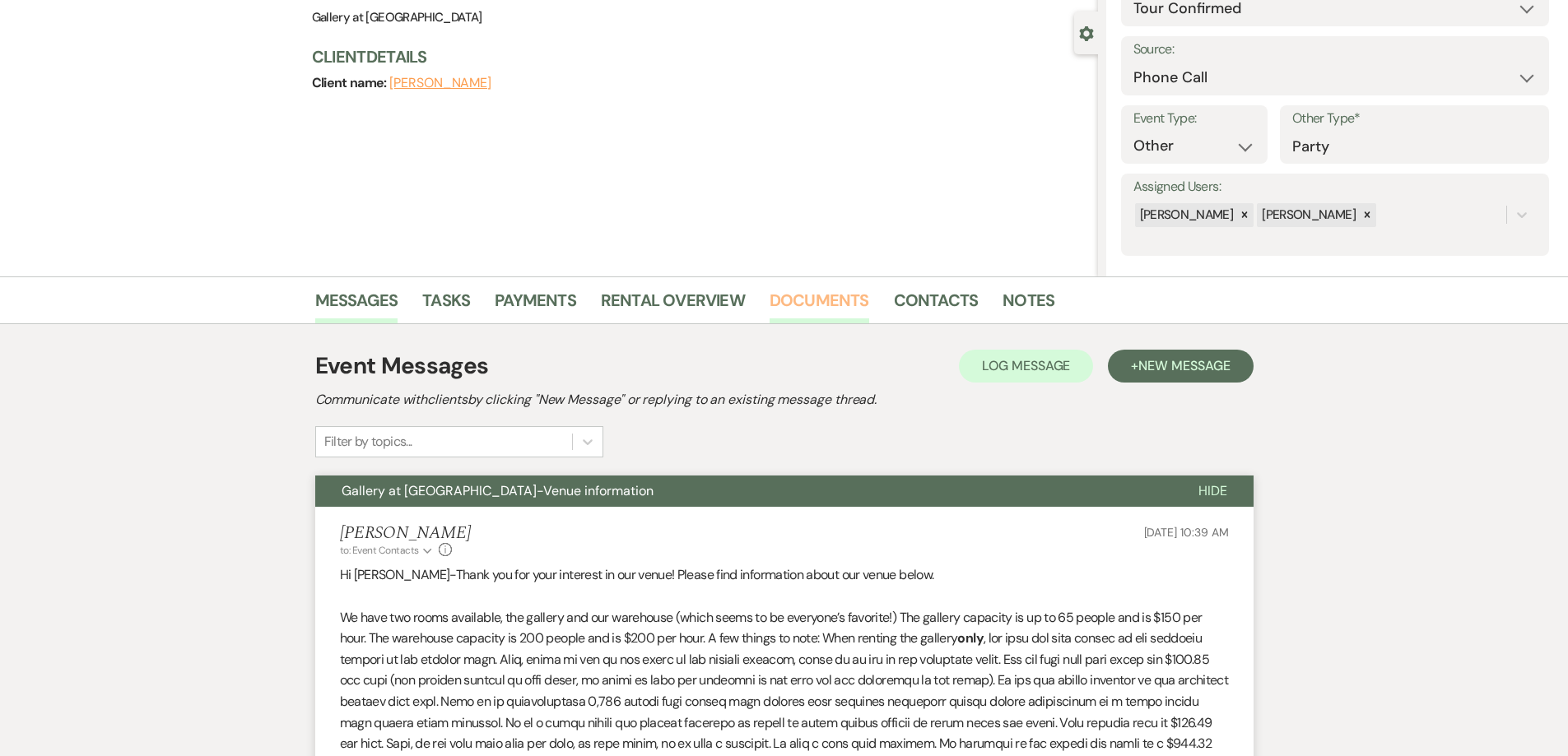
scroll to position [0, 0]
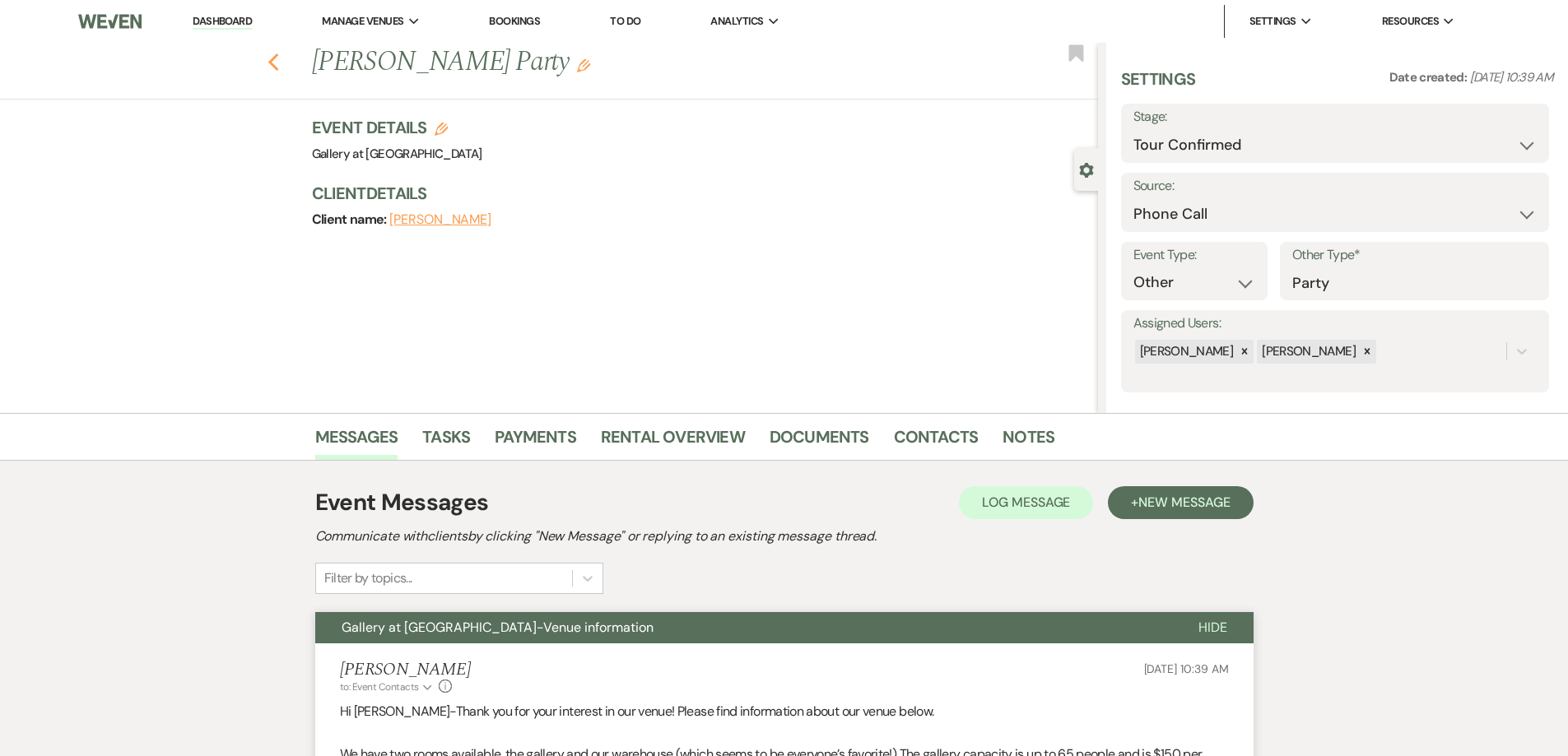
click at [280, 62] on icon "Previous" at bounding box center [273, 63] width 13 height 20
select select "4"
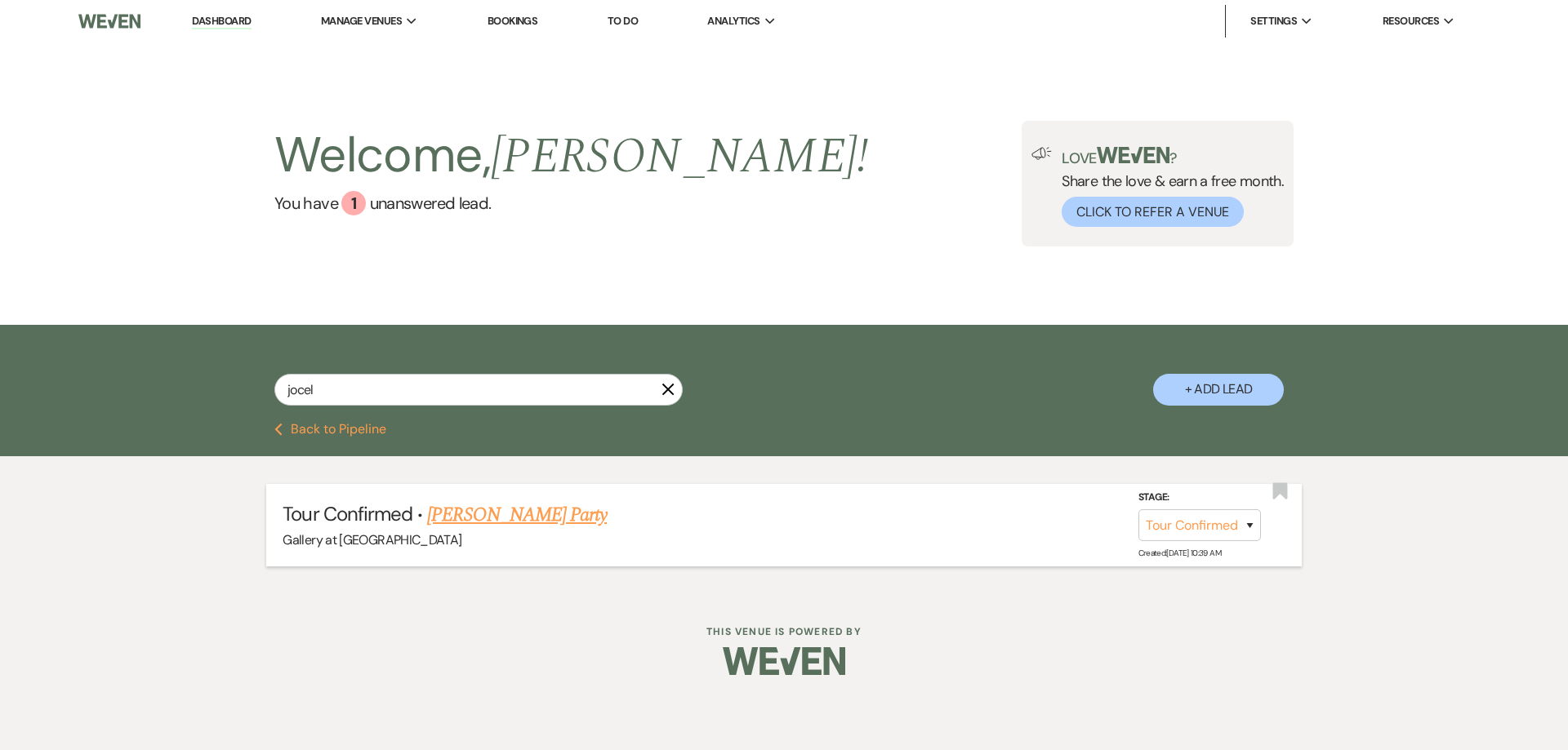
click at [501, 514] on link "[PERSON_NAME] Party" at bounding box center [516, 515] width 180 height 29
select select "4"
select select "22"
select select "13"
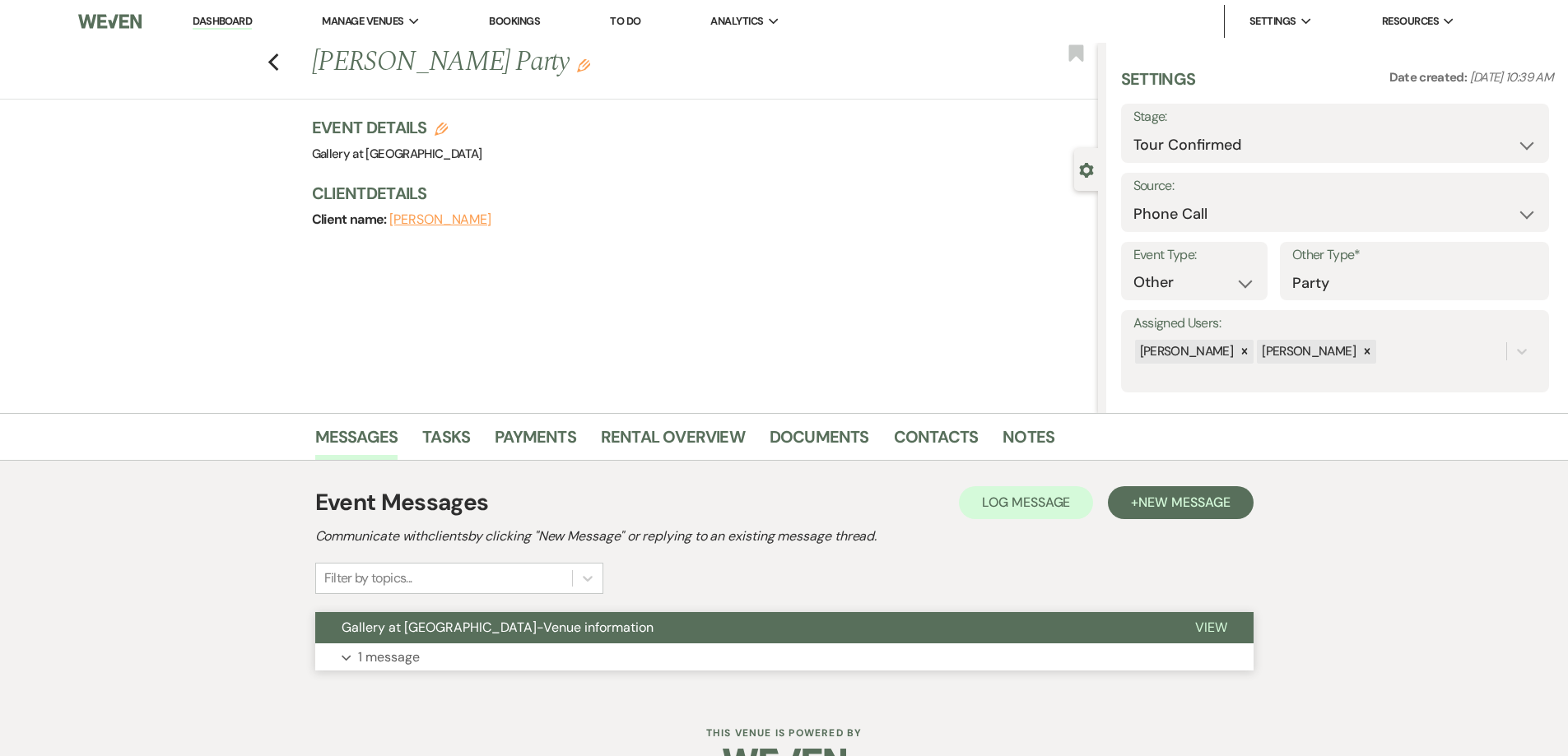
click at [561, 663] on button "Expand 1 message" at bounding box center [784, 657] width 938 height 28
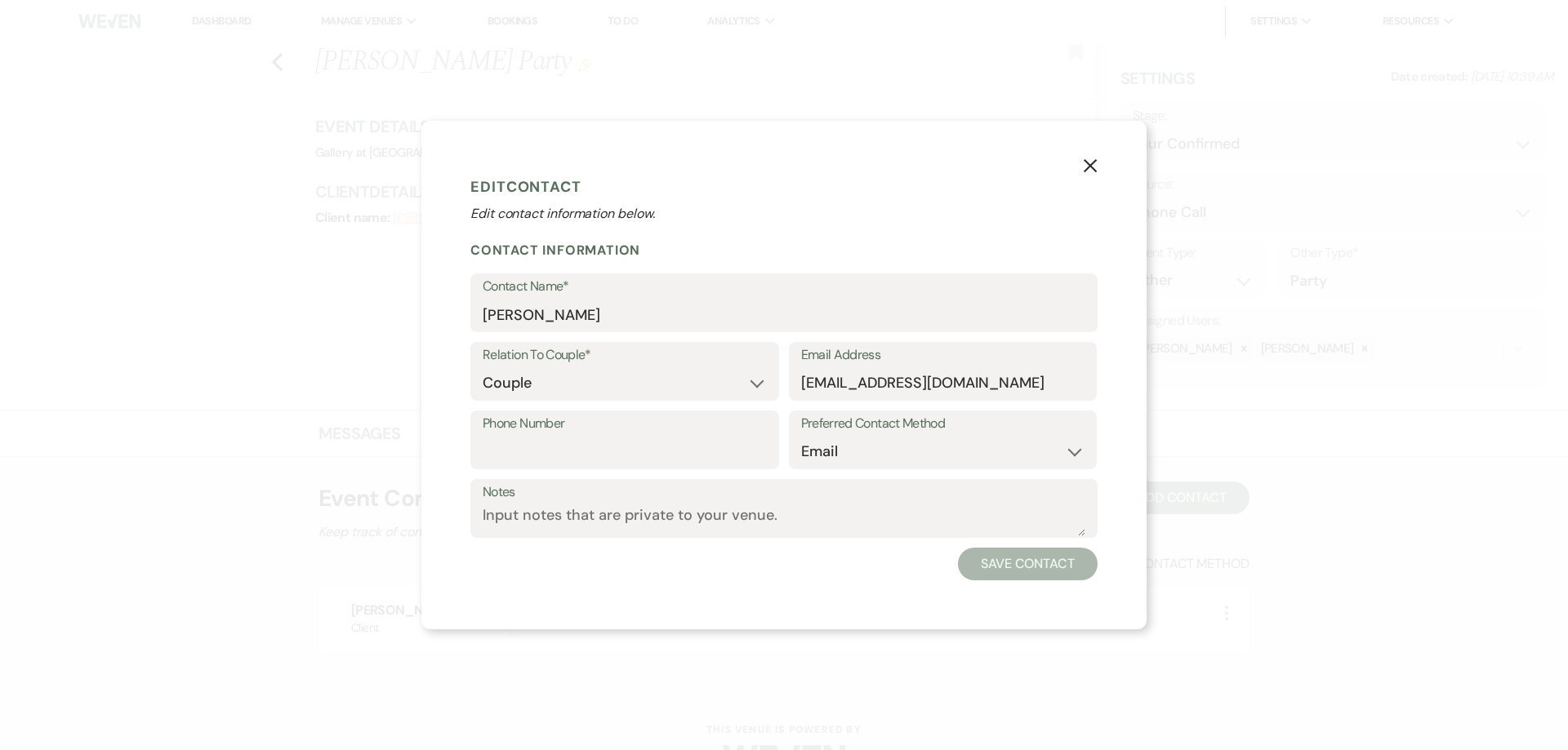
select select "1"
select select "email"
click at [1028, 559] on button "Save Contact" at bounding box center [1028, 564] width 140 height 33
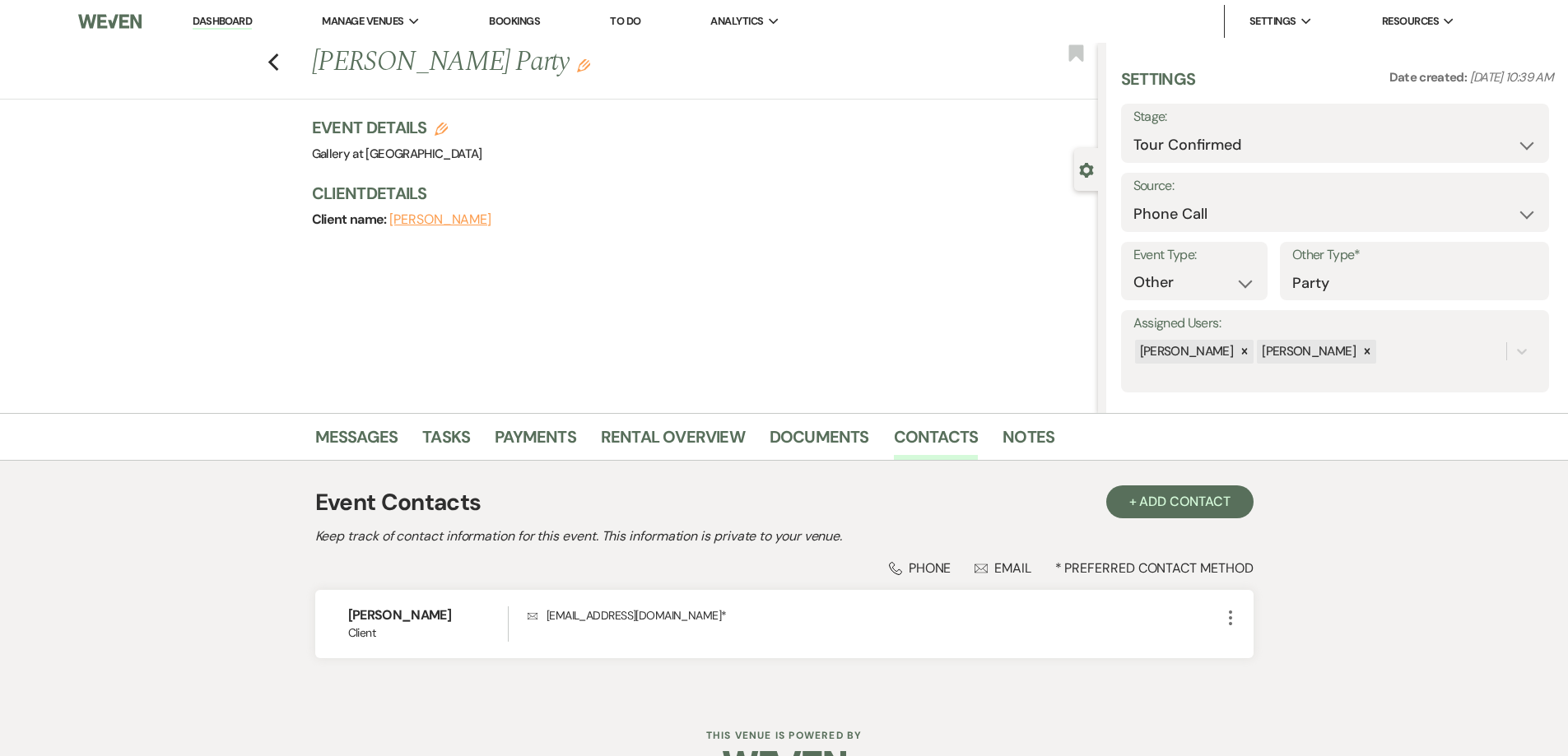
click at [577, 70] on use "button" at bounding box center [583, 65] width 13 height 13
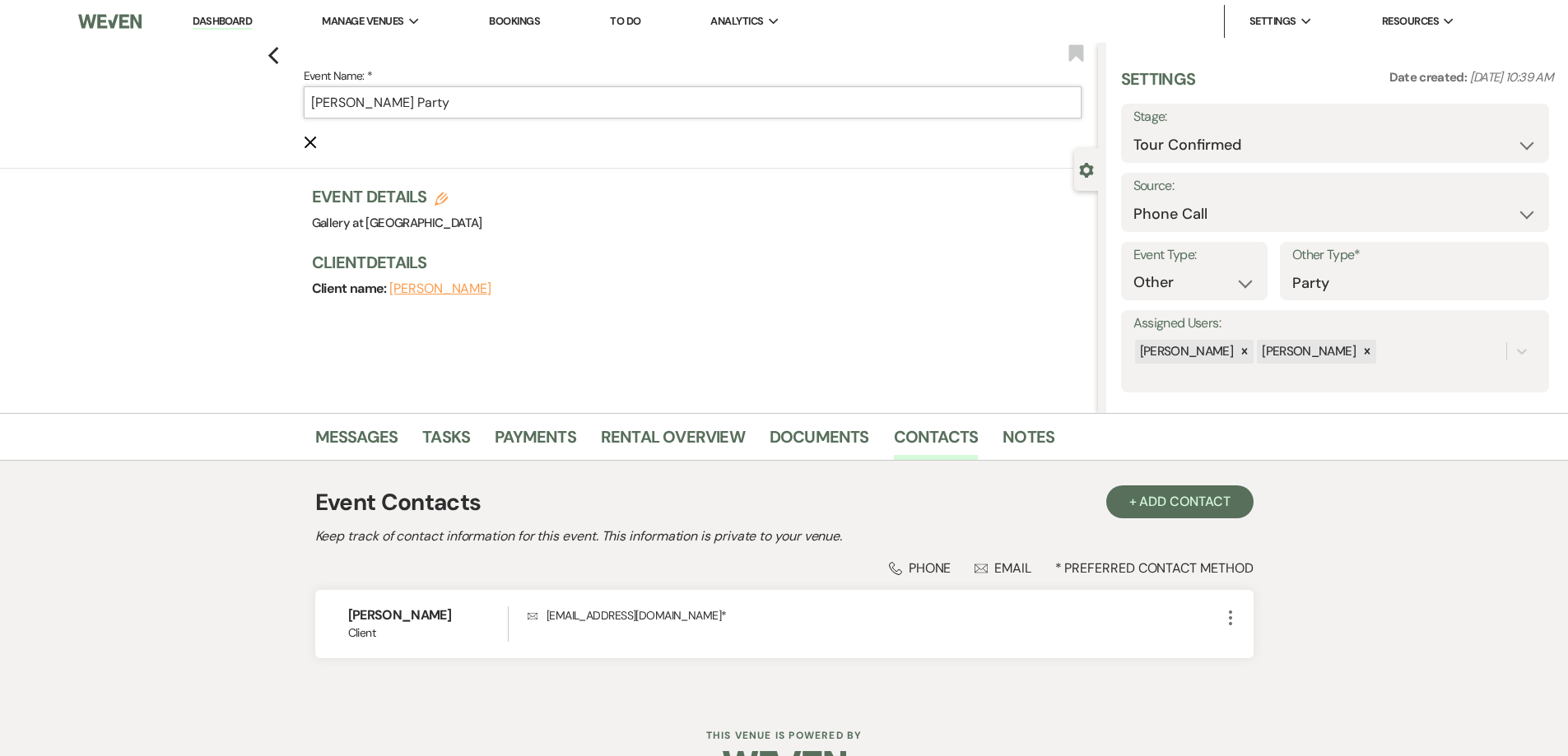
click at [329, 106] on input "[PERSON_NAME] Party" at bounding box center [692, 102] width 778 height 32
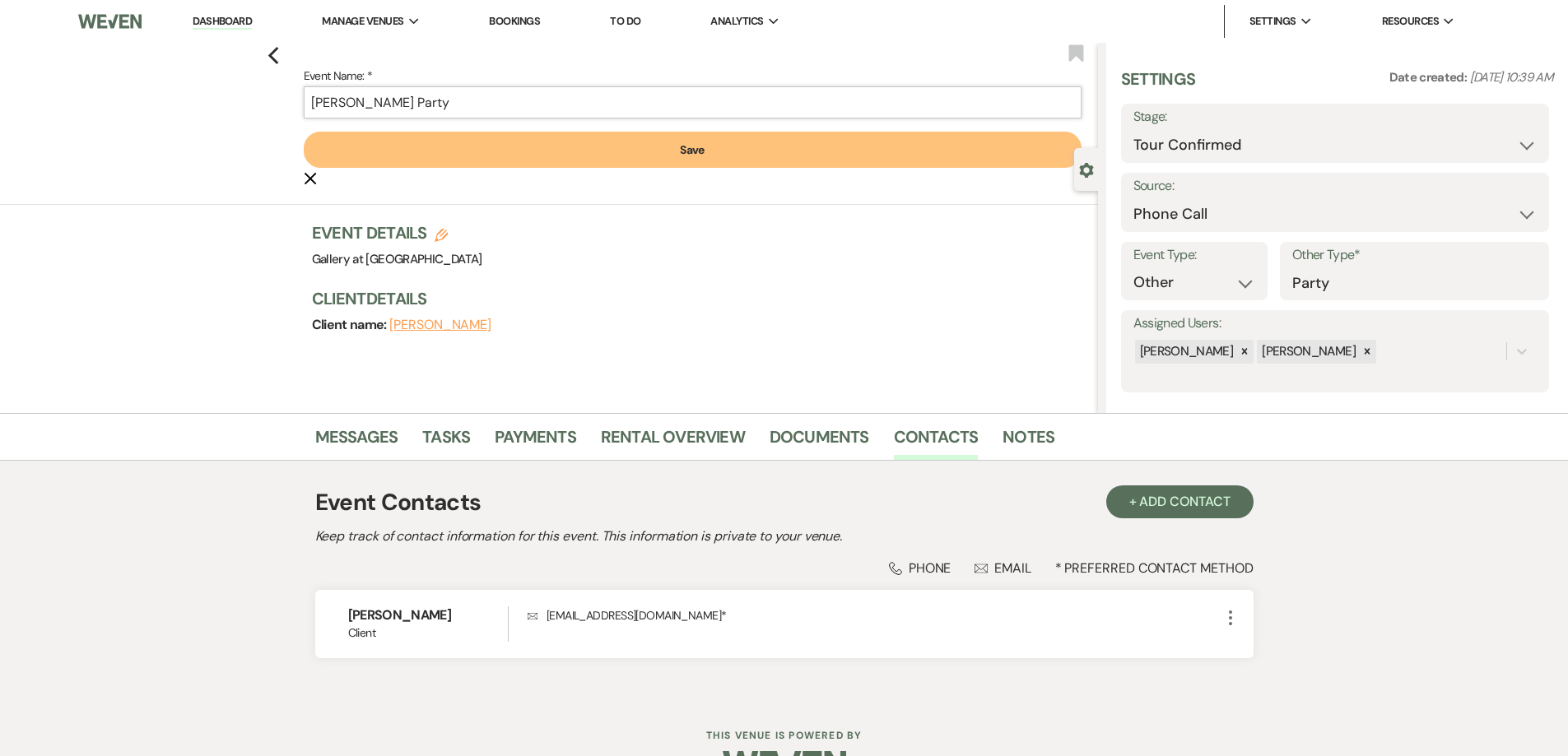
type input "Joycelyn Collier's Party"
click at [365, 157] on button "Save" at bounding box center [692, 149] width 778 height 36
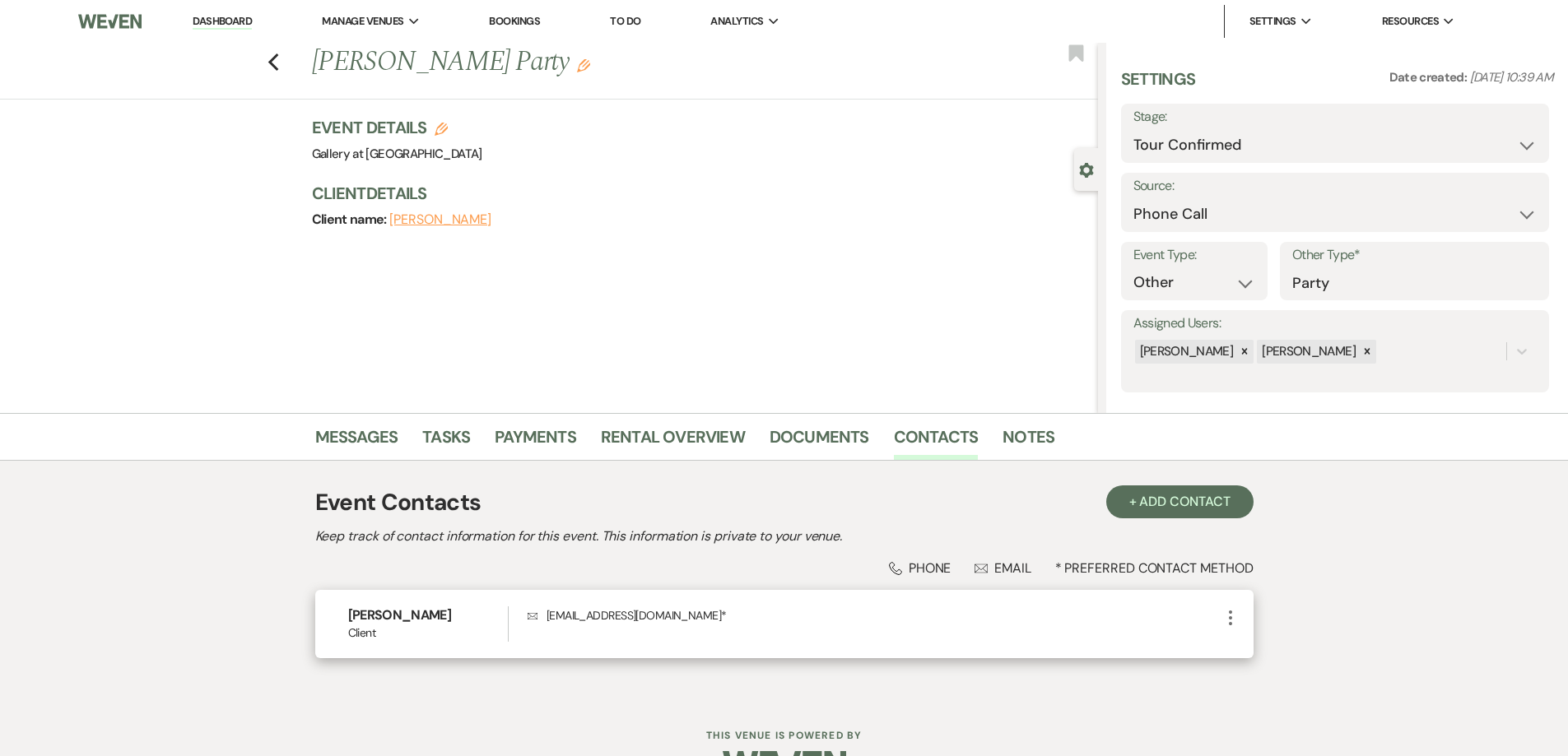
click at [1234, 615] on icon "More" at bounding box center [1230, 618] width 20 height 20
click at [1250, 644] on icon "Pencil" at bounding box center [1246, 649] width 13 height 13
select select "1"
select select "email"
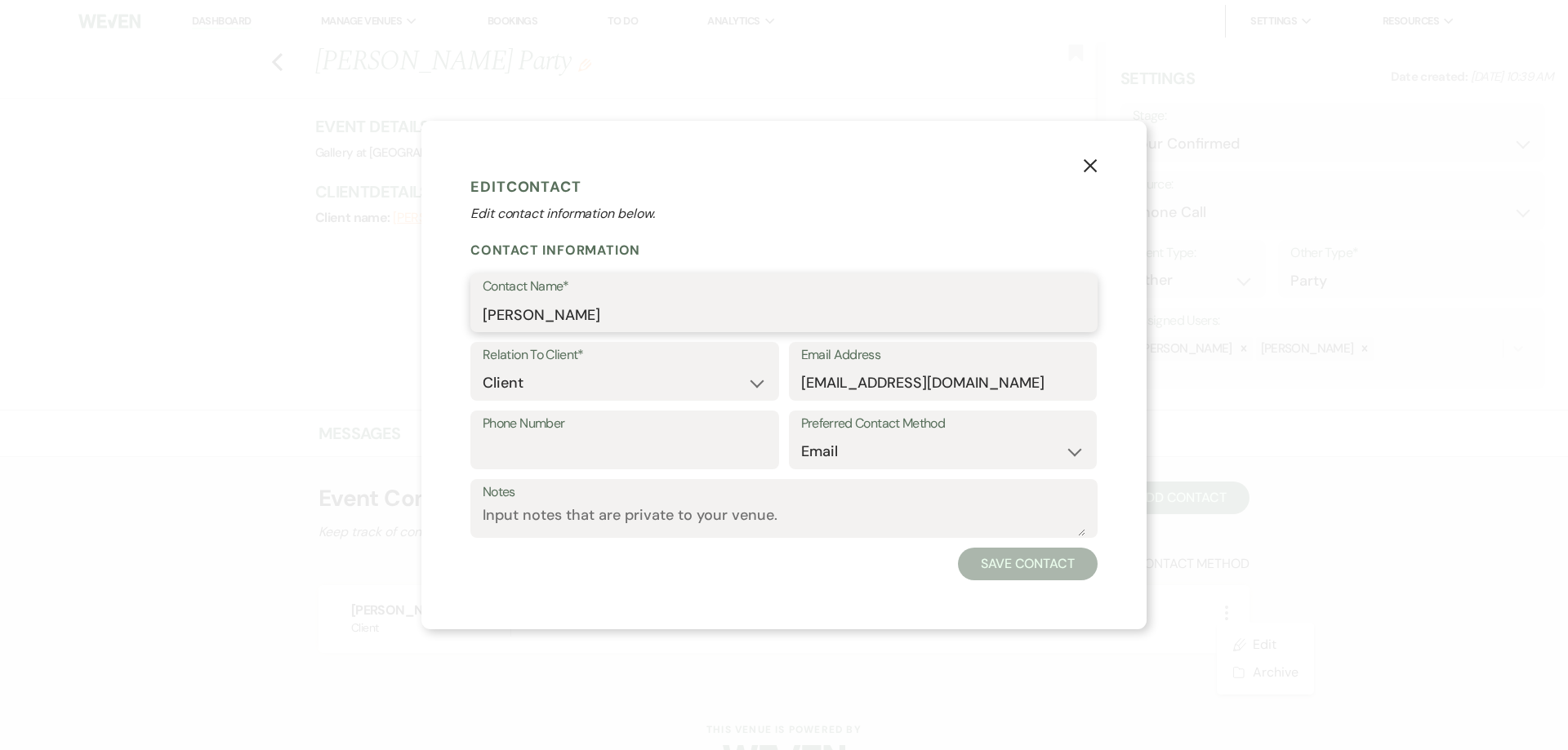
click at [497, 321] on input "[PERSON_NAME]" at bounding box center [784, 315] width 603 height 32
type input "Joycelyn Collier"
click at [812, 381] on input "[EMAIL_ADDRESS][DOMAIN_NAME]" at bounding box center [943, 383] width 284 height 32
type input "joycelyncollier@yahoo.com"
click at [1051, 562] on button "Save Contact" at bounding box center [1028, 564] width 140 height 33
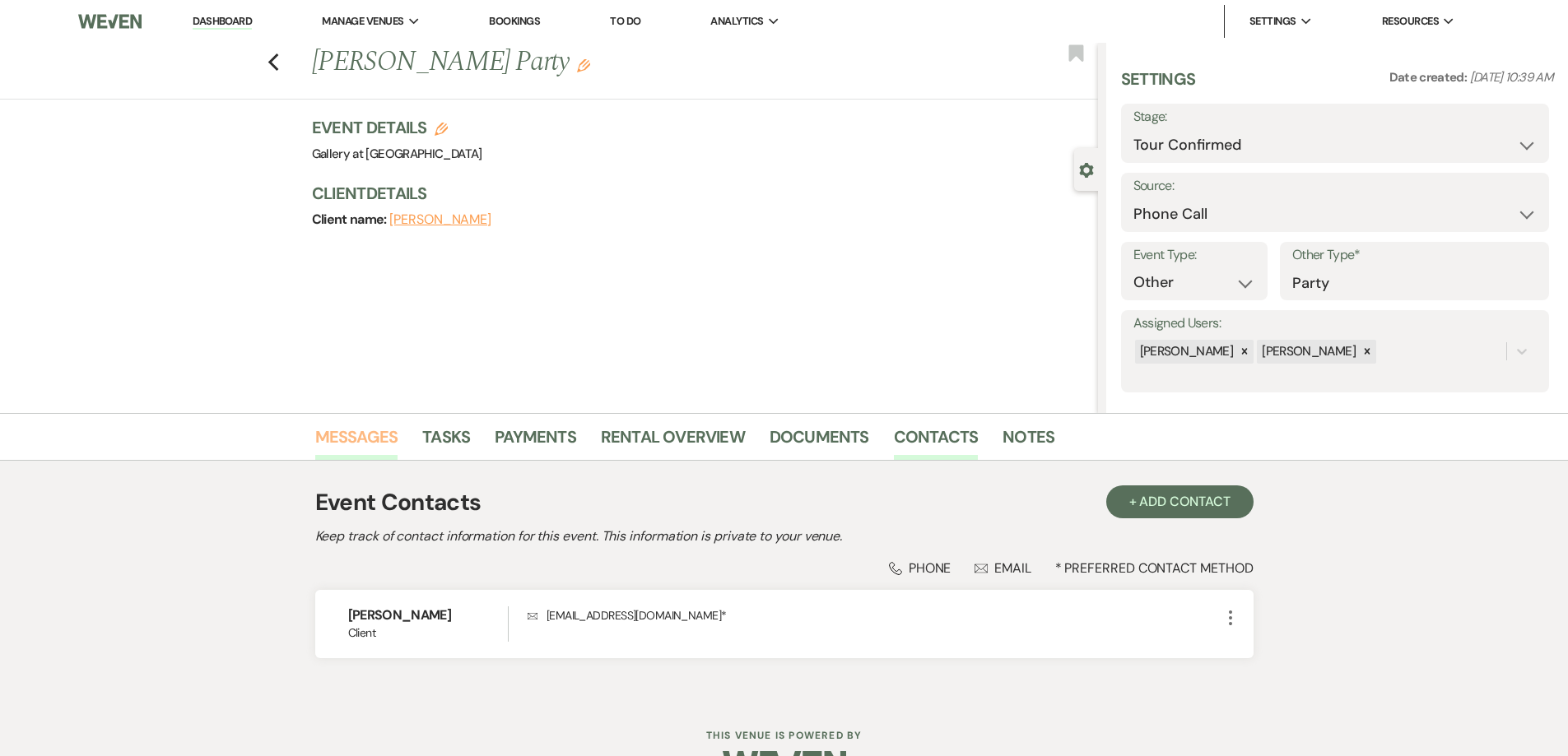
click at [377, 430] on link "Messages" at bounding box center [356, 442] width 83 height 36
click at [377, 430] on link "Messages" at bounding box center [362, 442] width 83 height 36
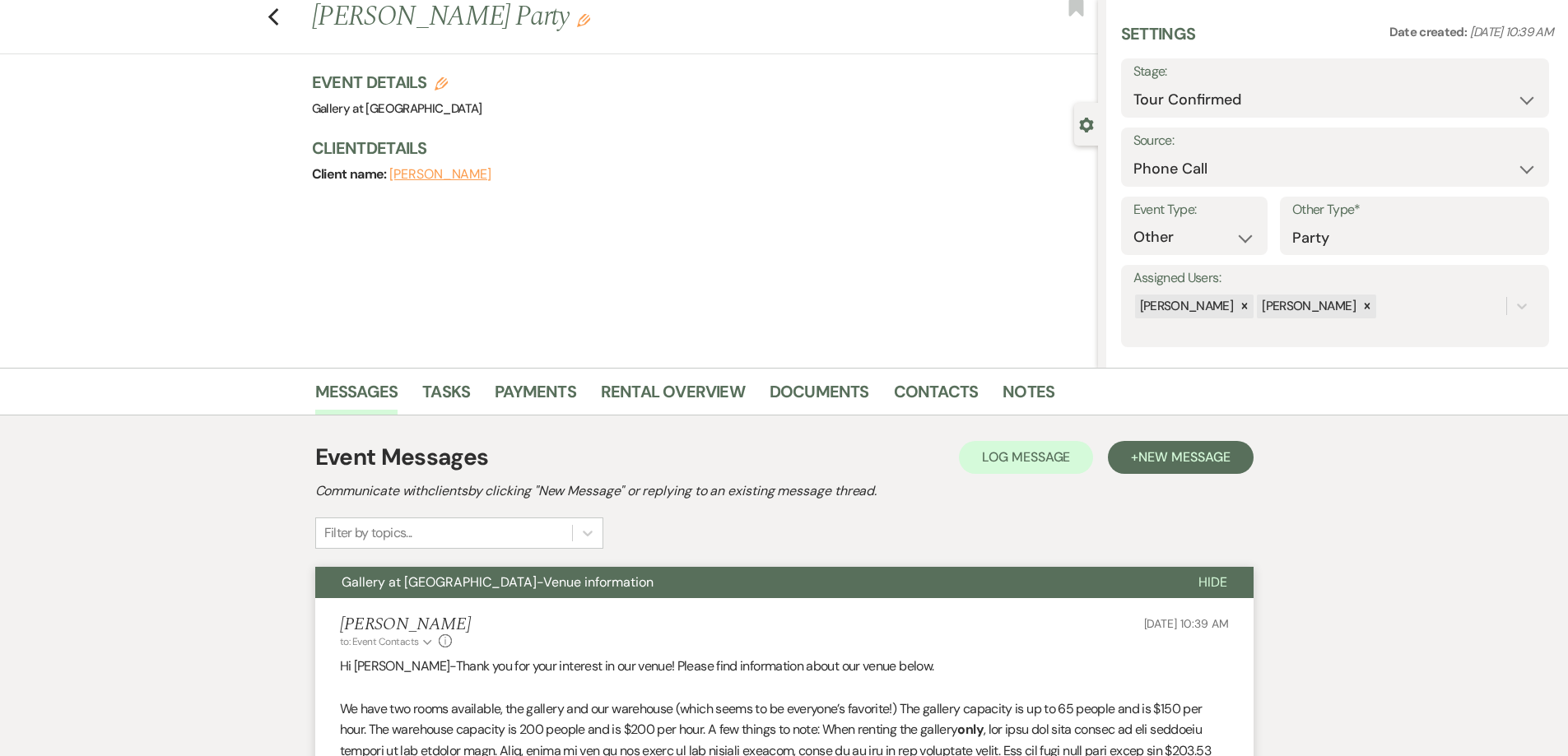
click at [530, 615] on div "Shelby to: Event Contacts Expand Info Sep 12, 2025, 10:39 AM" at bounding box center [784, 633] width 888 height 35
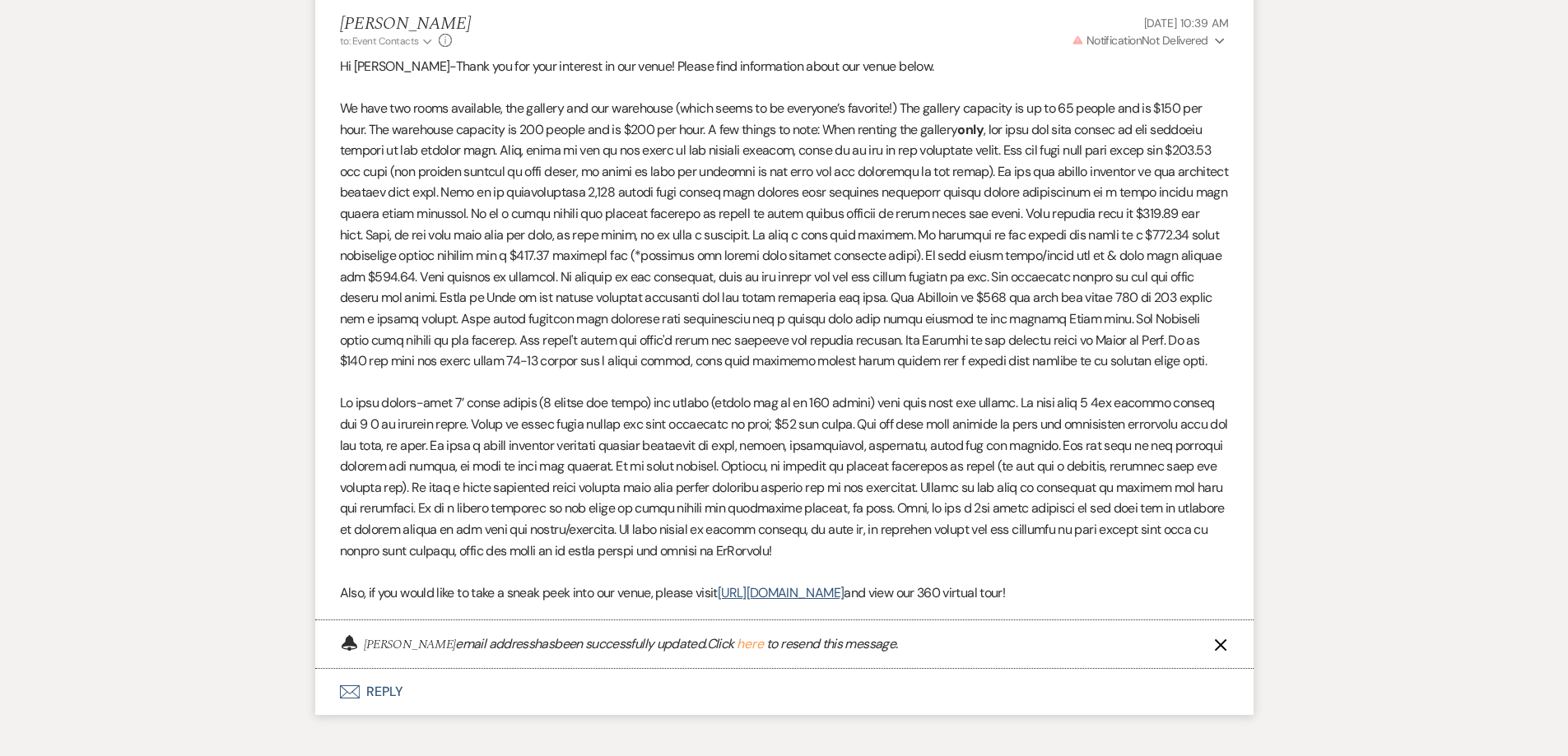
scroll to position [769, 0]
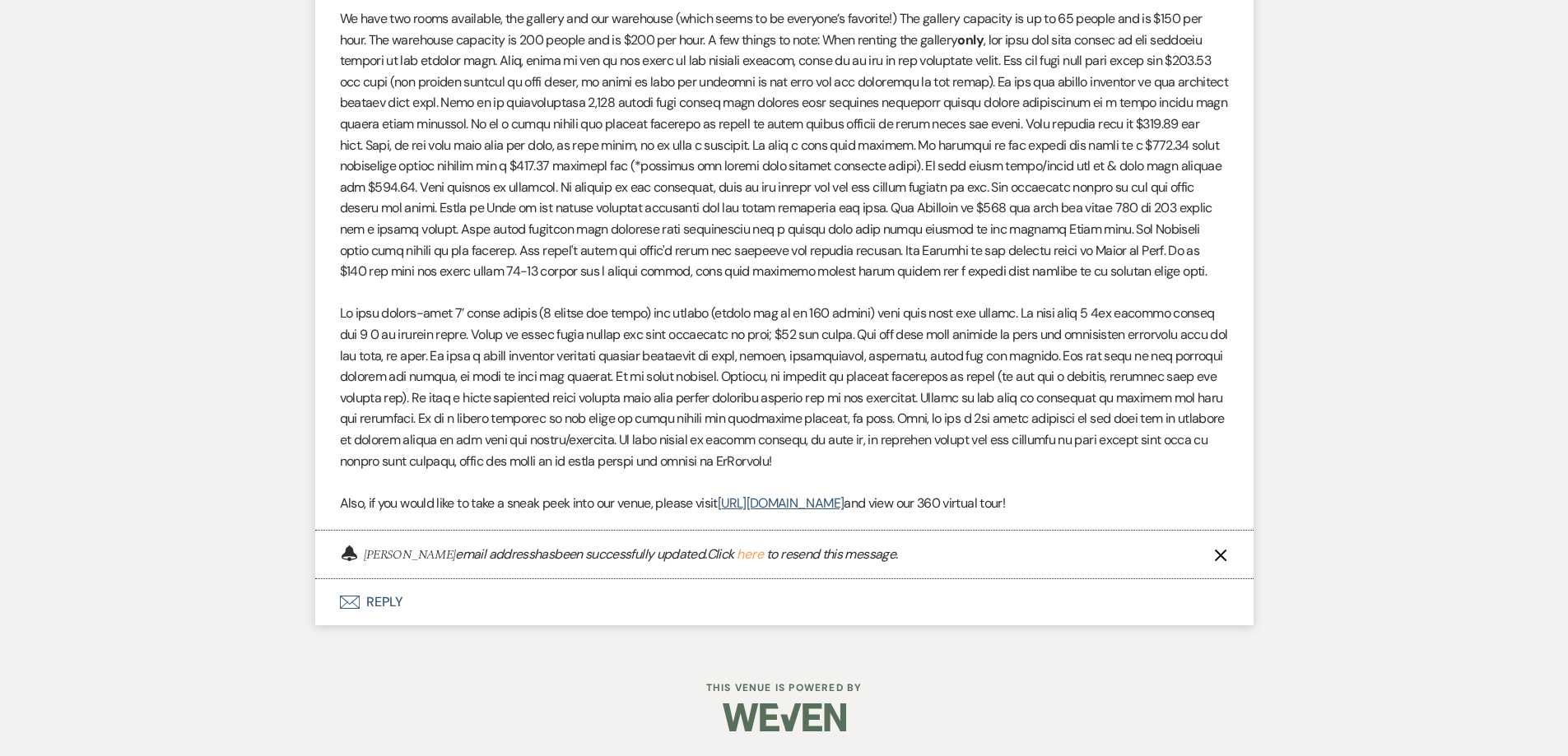
click at [755, 556] on button "here" at bounding box center [750, 554] width 27 height 13
click at [759, 556] on button "here" at bounding box center [750, 554] width 27 height 13
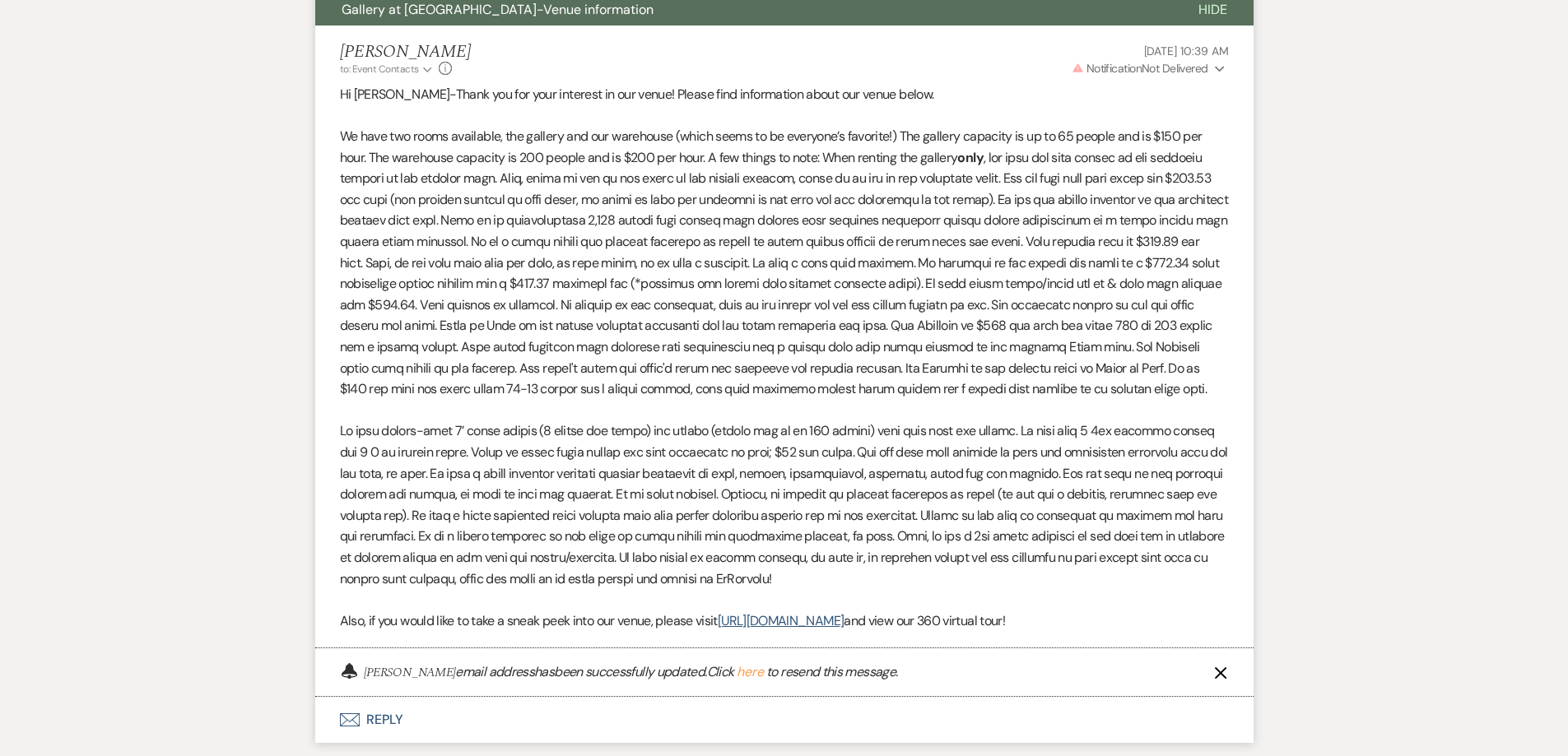
scroll to position [658, 0]
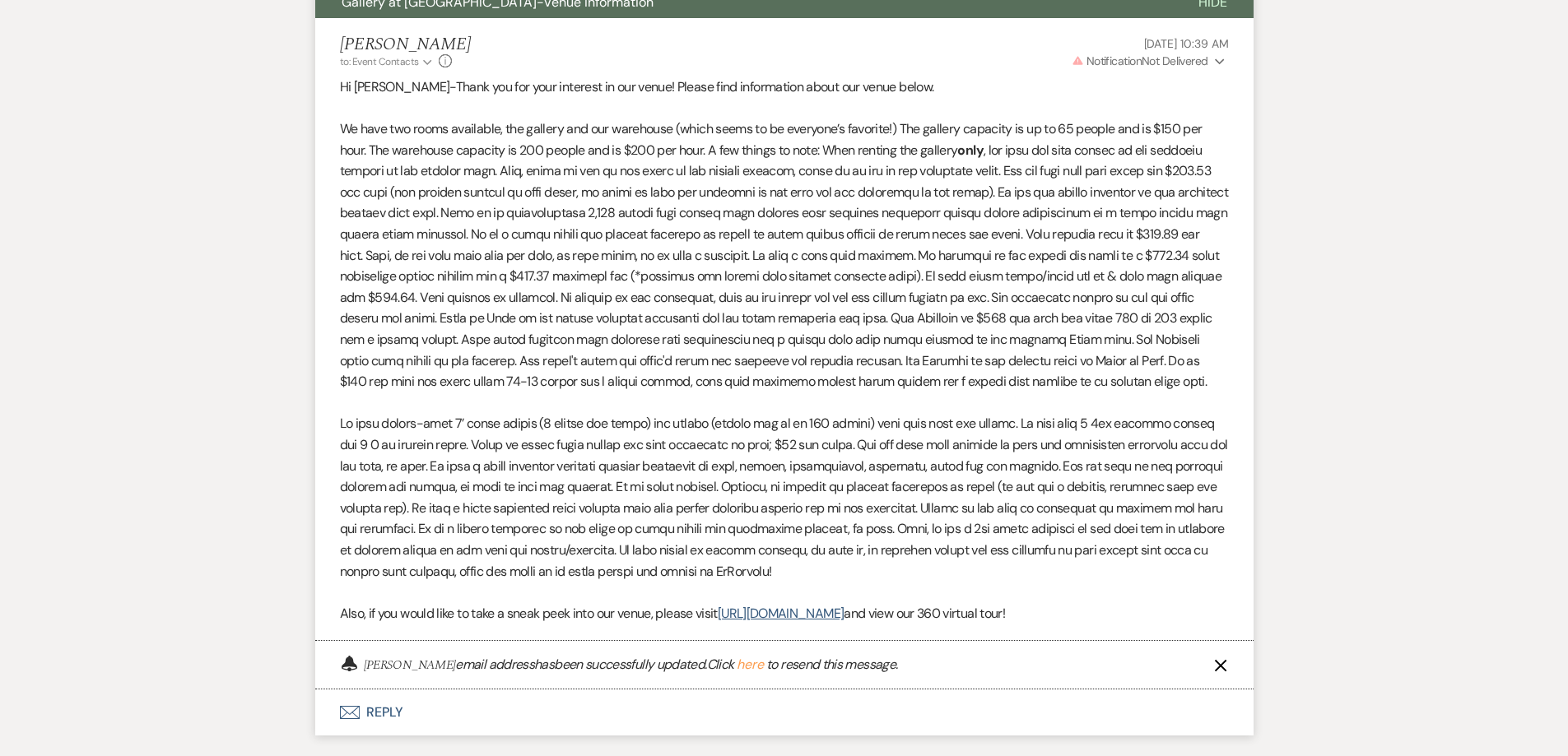
click at [1222, 663] on use "button" at bounding box center [1219, 666] width 13 height 13
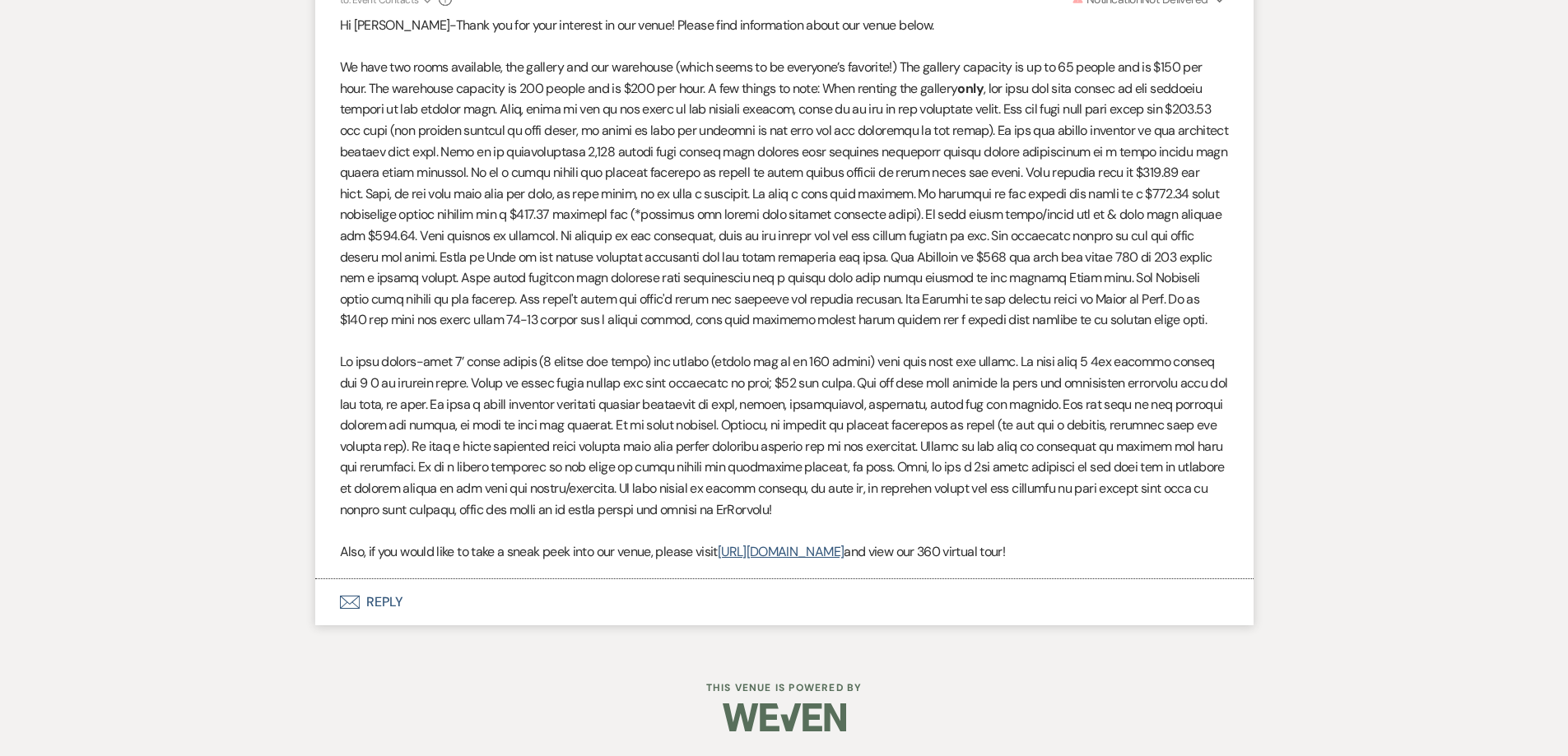
click at [580, 610] on button "Envelope Reply" at bounding box center [784, 602] width 938 height 46
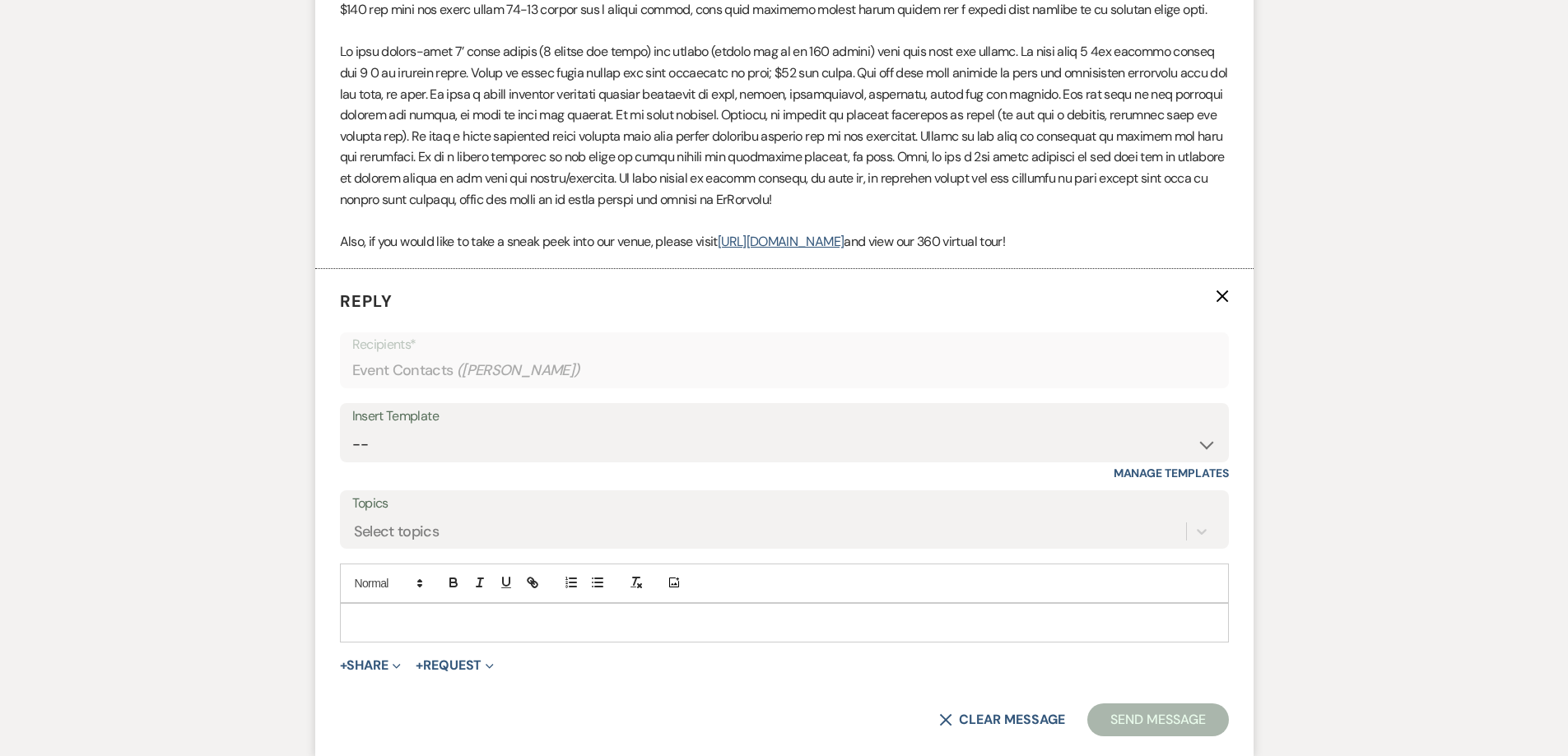
scroll to position [1002, 0]
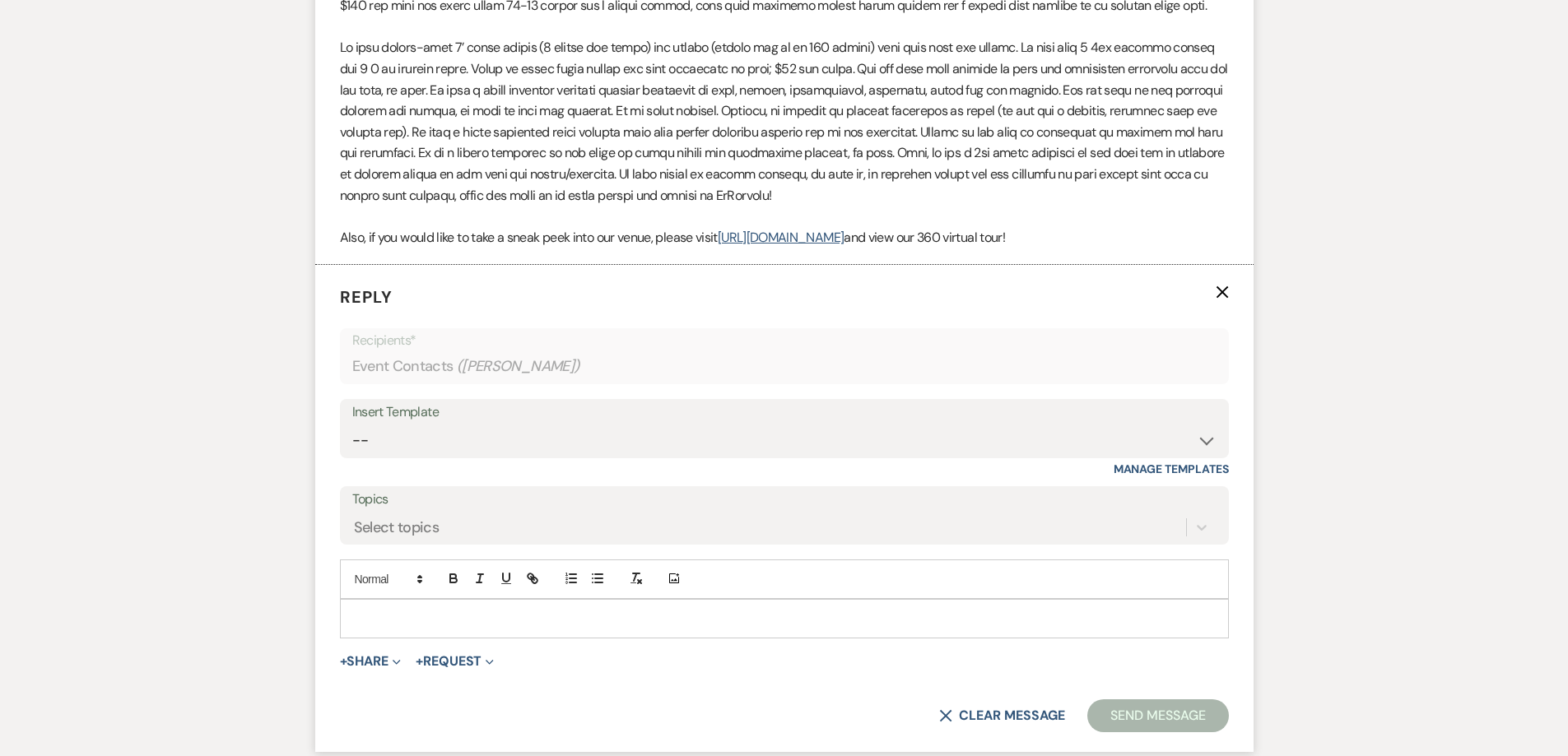
click at [1153, 237] on p "Also, if you would like to take a sneak peek into our venue, please visit https…" at bounding box center [784, 238] width 888 height 22
drag, startPoint x: 1152, startPoint y: 240, endPoint x: 719, endPoint y: 240, distance: 433.0
click at [719, 240] on p "Also, if you would like to take a sneak peek into our venue, please visit https…" at bounding box center [784, 238] width 888 height 22
click at [1033, 209] on p at bounding box center [784, 216] width 888 height 22
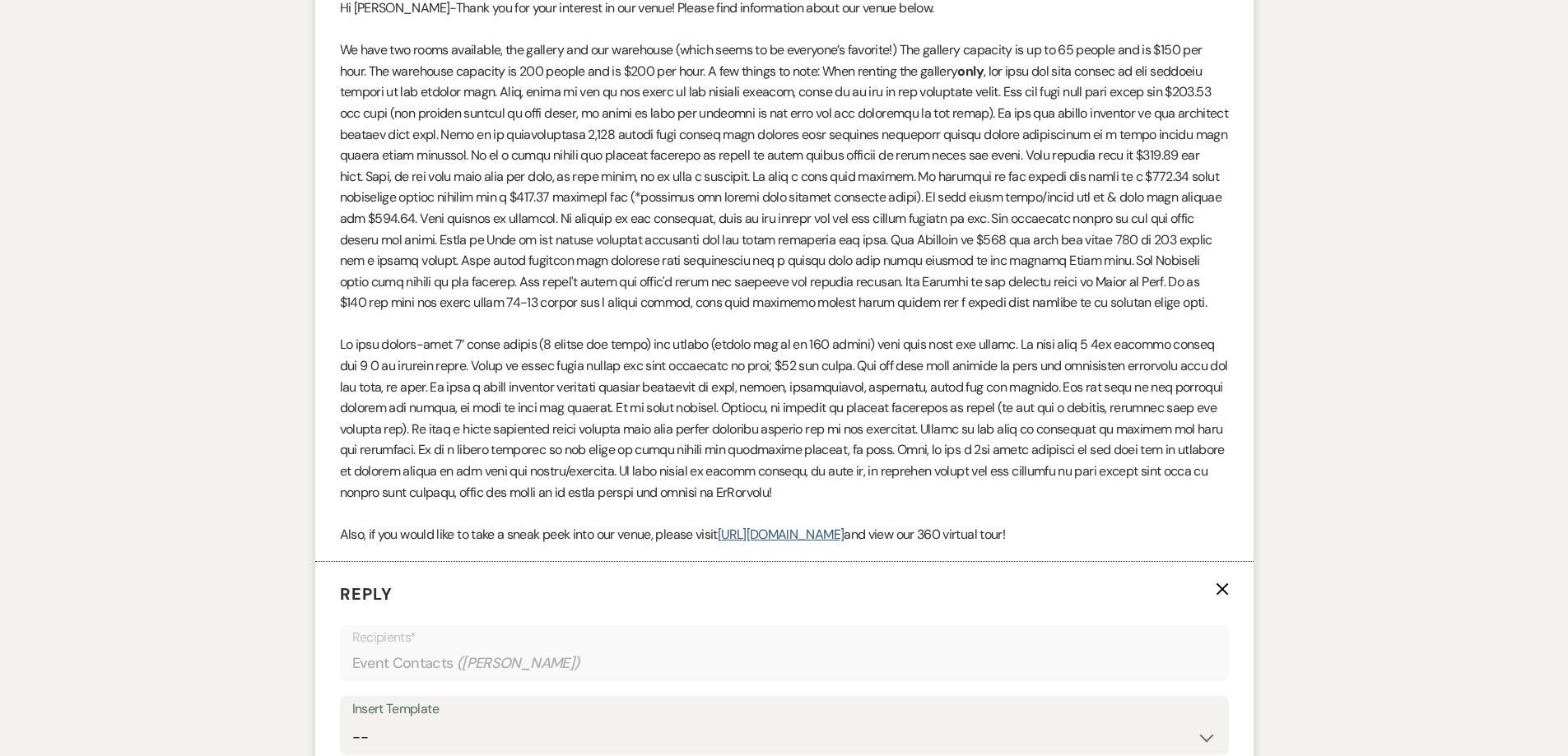
scroll to position [672, 0]
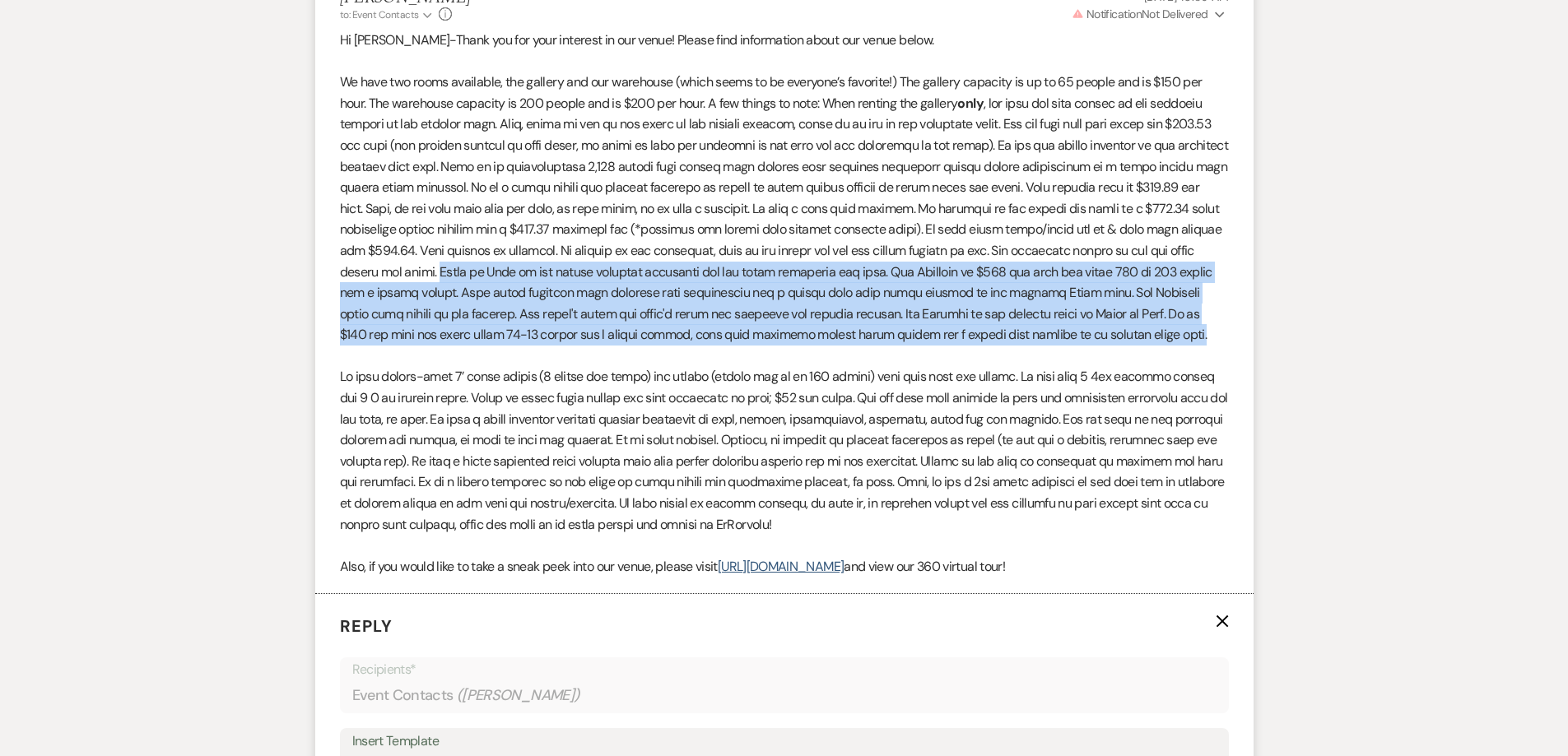
drag, startPoint x: 528, startPoint y: 269, endPoint x: 1238, endPoint y: 332, distance: 712.8
click at [1238, 332] on li "Shelby to: Event Contacts Expand Info Sep 12, 2025, 10:39 AM Warning Notificati…" at bounding box center [784, 283] width 938 height 624
copy p "Sixty on Sims is our newest building featuring two new rooms available for rent…"
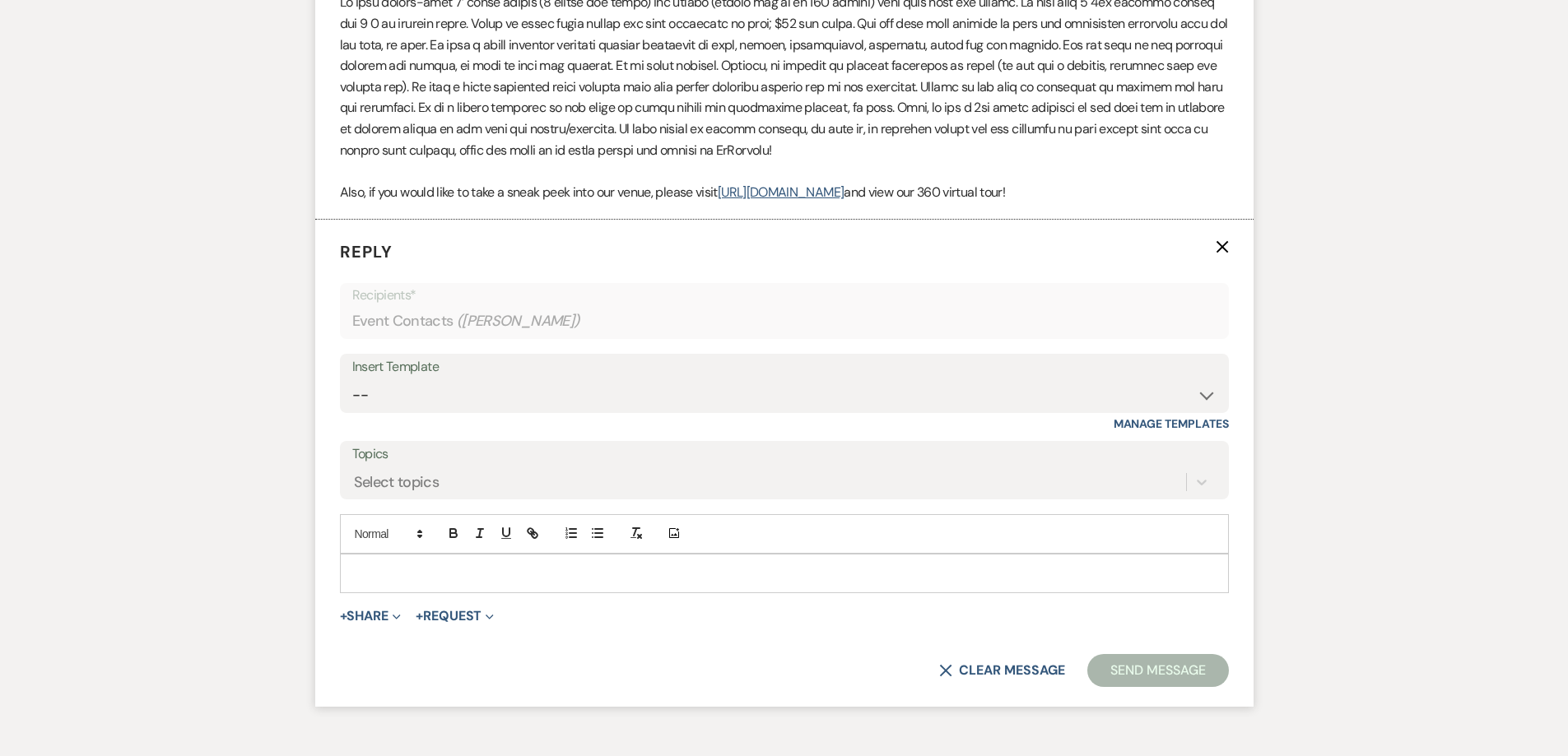
scroll to position [1084, 0]
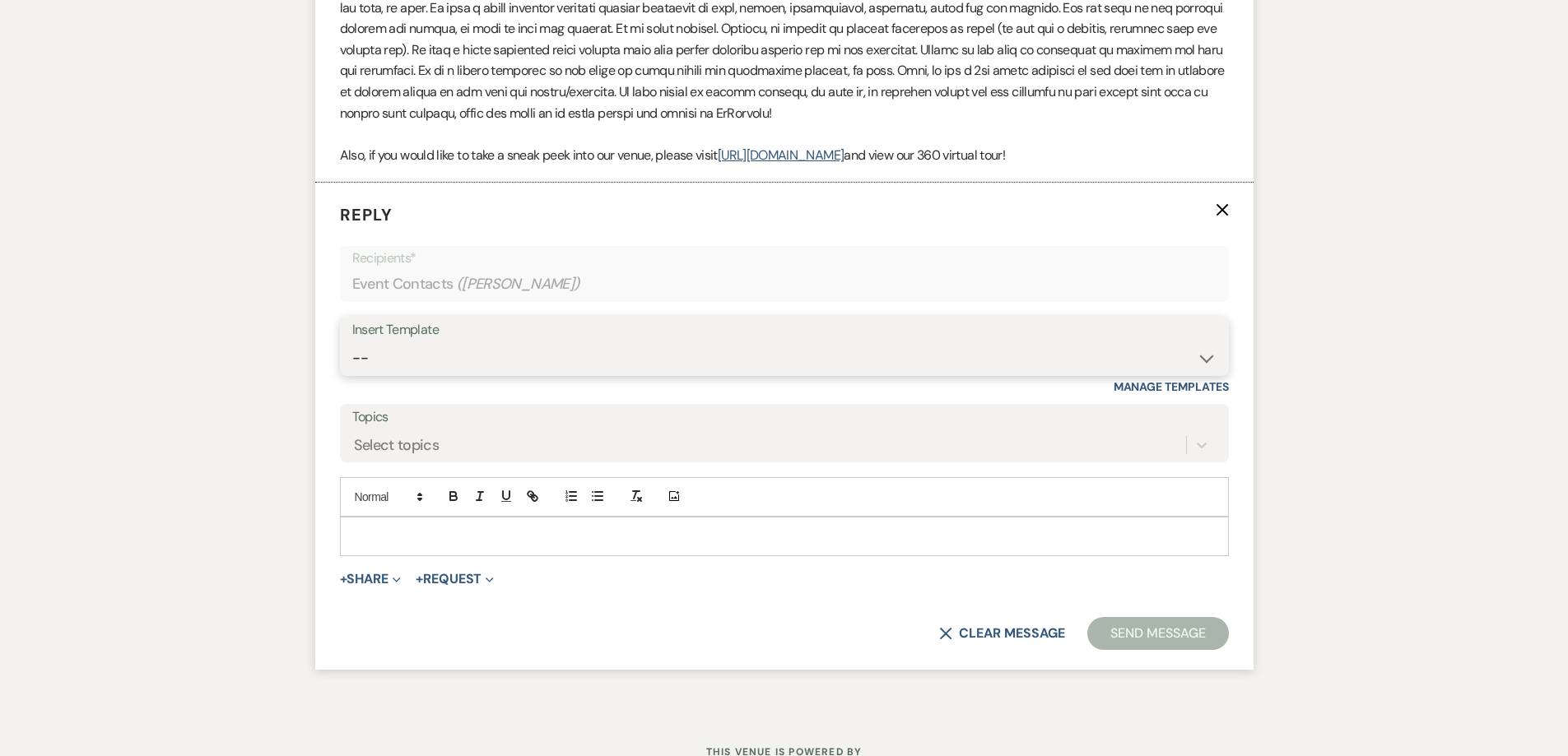
click at [487, 355] on select "-- Initial Inquiry Response-DATE IS AVAILABLE Initial Inquiry Response-DATE NOT…" at bounding box center [784, 358] width 864 height 32
select select "2560"
click at [353, 343] on select "-- Initial Inquiry Response-DATE IS AVAILABLE Initial Inquiry Response-DATE NOT…" at bounding box center [784, 358] width 864 height 32
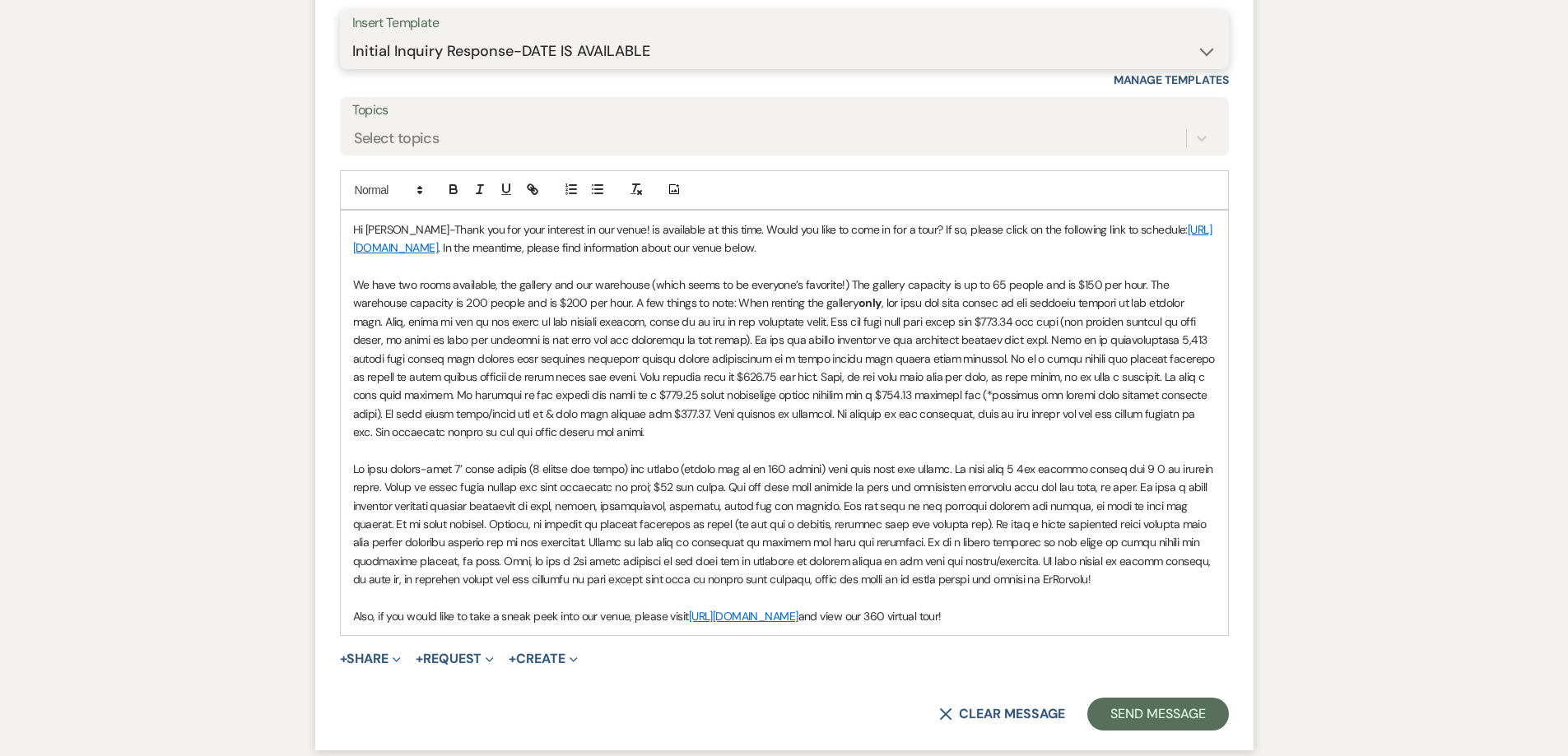
scroll to position [1495, 0]
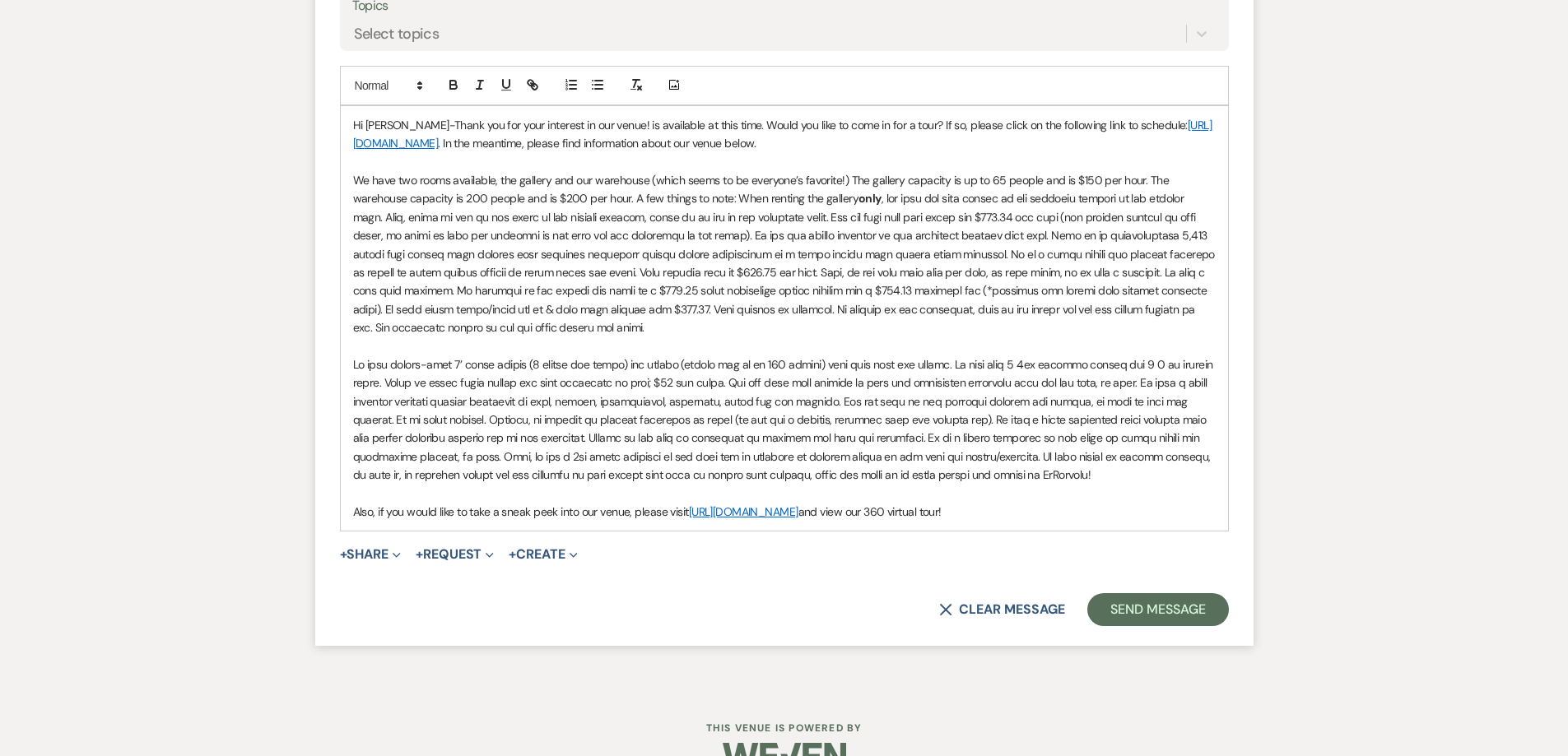
click at [701, 332] on p "We have two rooms available, the gallery and our warehouse (which seems to be e…" at bounding box center [784, 255] width 863 height 166
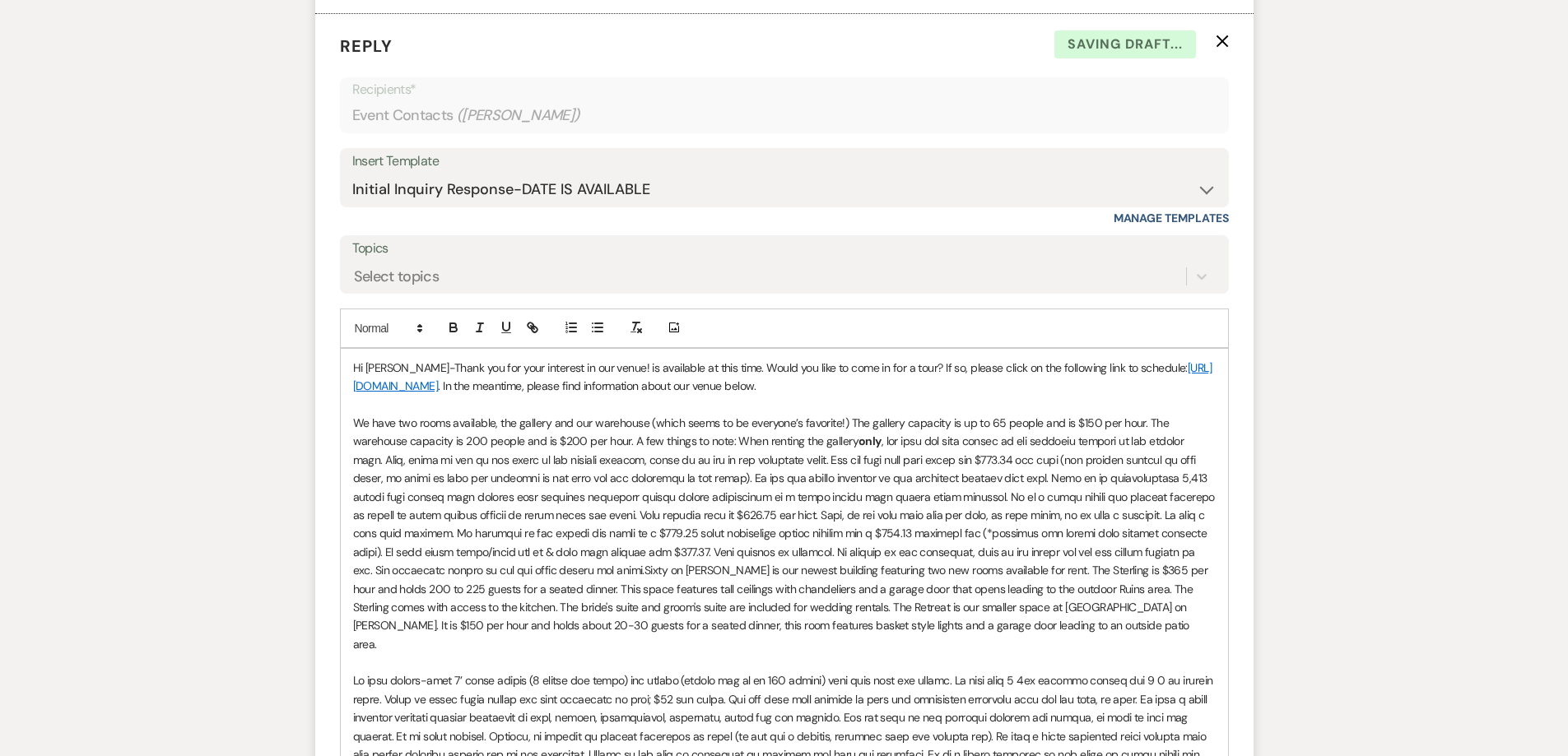
scroll to position [1249, 0]
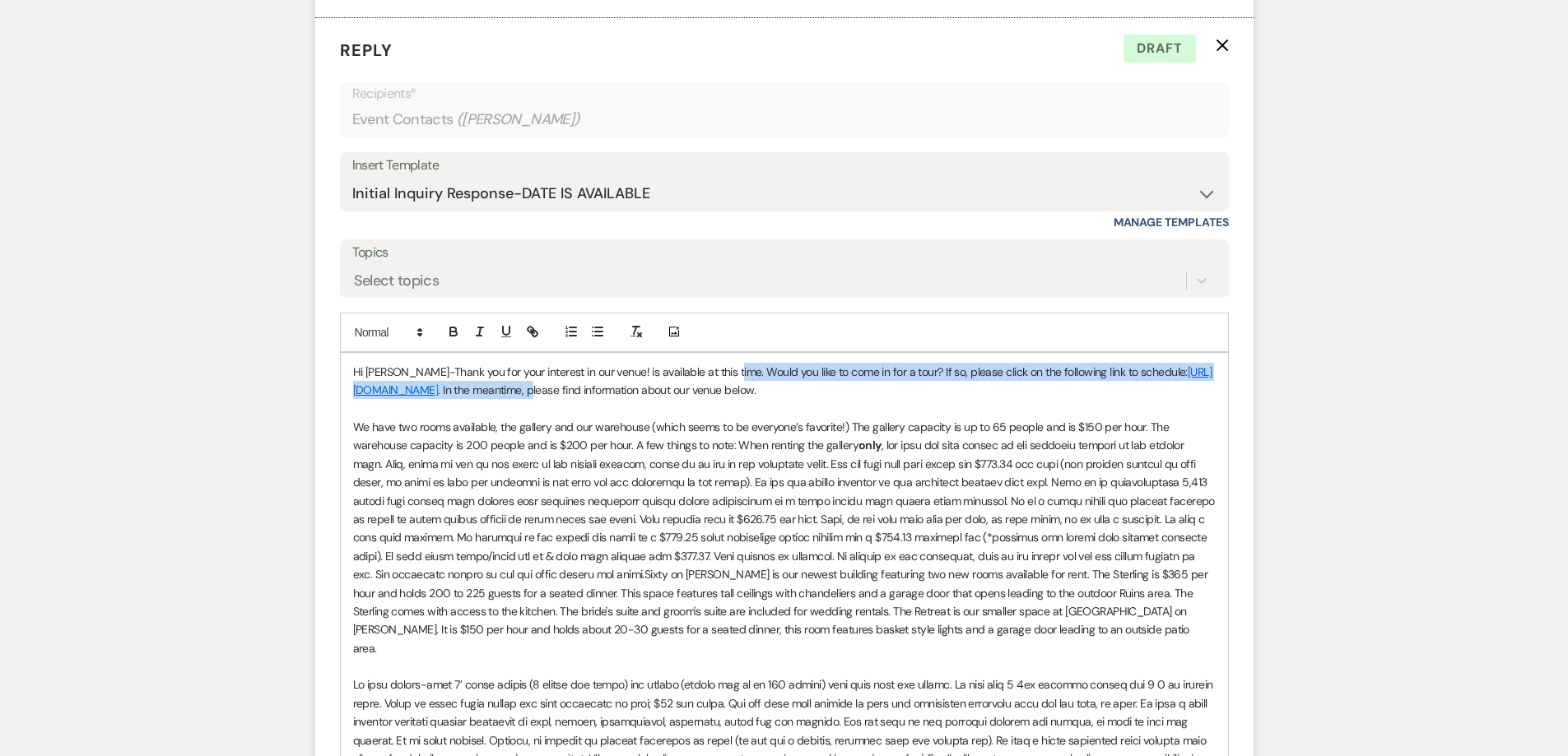
drag, startPoint x: 639, startPoint y: 391, endPoint x: 726, endPoint y: 379, distance: 87.8
click at [726, 379] on p "Hi Joycelyn-Thank you for your interest in our venue! is available at this time…" at bounding box center [784, 382] width 863 height 37
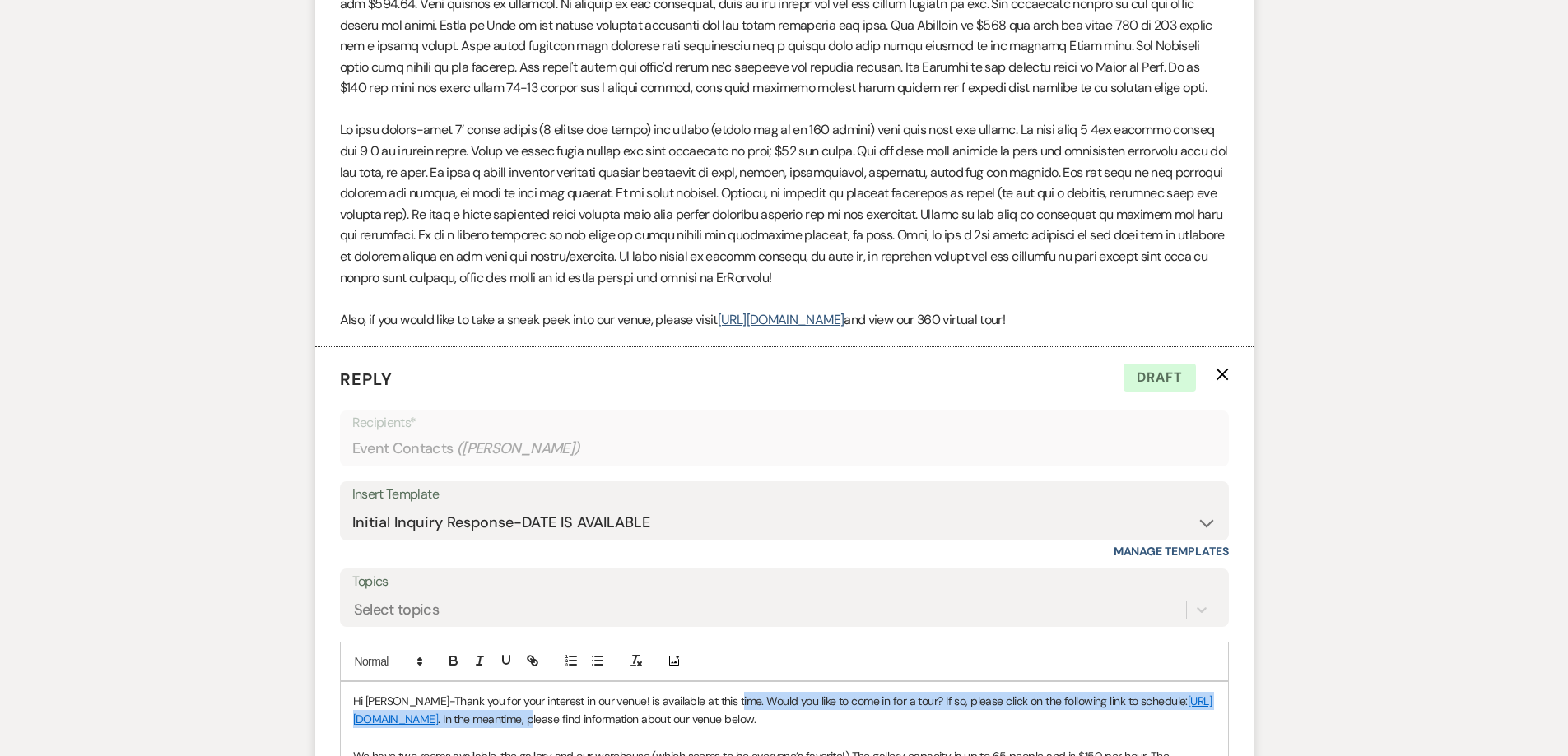
click at [1223, 379] on icon "X" at bounding box center [1221, 374] width 13 height 13
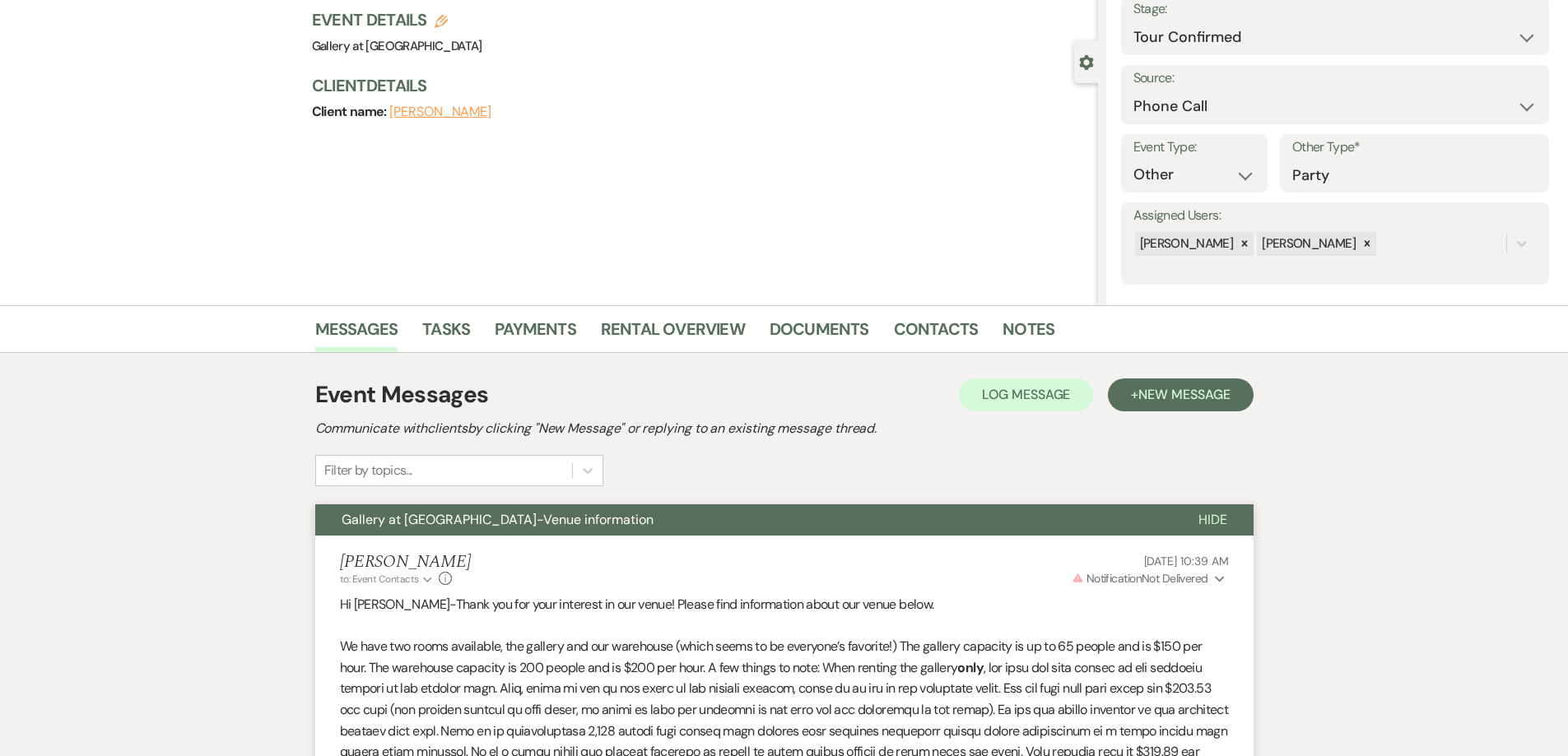
scroll to position [0, 0]
